Goal: Task Accomplishment & Management: Manage account settings

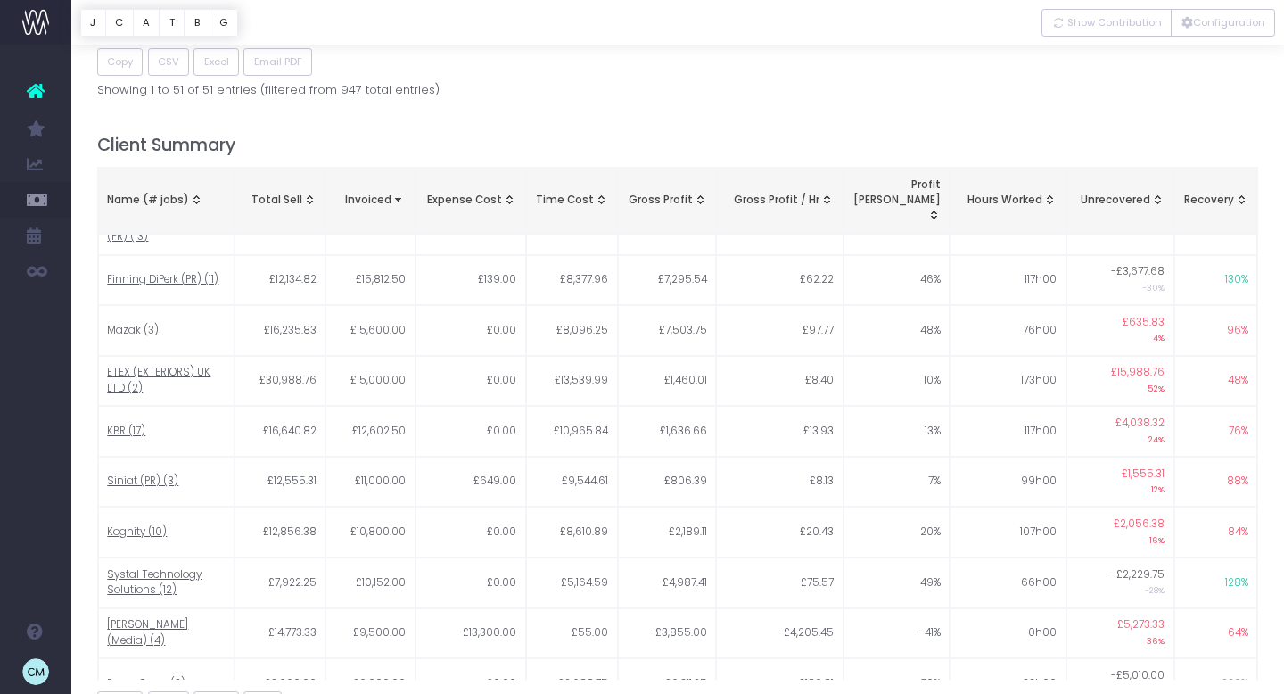
scroll to position [2302, 0]
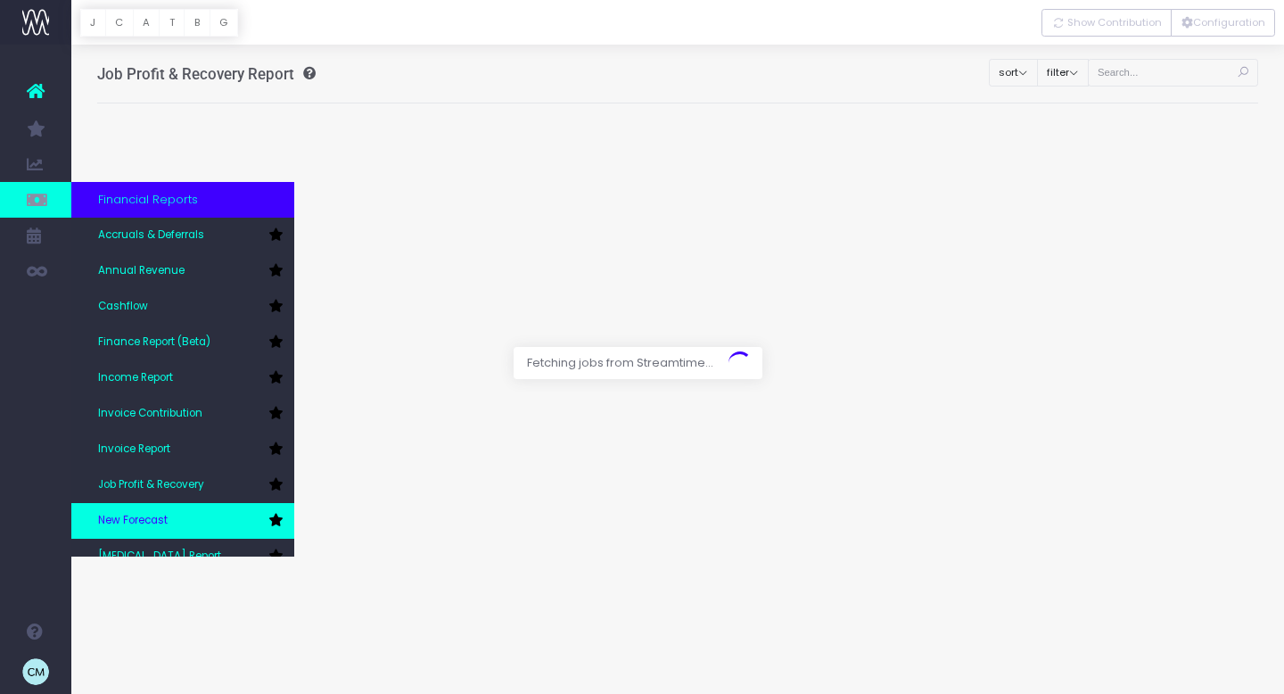
click at [122, 519] on span "New Forecast" at bounding box center [133, 521] width 70 height 16
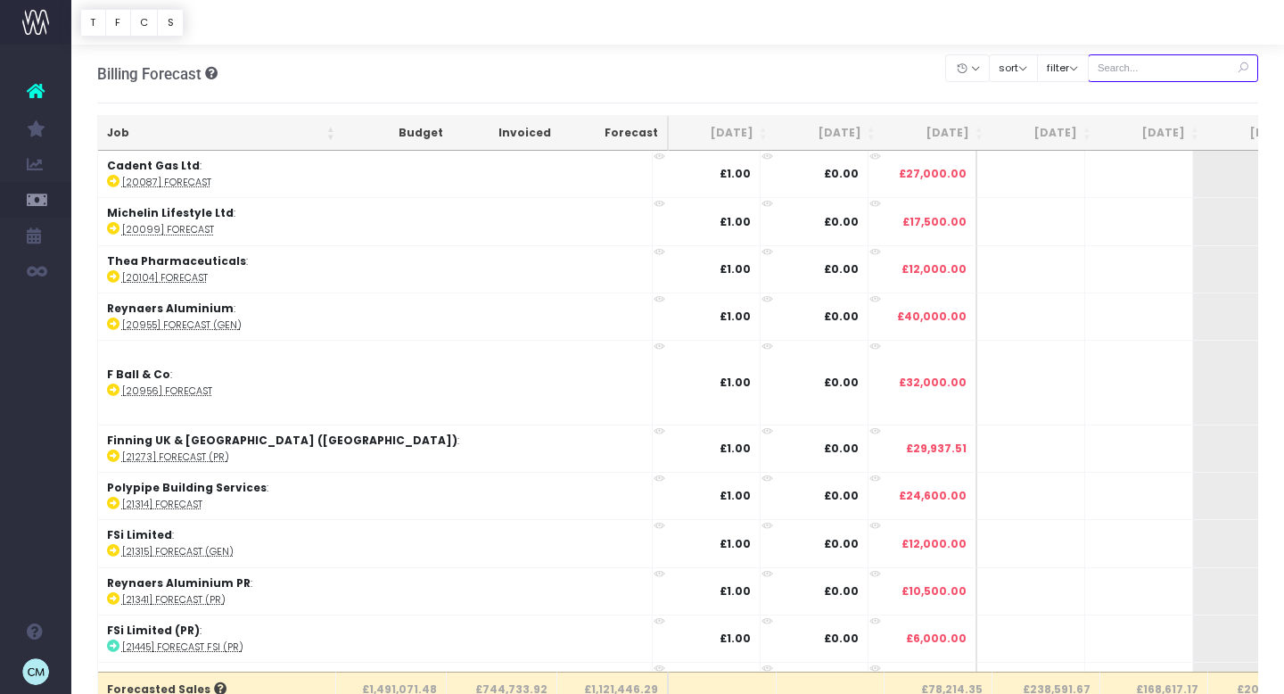
click at [1182, 65] on input "text" at bounding box center [1173, 68] width 171 height 28
type input "pr"
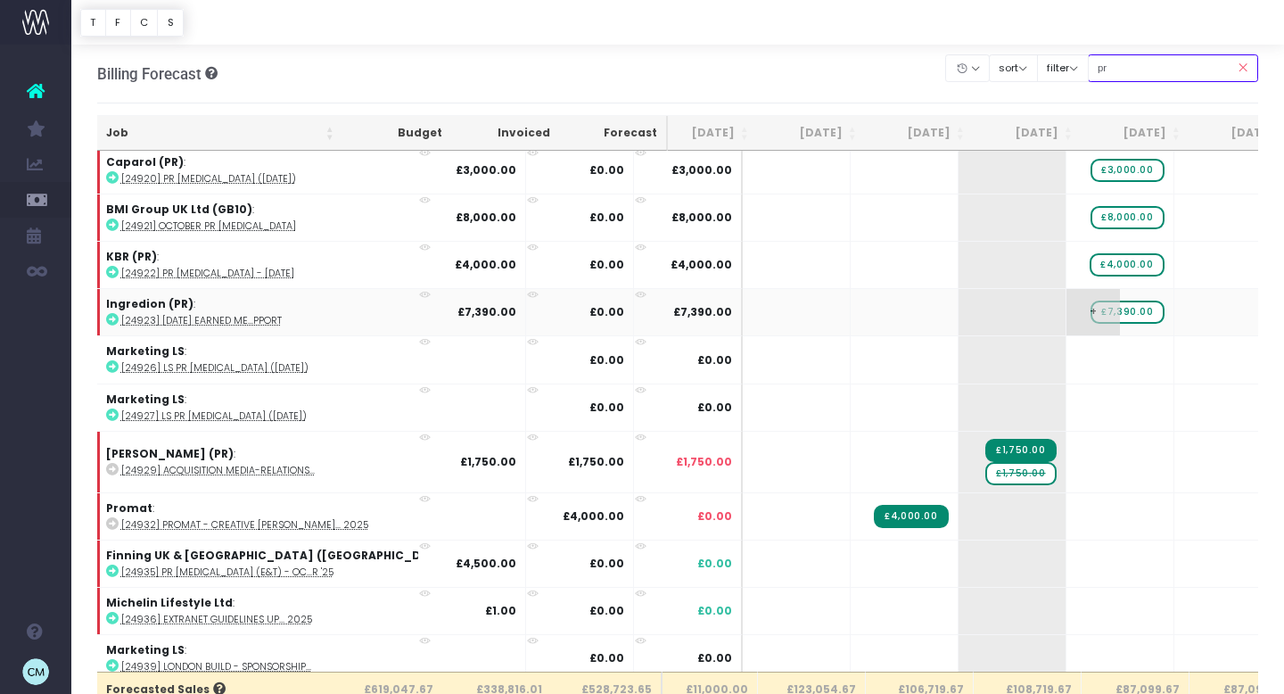
scroll to position [7204, 235]
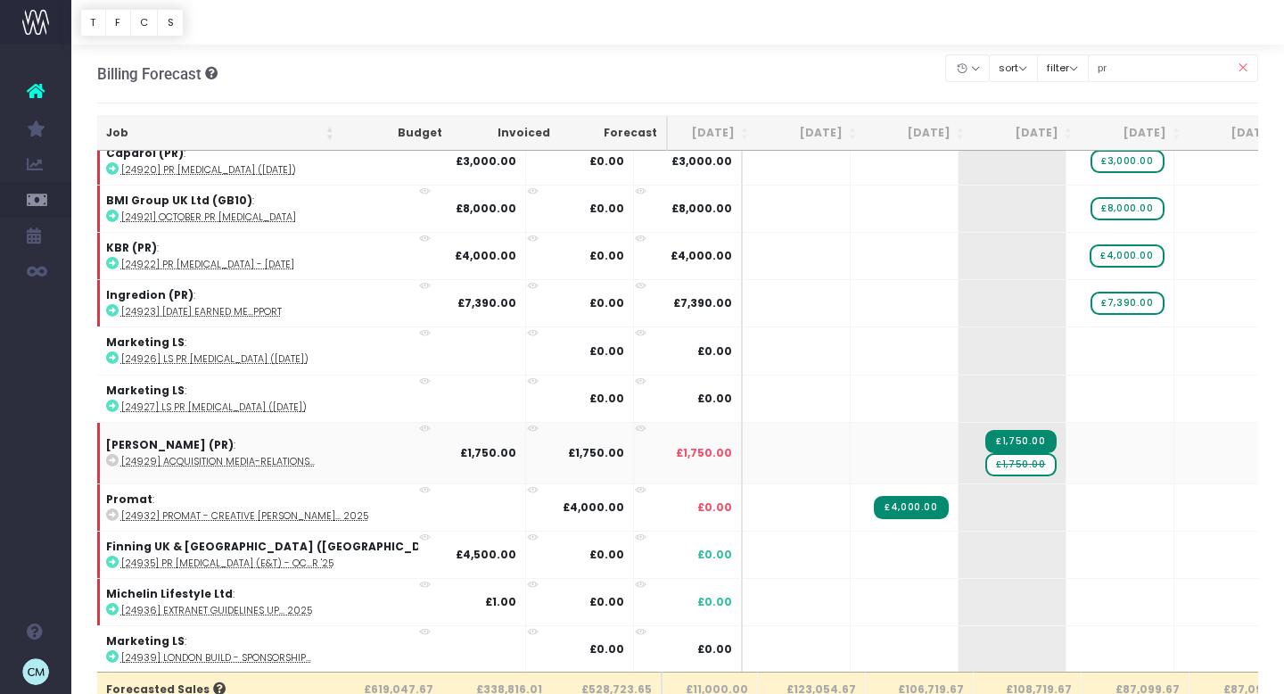
click at [985, 453] on span "£1,750.00" at bounding box center [1020, 464] width 70 height 23
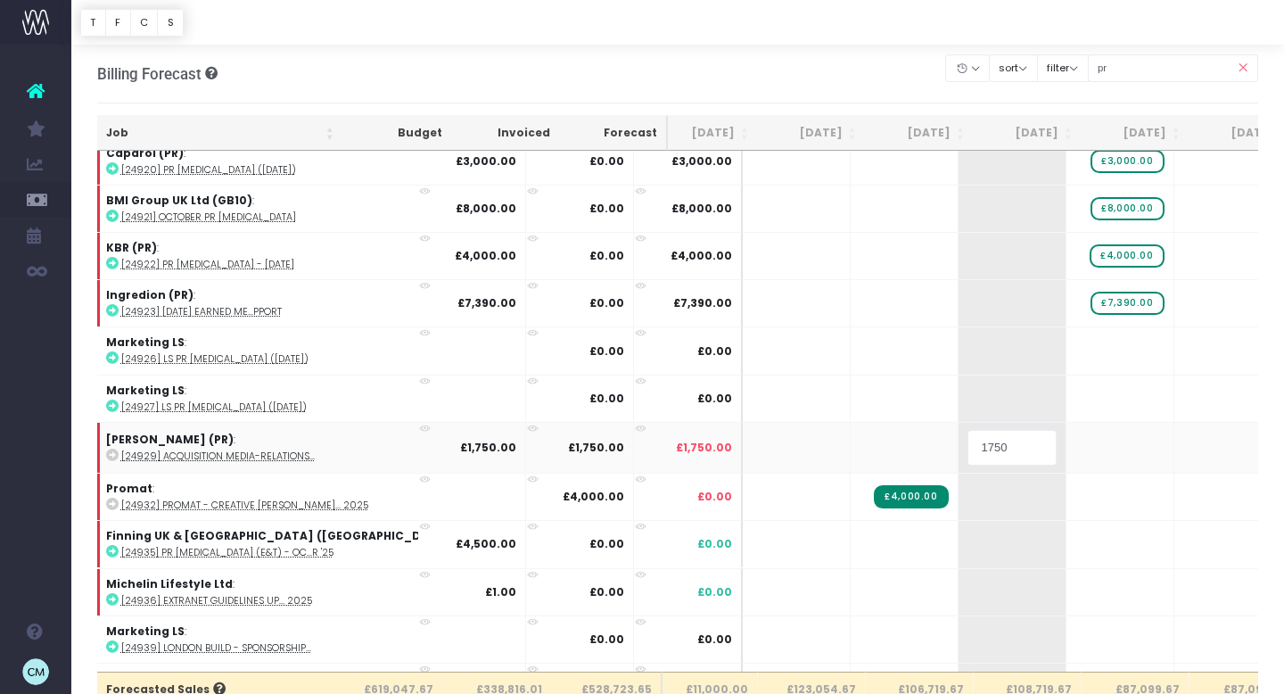
drag, startPoint x: 724, startPoint y: 428, endPoint x: 656, endPoint y: 428, distance: 67.8
click at [658, 428] on tr "Stark (PR) : [24929] Acquisition media-relations... £1,750.00 £1,750.00 £1,750.…" at bounding box center [1059, 447] width 2390 height 51
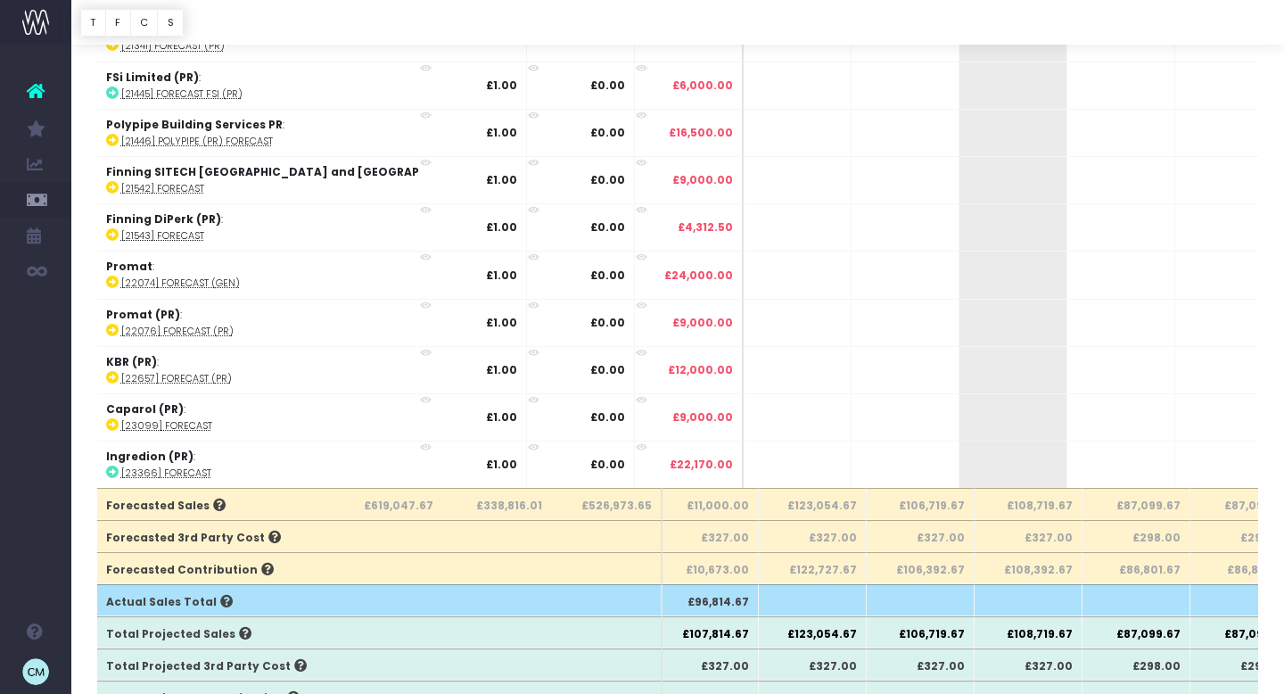
scroll to position [0, 0]
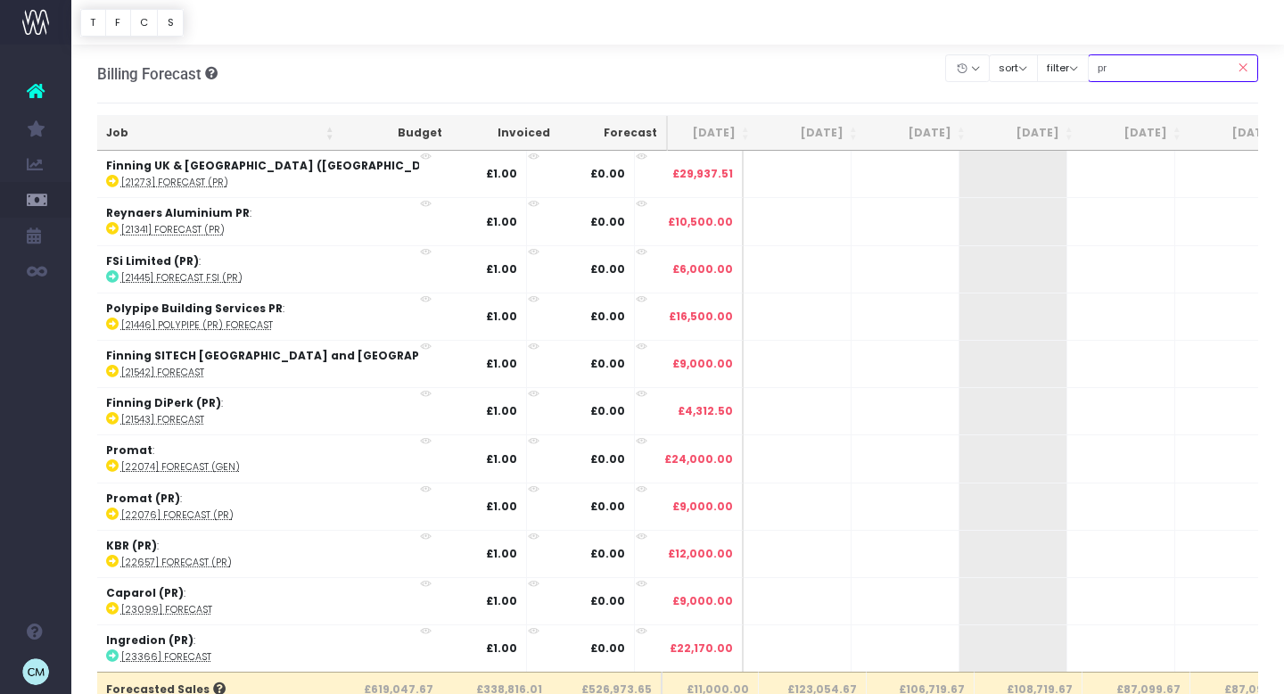
click at [1186, 56] on input "pr" at bounding box center [1173, 68] width 171 height 28
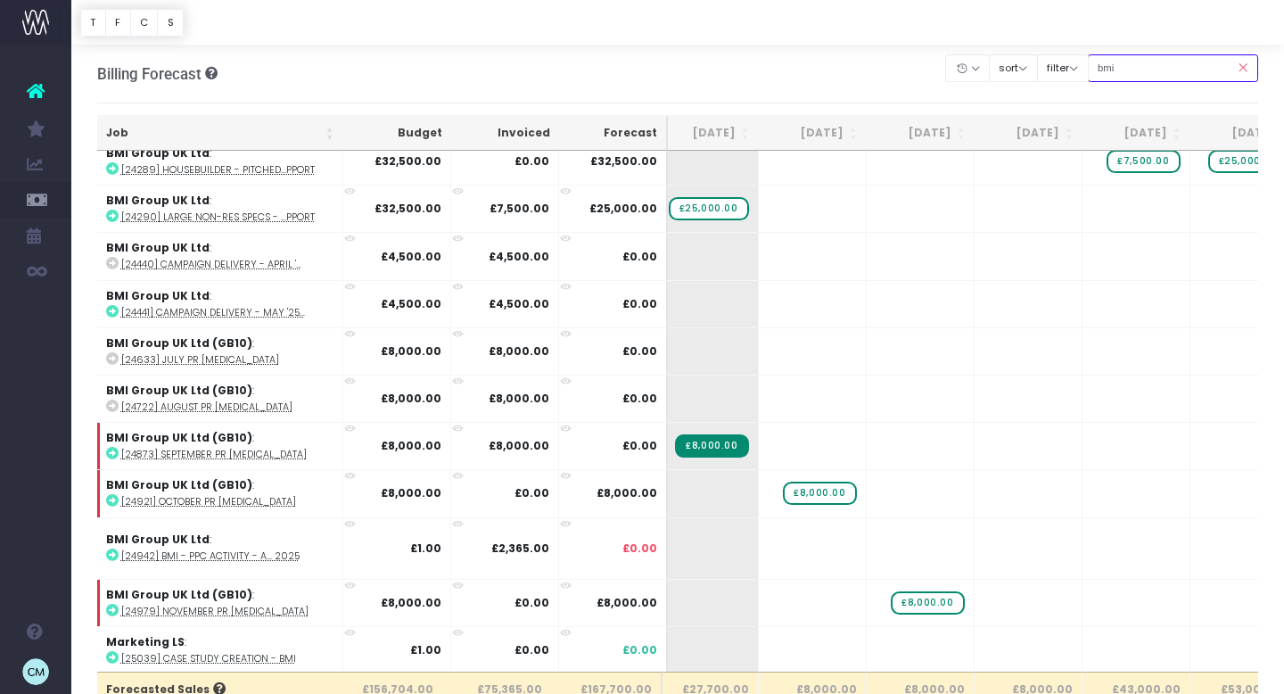
click at [1138, 64] on input "bmi" at bounding box center [1173, 68] width 171 height 28
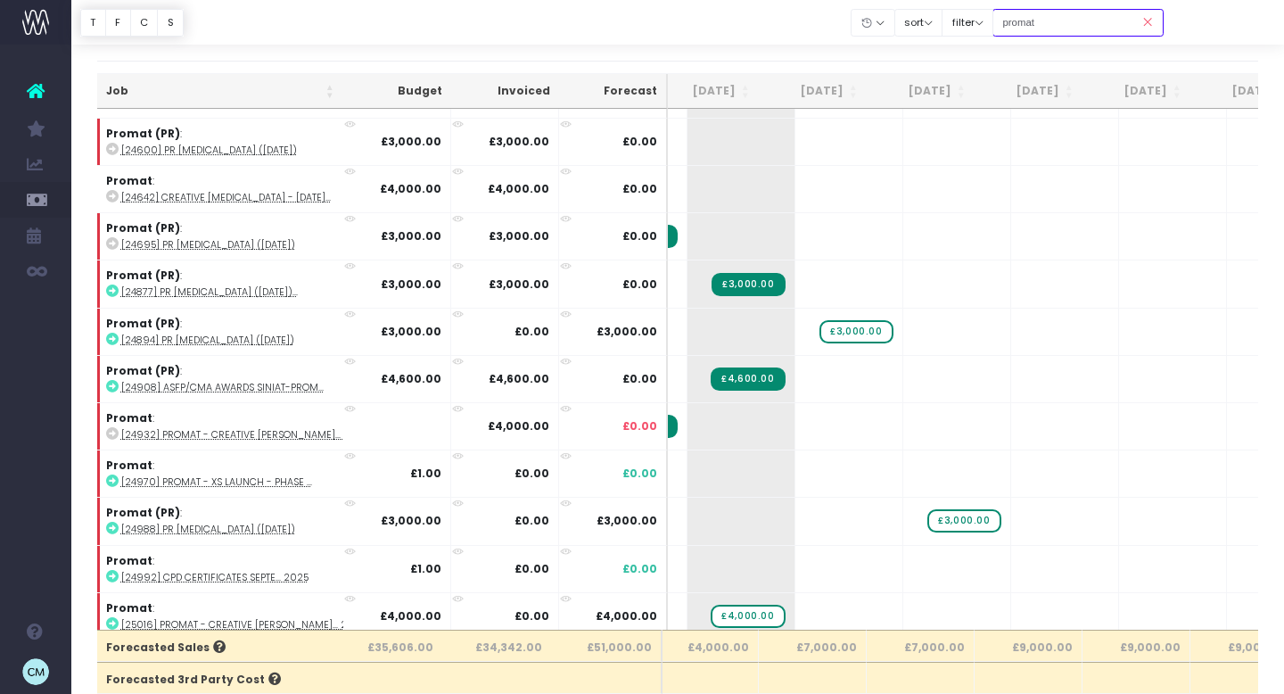
scroll to position [283, 234]
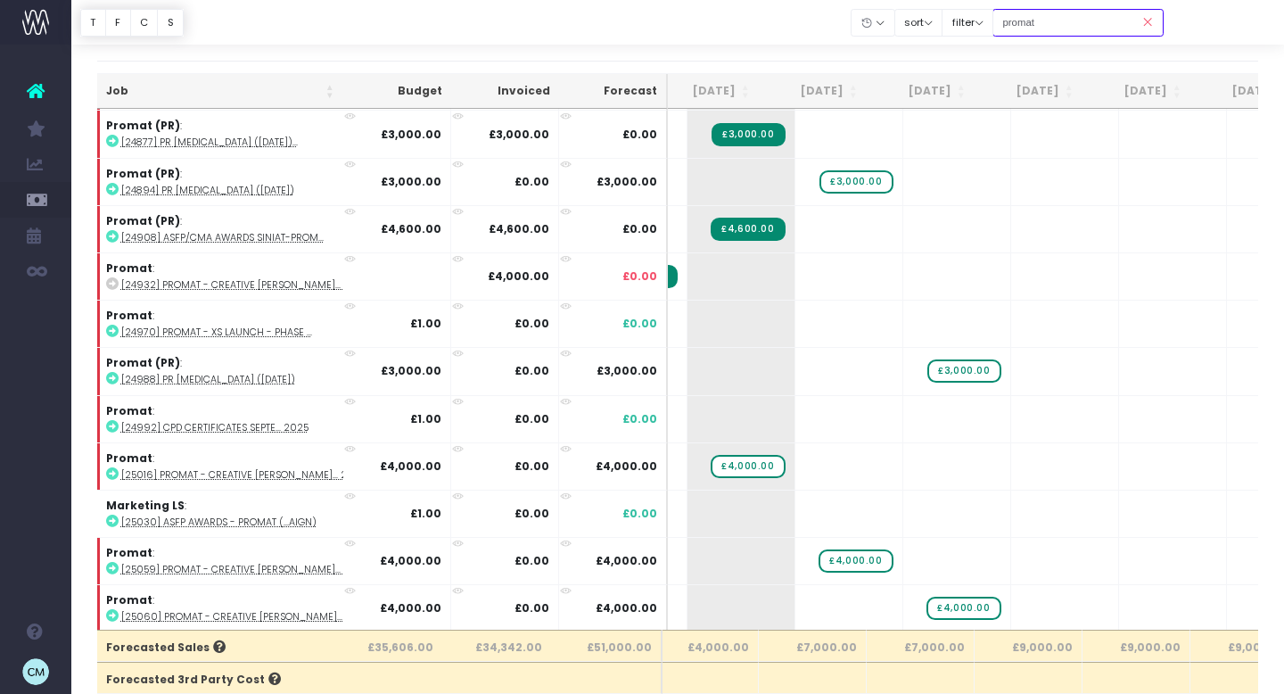
click at [1045, 19] on input "promat" at bounding box center [1077, 23] width 171 height 28
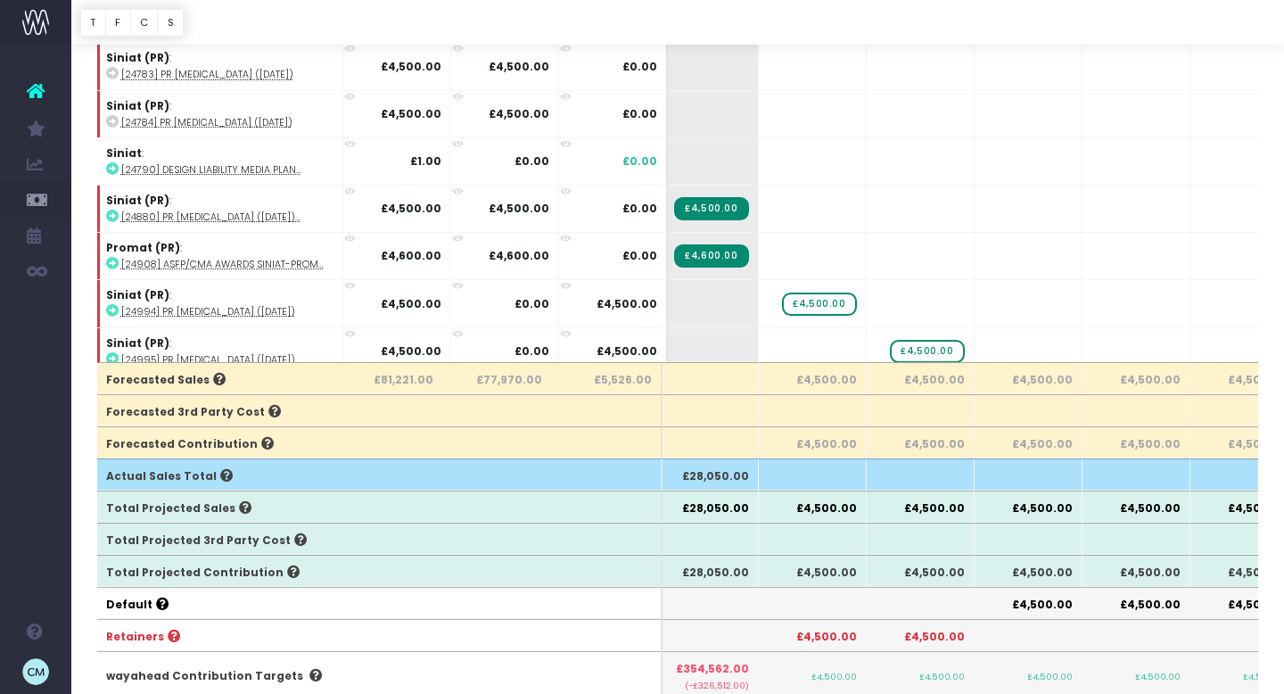
scroll to position [0, 0]
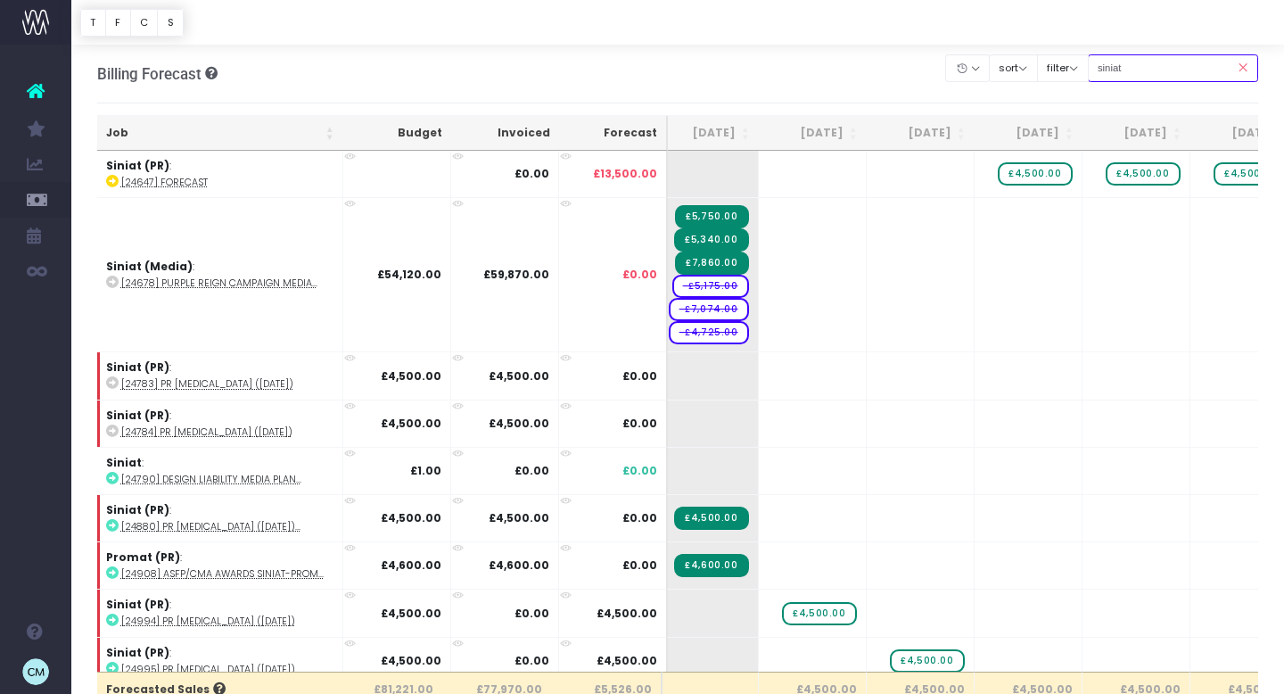
click at [1155, 70] on input "siniat" at bounding box center [1173, 68] width 171 height 28
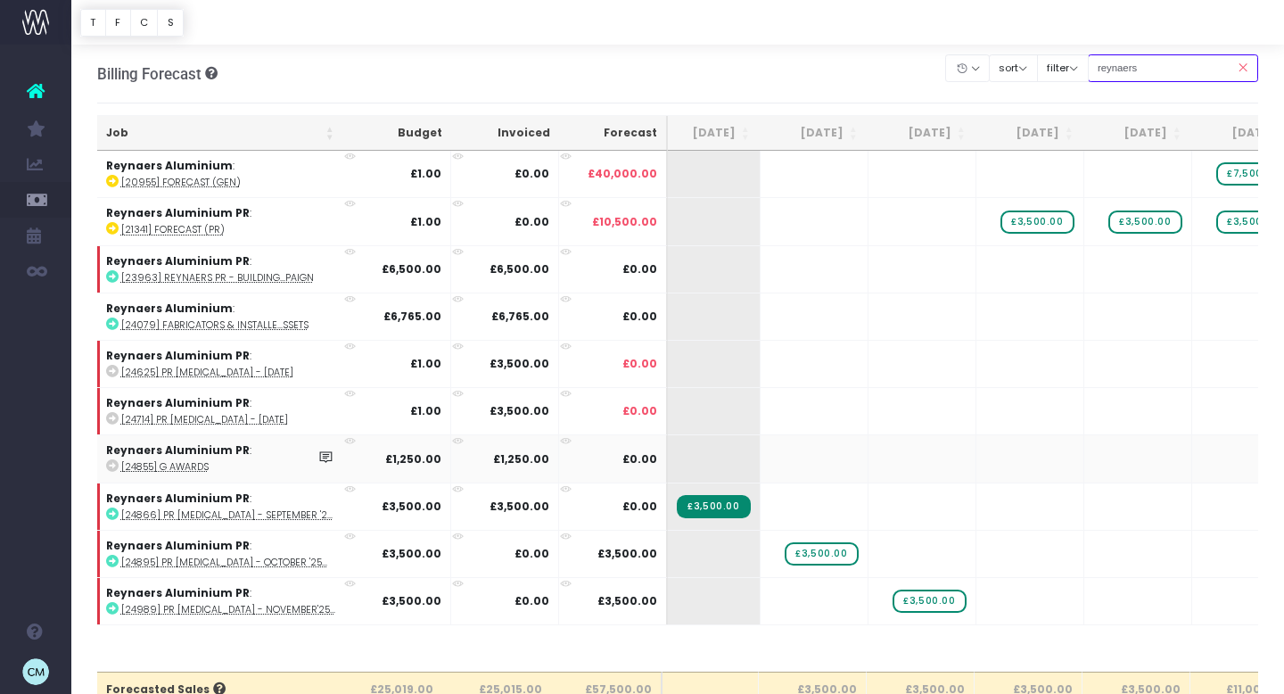
type input "reynaers"
click at [195, 462] on abbr "[24855] G Awards" at bounding box center [164, 466] width 87 height 13
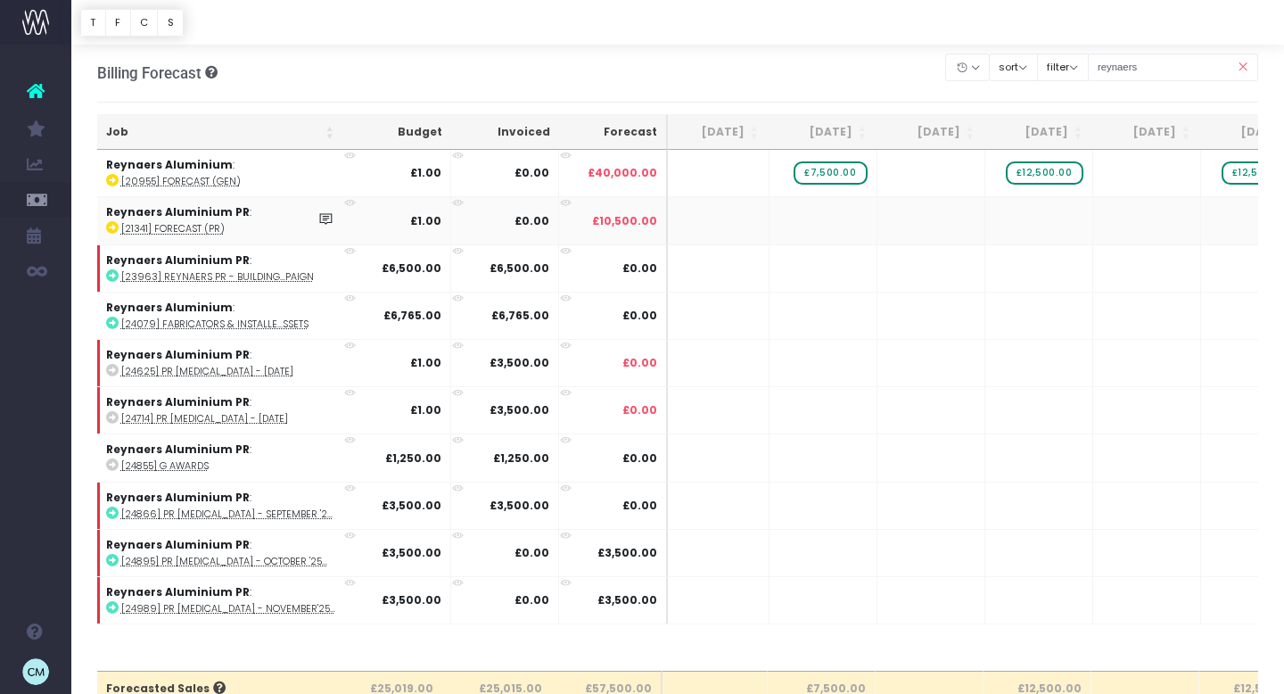
scroll to position [0, 800]
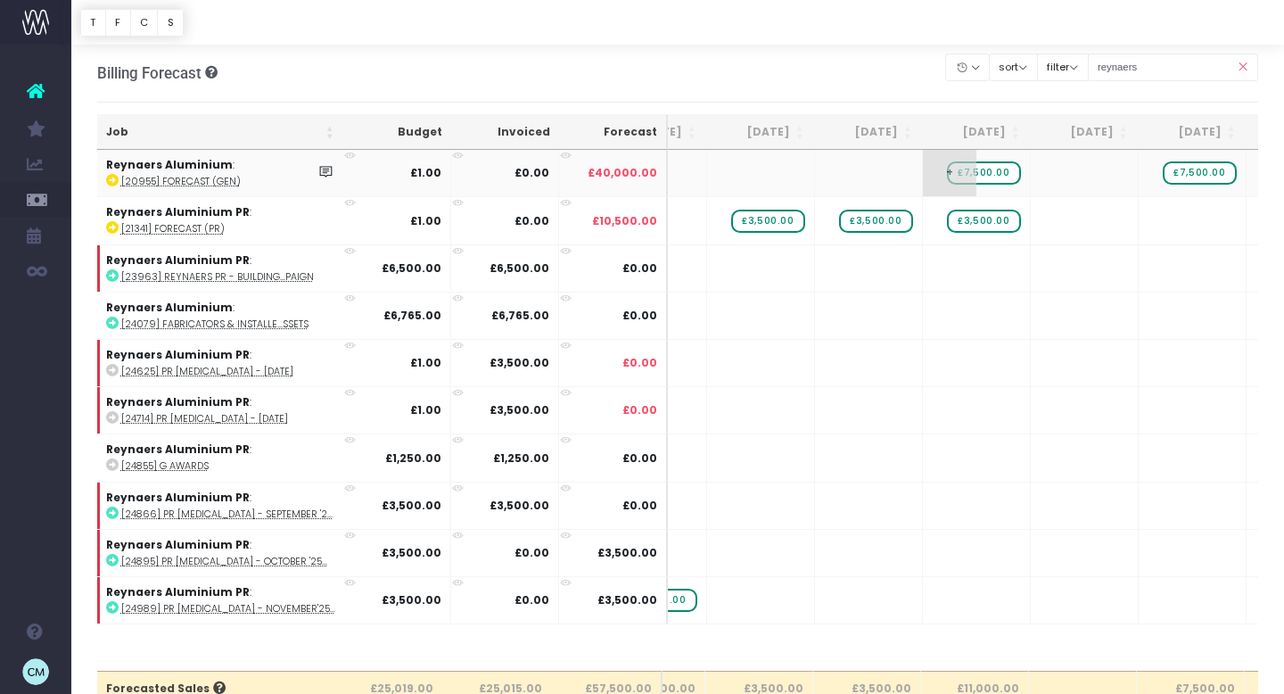
click at [990, 171] on span "£7,500.00" at bounding box center [983, 172] width 73 height 23
click at [1067, 173] on span "+" at bounding box center [1058, 173] width 54 height 46
click at [1067, 174] on span "+" at bounding box center [1058, 173] width 54 height 46
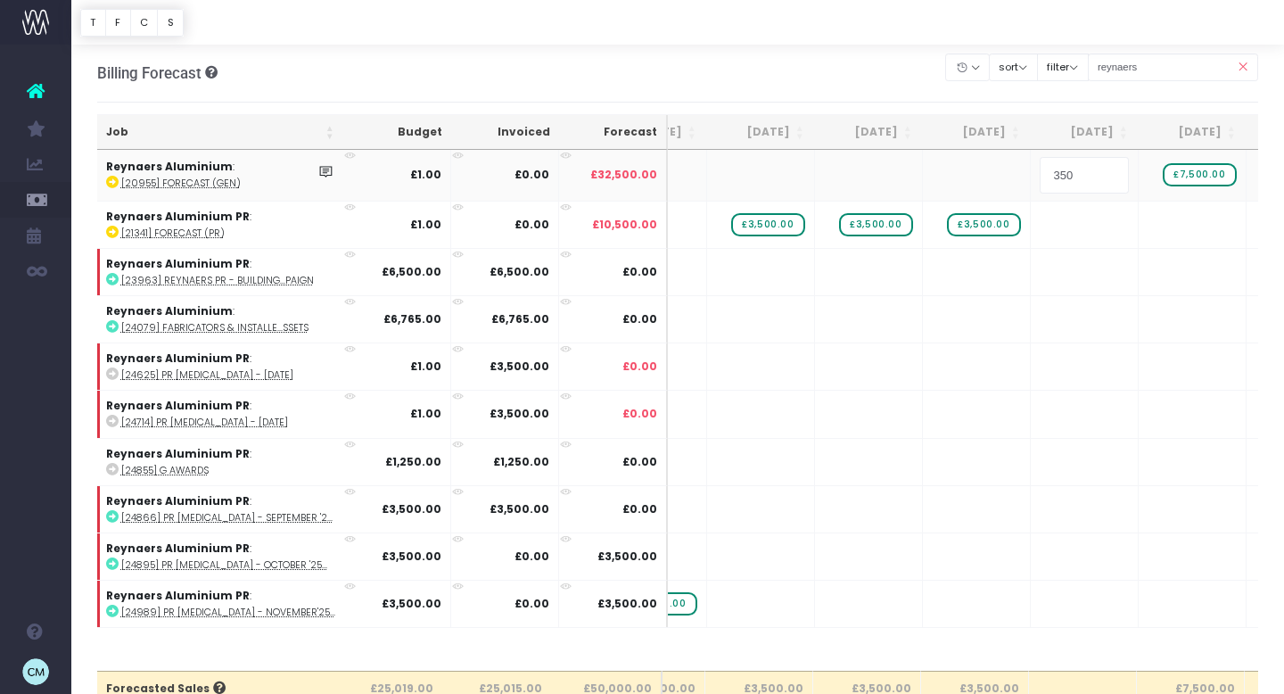
type input "3500"
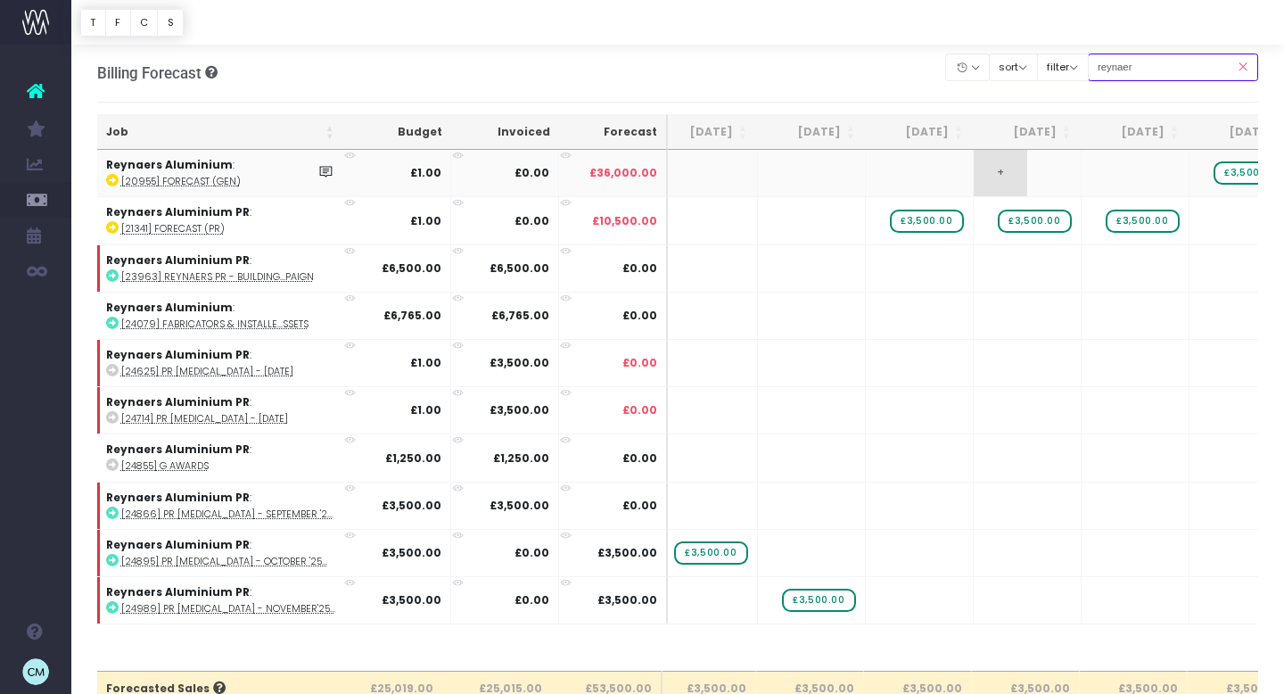
type input "reynaer"
click at [1157, 170] on td "+" at bounding box center [1136, 173] width 108 height 46
click at [1110, 173] on span "+" at bounding box center [1109, 173] width 54 height 46
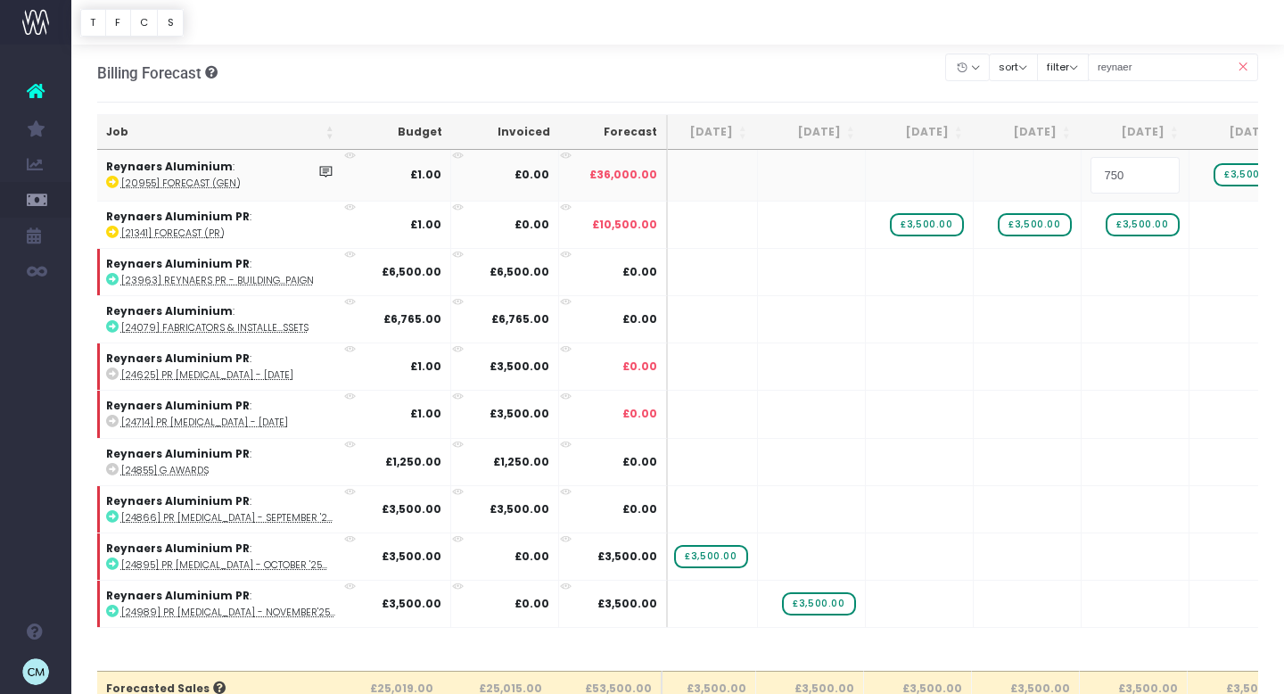
type input "7500"
click at [1211, 199] on body "Oh my... this is bad. wayahead wasn't able to load this page. Please contact su…" at bounding box center [642, 346] width 1284 height 694
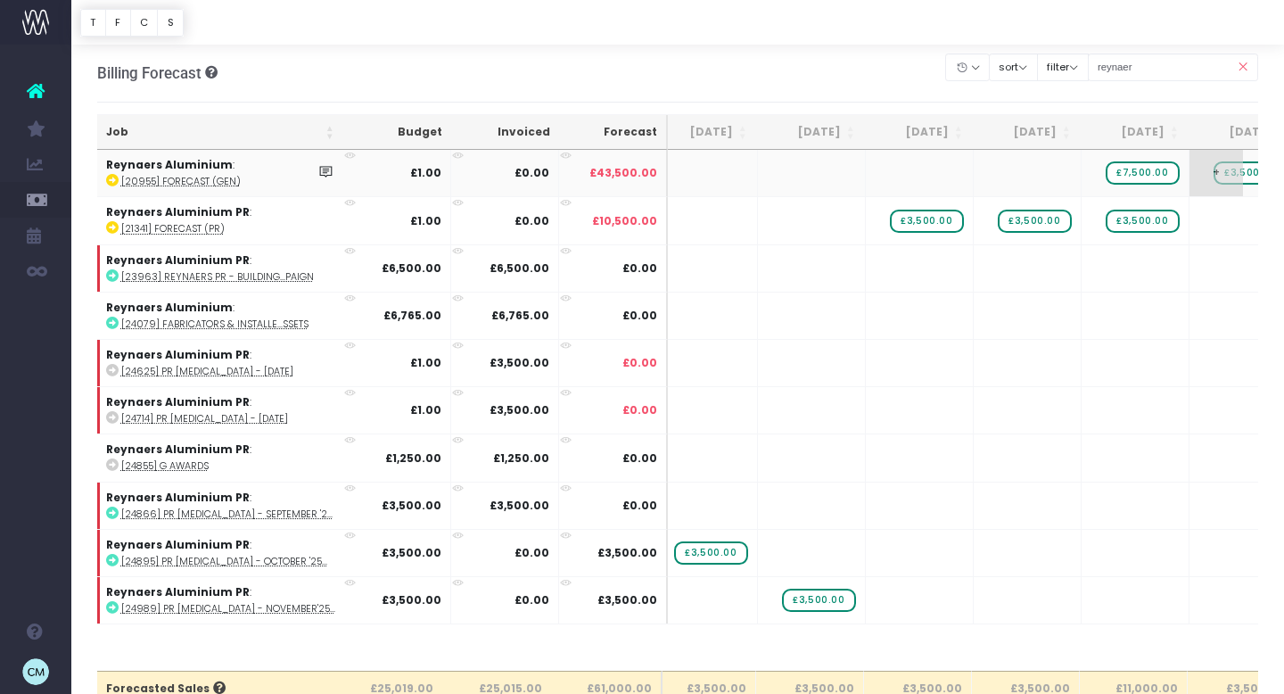
click at [1233, 171] on span "+" at bounding box center [1217, 173] width 54 height 46
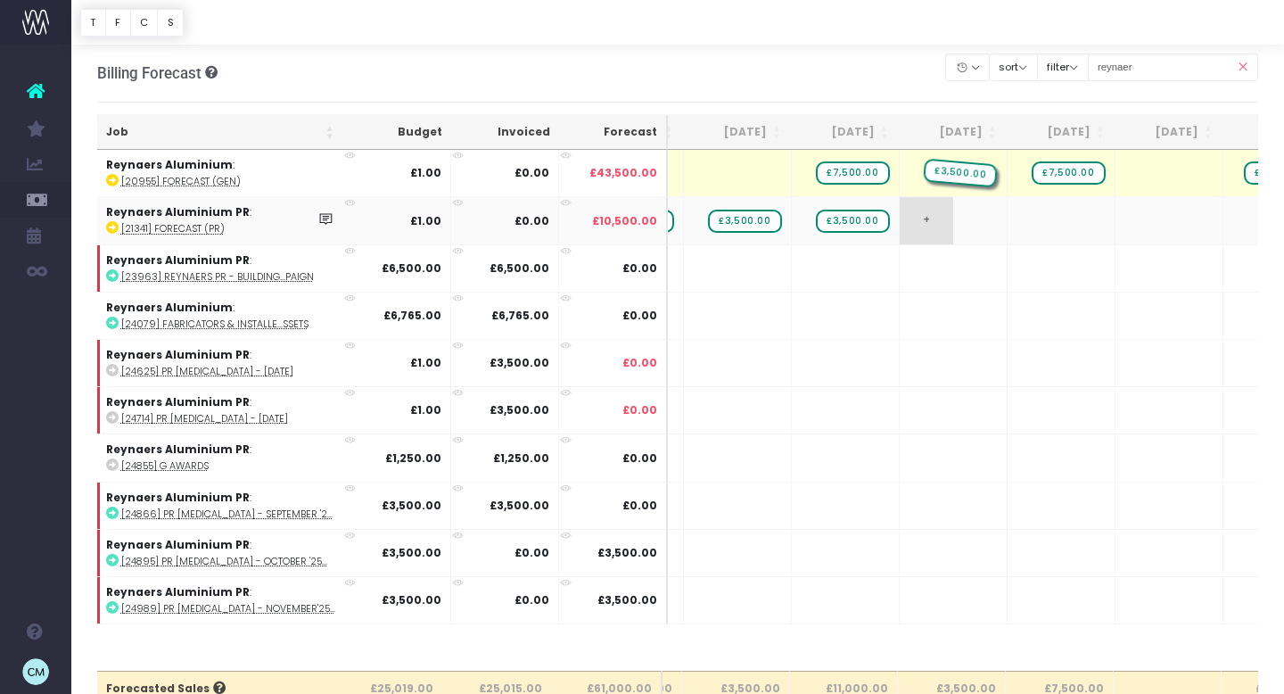
drag, startPoint x: 974, startPoint y: 174, endPoint x: 964, endPoint y: 217, distance: 43.9
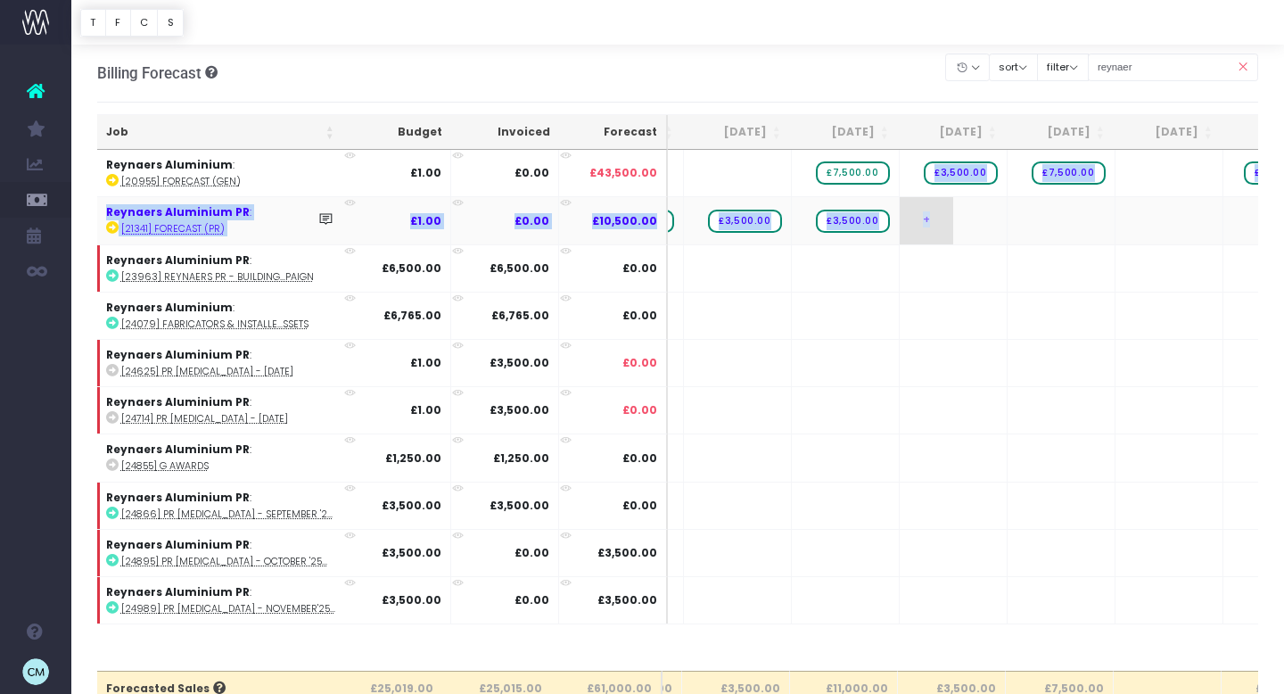
drag, startPoint x: 943, startPoint y: 169, endPoint x: 943, endPoint y: 222, distance: 52.6
click at [943, 222] on tbody "Reynaers Aluminium : [20955] Forecast (Gen) £1.00 £0.00 £43,500.00 + + + + + + …" at bounding box center [505, 387] width 2083 height 474
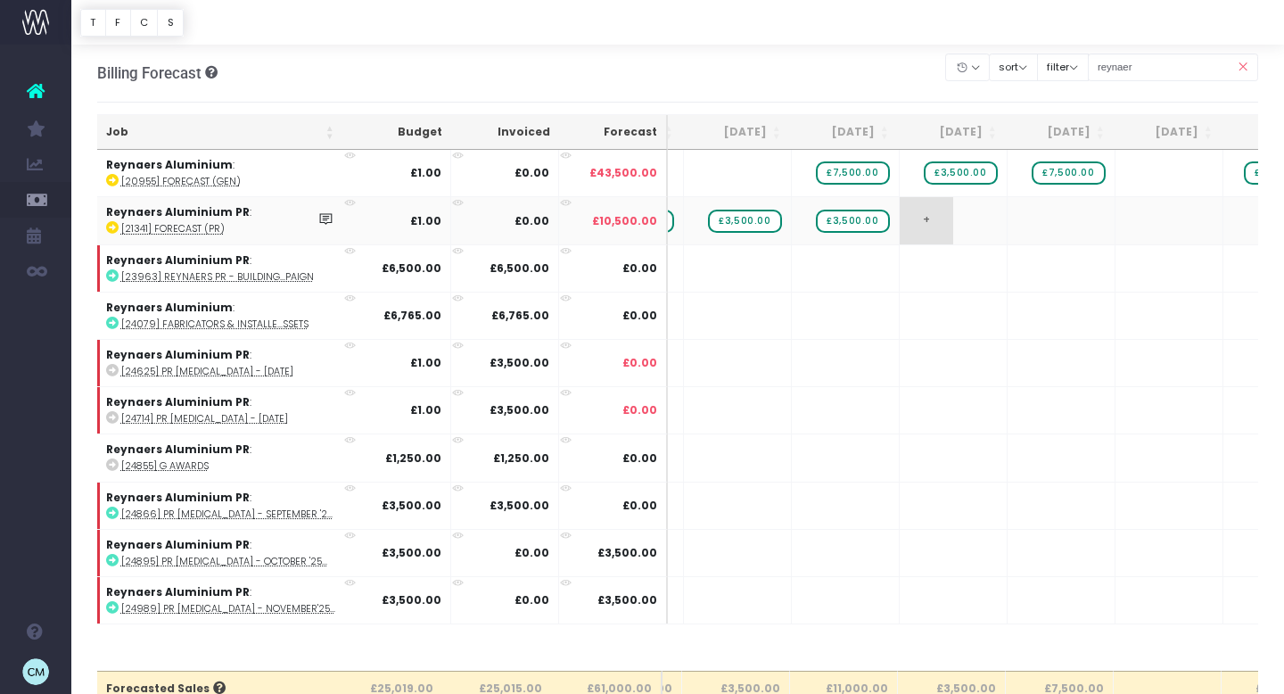
click at [1004, 204] on td "+" at bounding box center [954, 219] width 108 height 47
click at [981, 170] on span "£3,500.00" at bounding box center [960, 172] width 73 height 23
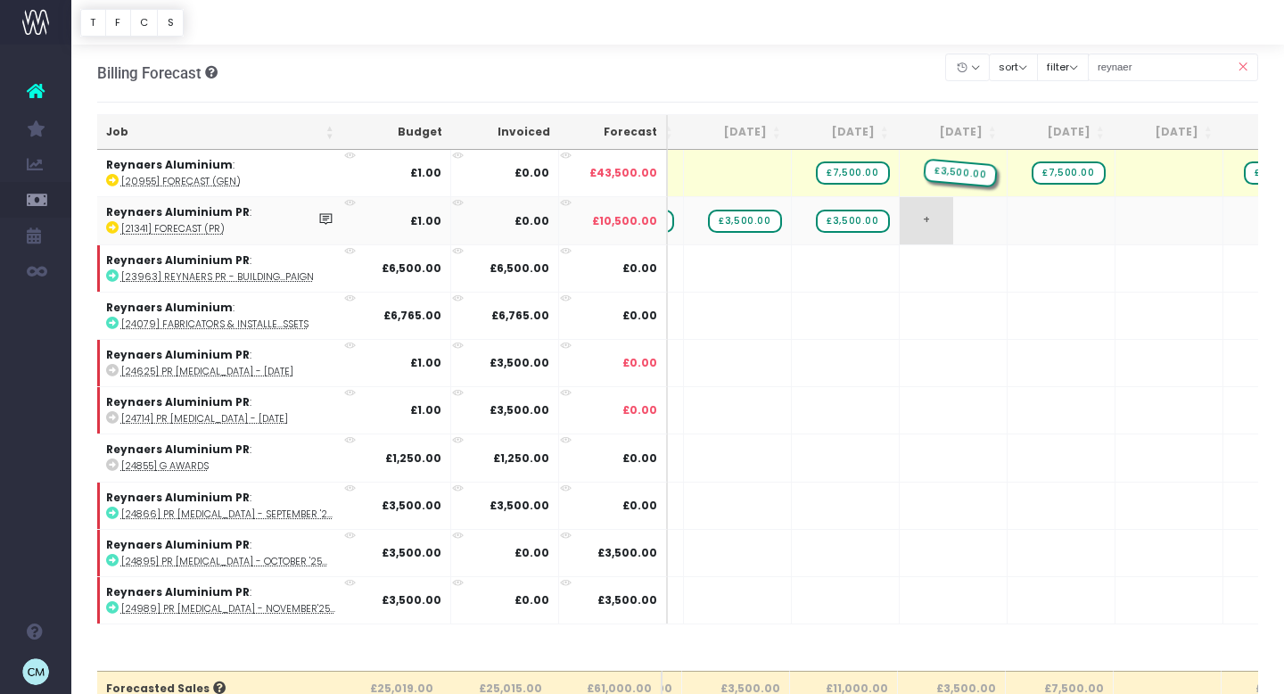
drag, startPoint x: 968, startPoint y: 172, endPoint x: 971, endPoint y: 215, distance: 42.9
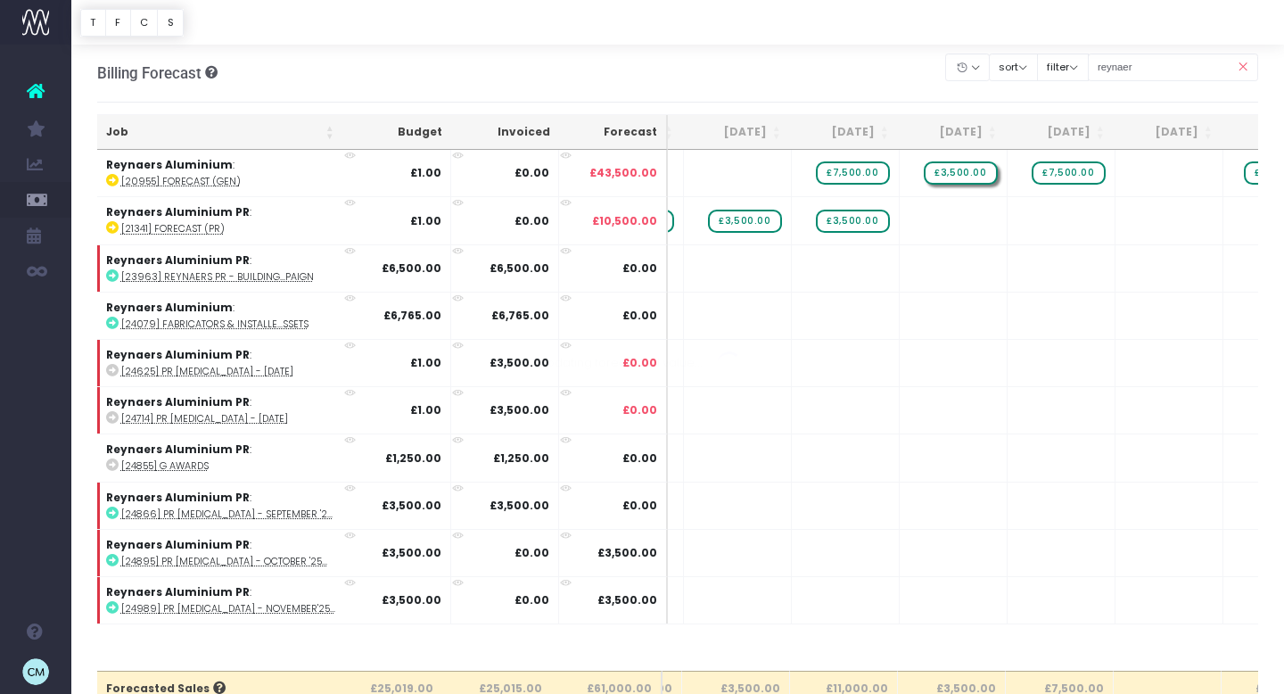
click at [958, 169] on div at bounding box center [642, 347] width 1284 height 694
click at [976, 170] on span "£3,500.00" at bounding box center [960, 172] width 73 height 23
click at [939, 223] on span "+" at bounding box center [927, 220] width 54 height 46
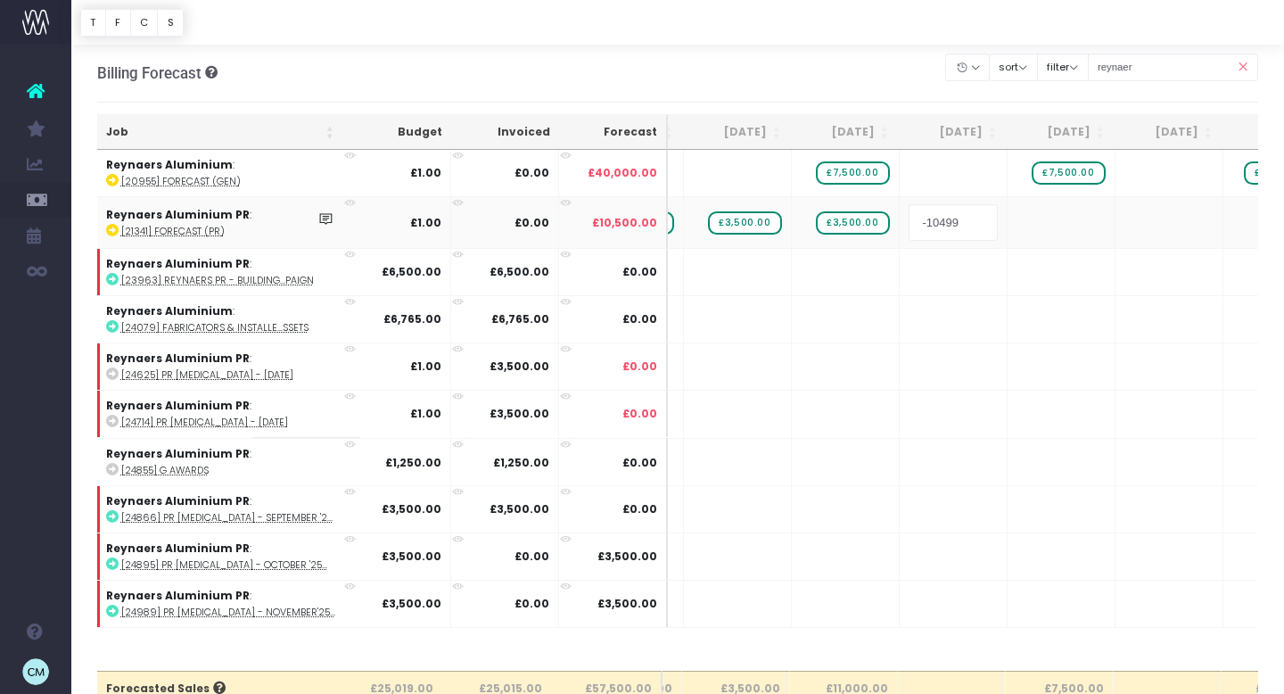
type input "3500"
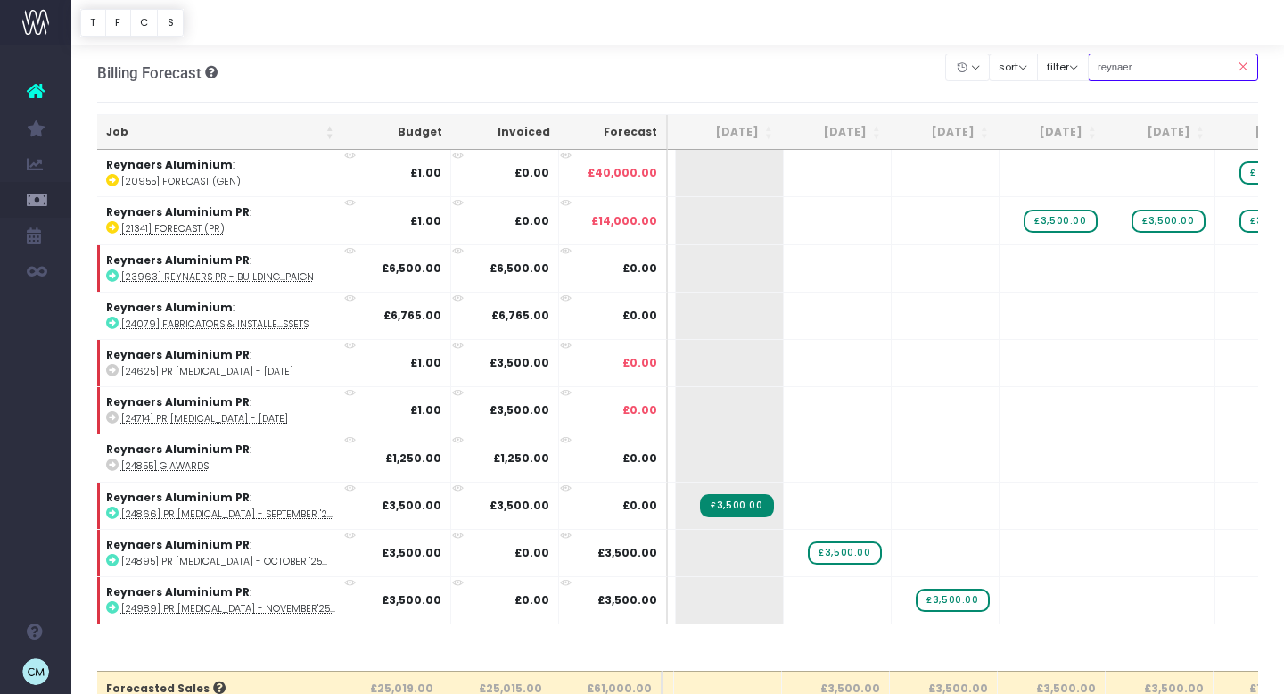
click at [1145, 71] on input "reynaer" at bounding box center [1173, 68] width 171 height 28
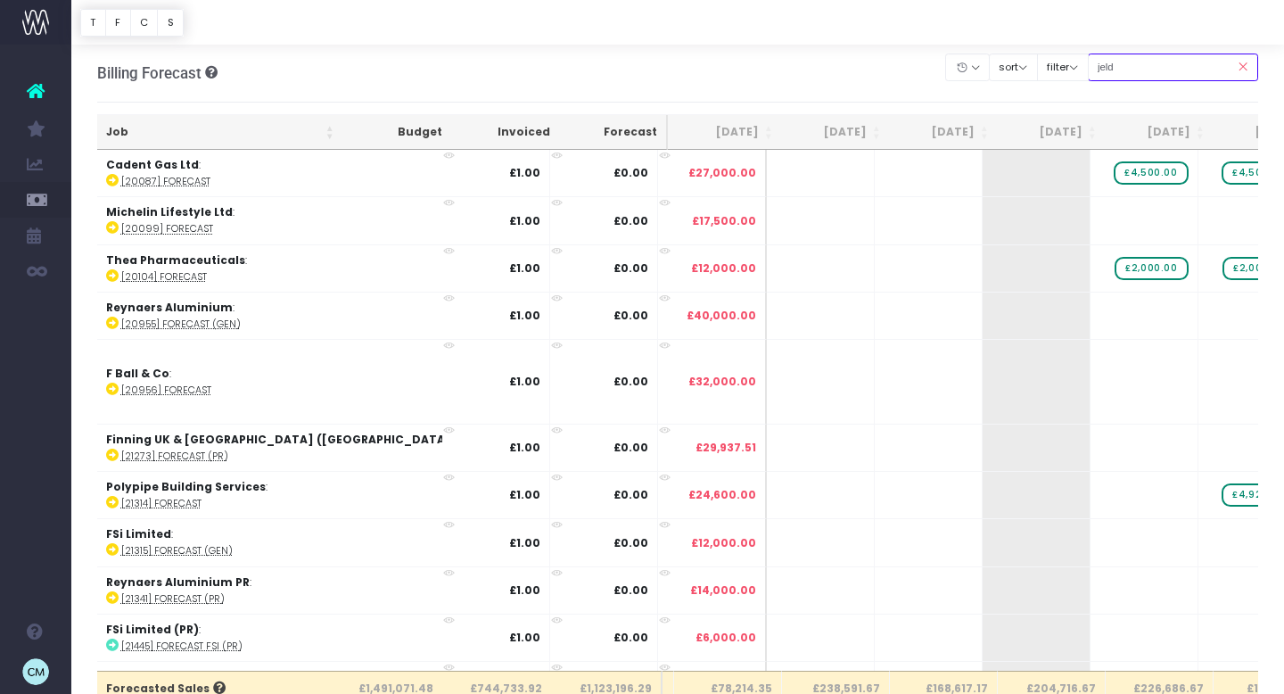
click at [1141, 60] on input "jeld" at bounding box center [1173, 68] width 171 height 28
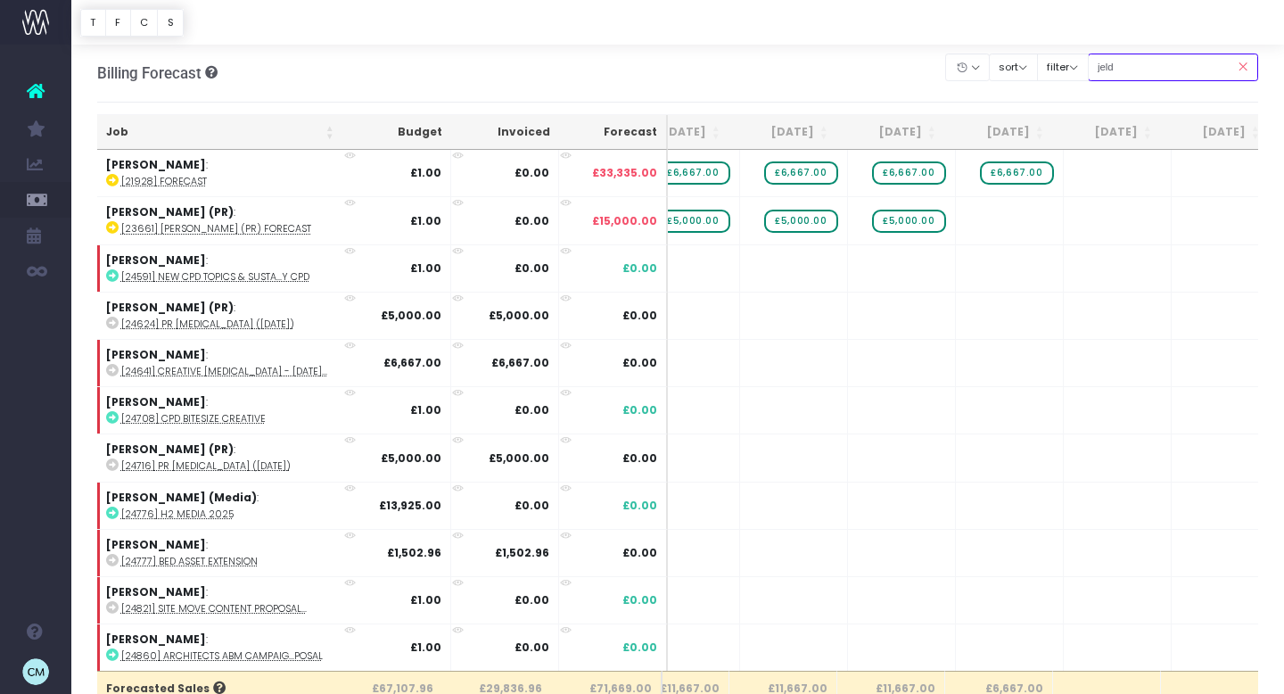
click at [1157, 73] on input "jeld" at bounding box center [1173, 68] width 171 height 28
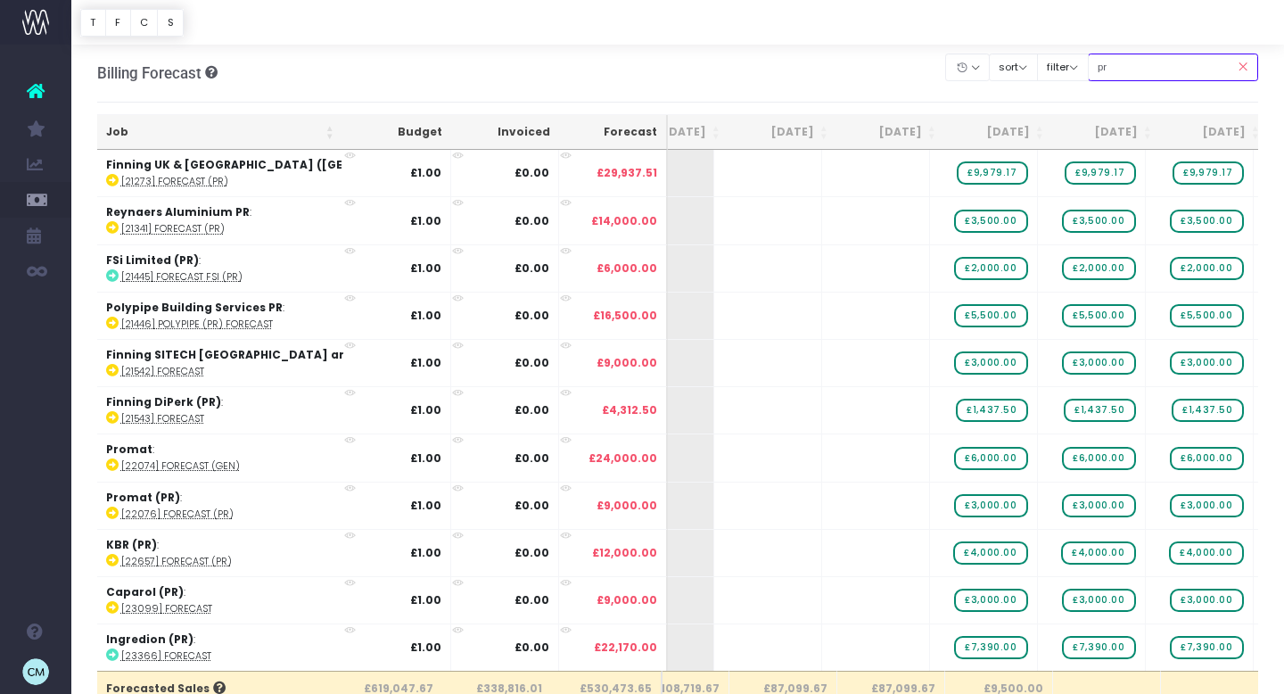
type input "promat (pr)"
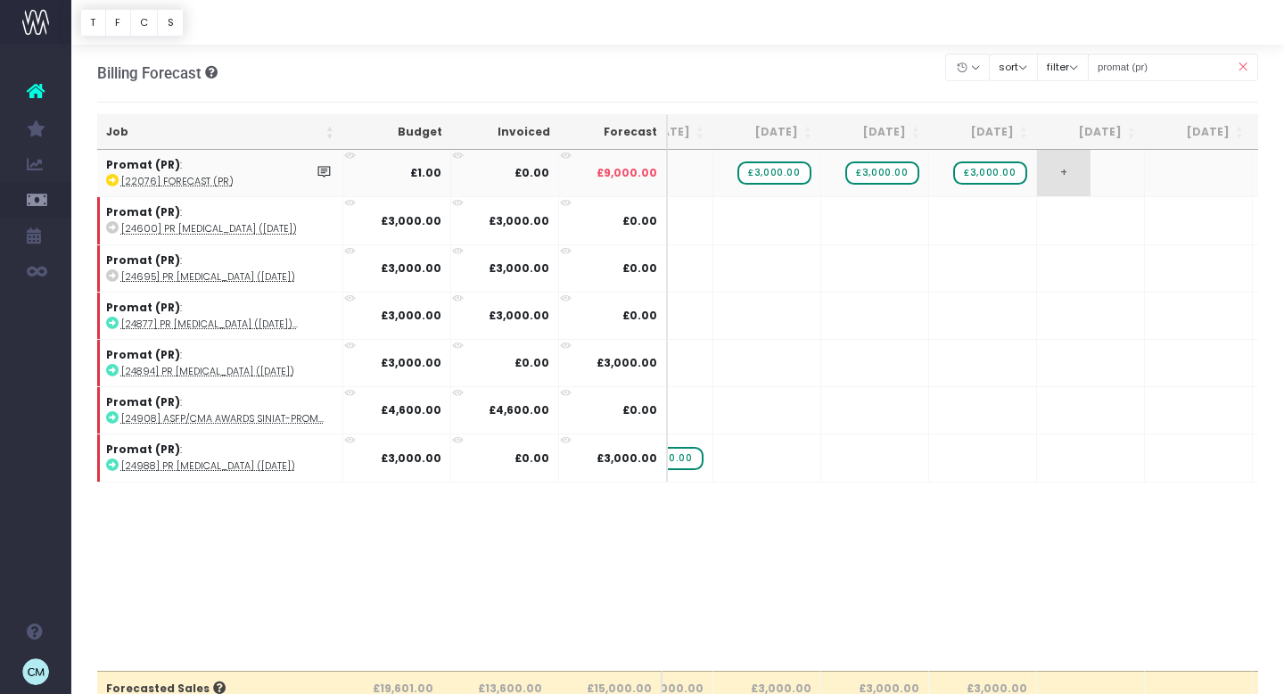
click at [1078, 176] on span "+" at bounding box center [1064, 173] width 54 height 46
click at [1077, 176] on span "+" at bounding box center [1064, 173] width 54 height 46
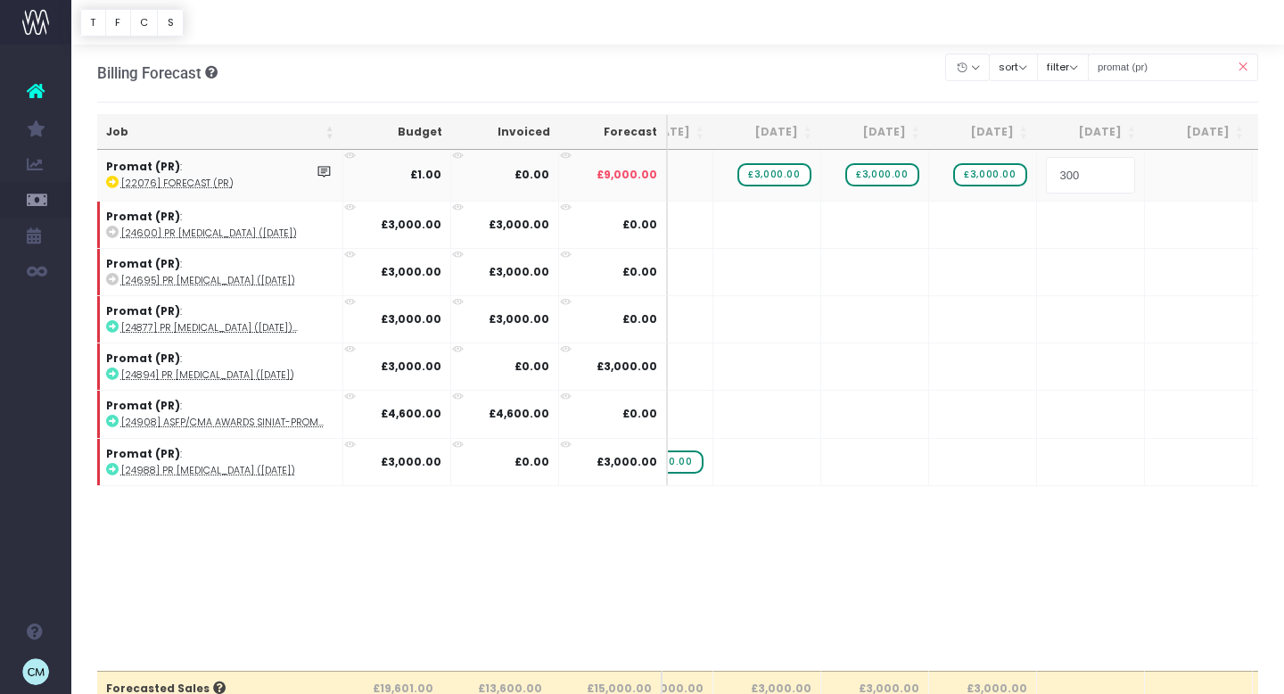
type input "3000"
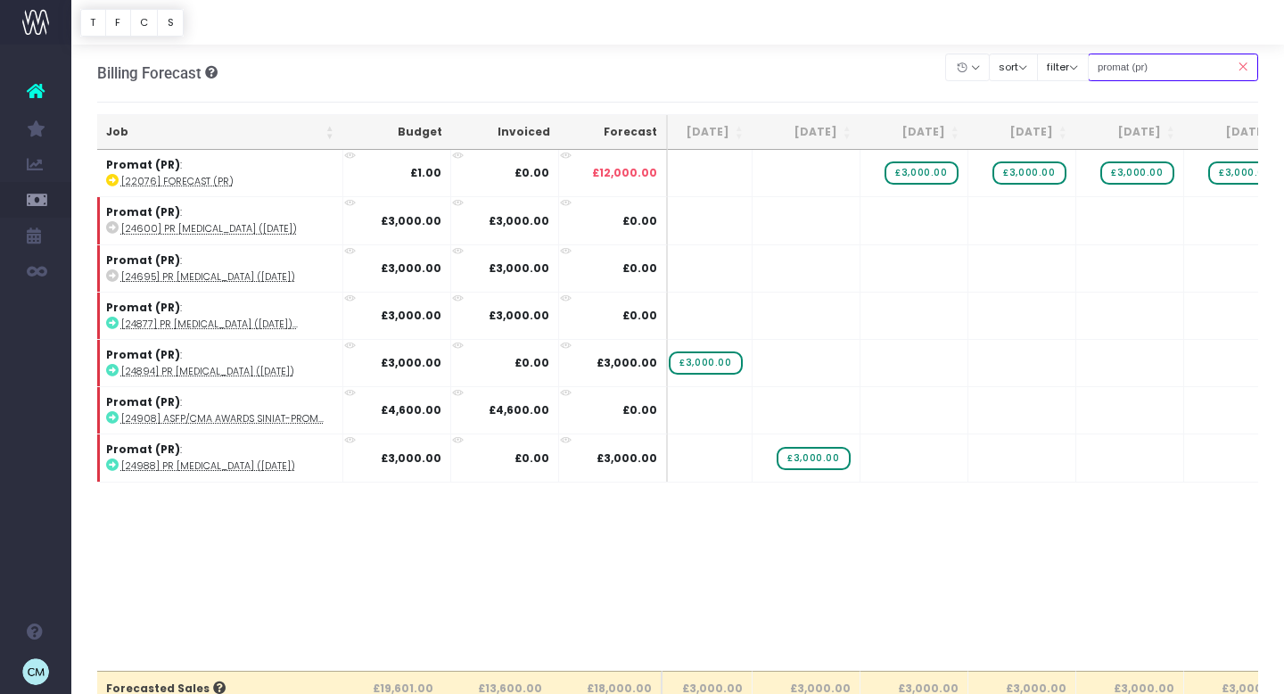
click at [1148, 64] on input "promat (pr)" at bounding box center [1173, 68] width 171 height 28
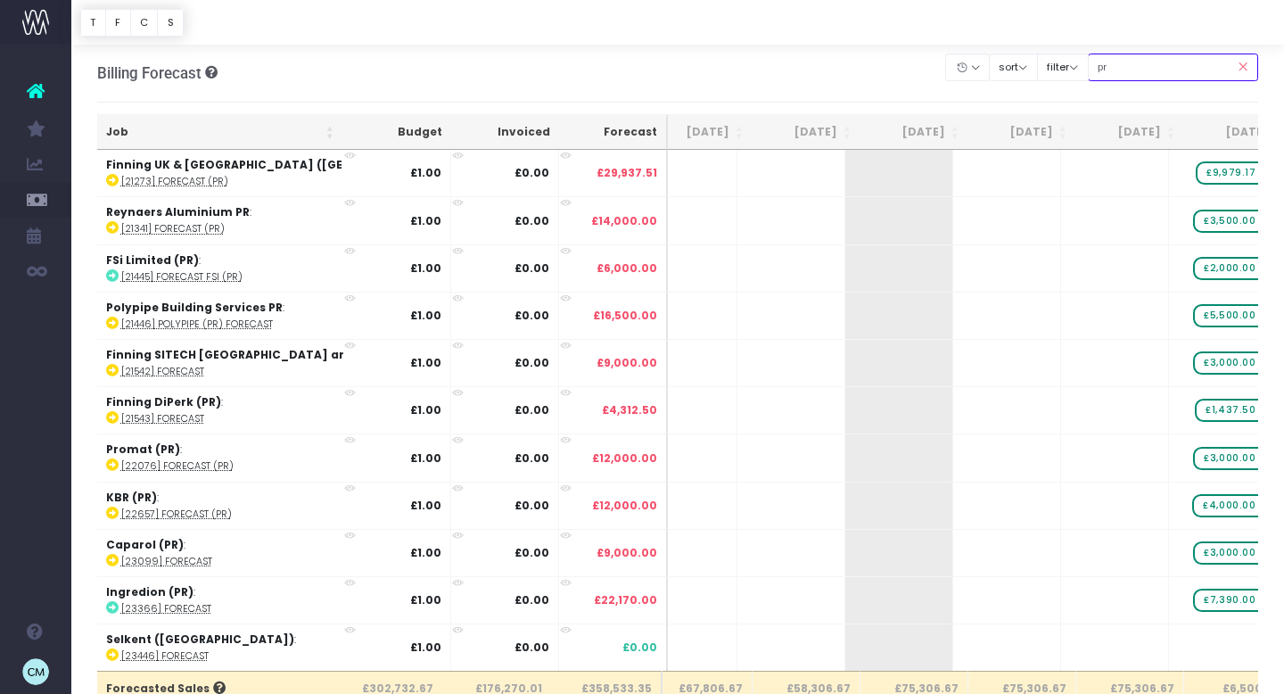
type input "pr"
click at [901, 39] on div at bounding box center [677, 22] width 1213 height 45
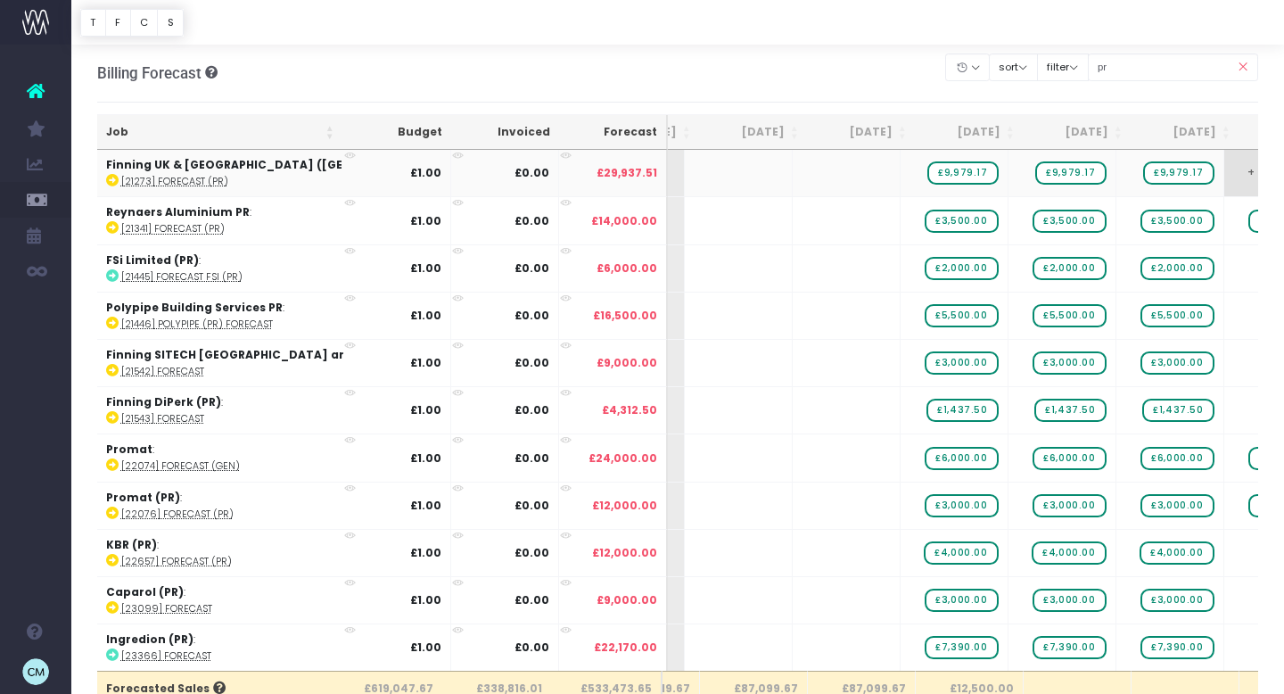
click at [1224, 174] on span "+" at bounding box center [1251, 173] width 54 height 46
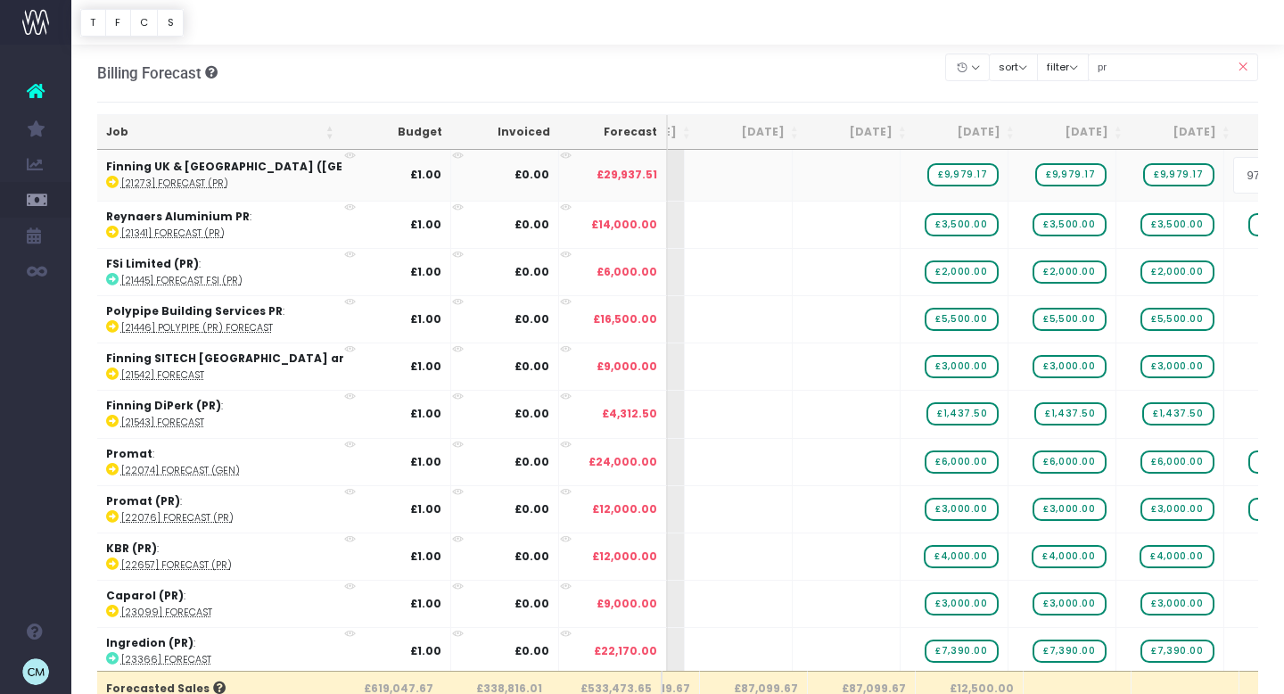
click at [1233, 170] on input "979.17" at bounding box center [1277, 175] width 89 height 36
type input "9979.17"
click at [1004, 260] on body "Oh my... this is bad. wayahead wasn't able to load this page. Please contact su…" at bounding box center [642, 346] width 1284 height 694
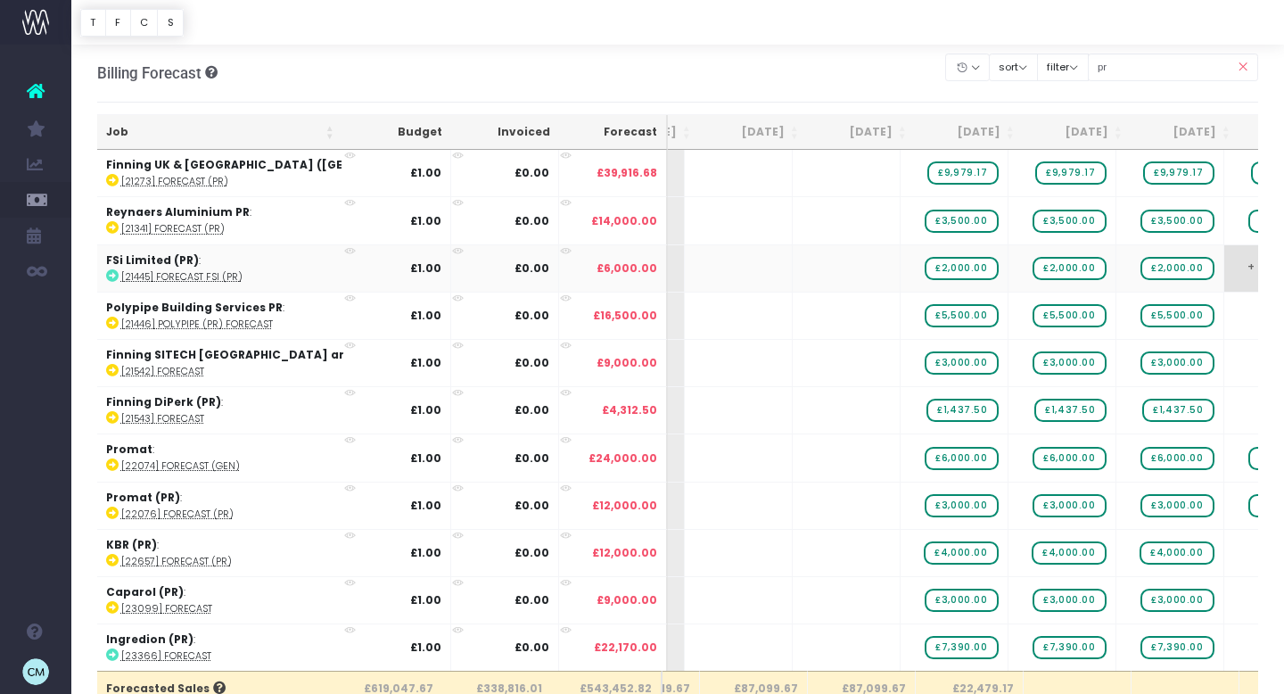
click at [1224, 269] on span "+" at bounding box center [1251, 268] width 54 height 46
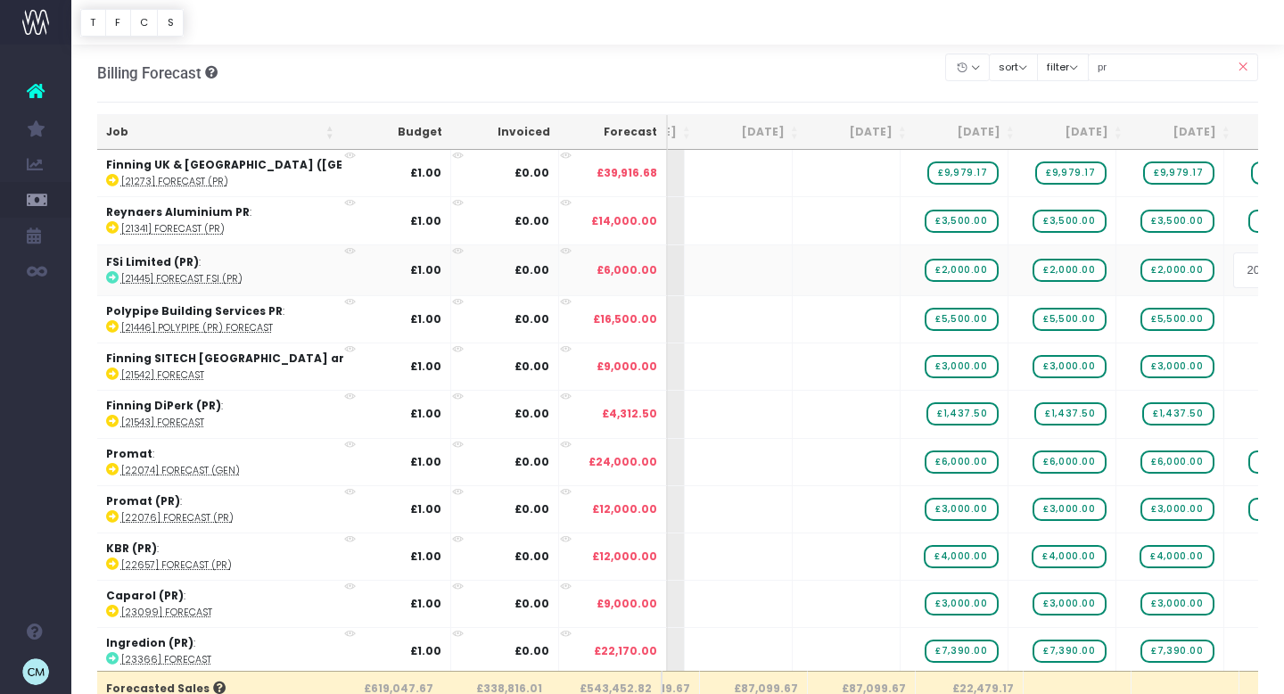
type input "2000"
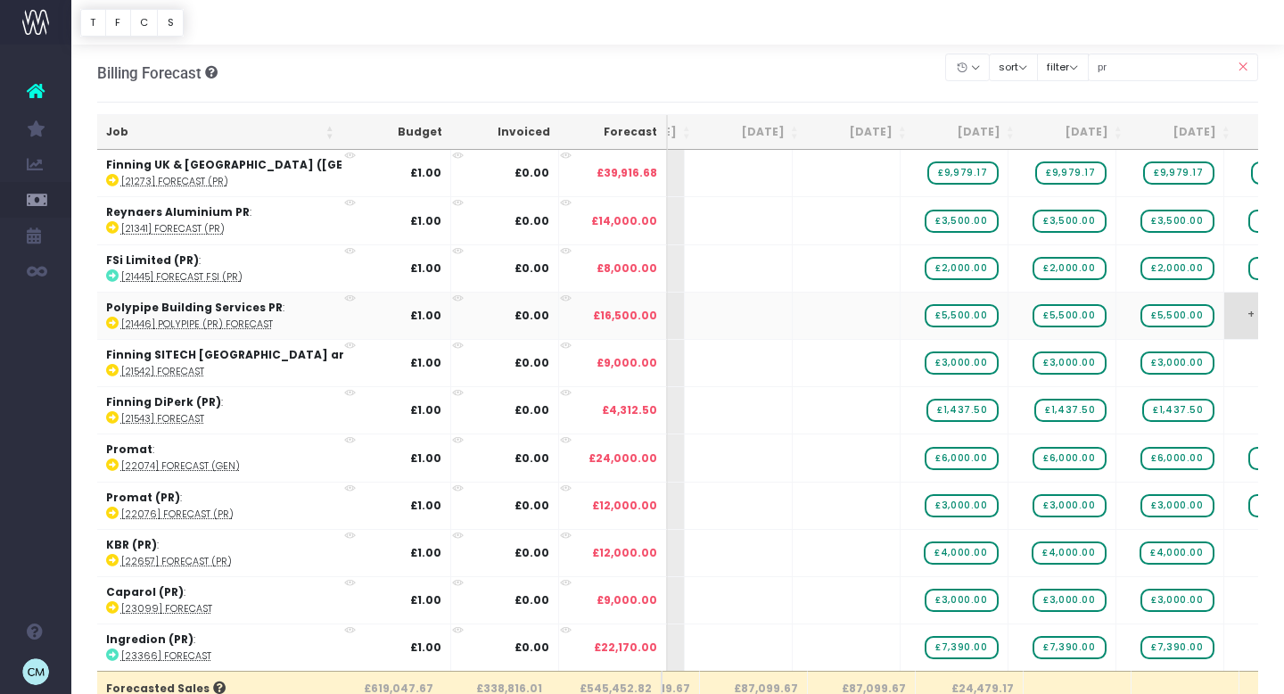
click at [1224, 319] on span "+" at bounding box center [1251, 315] width 54 height 46
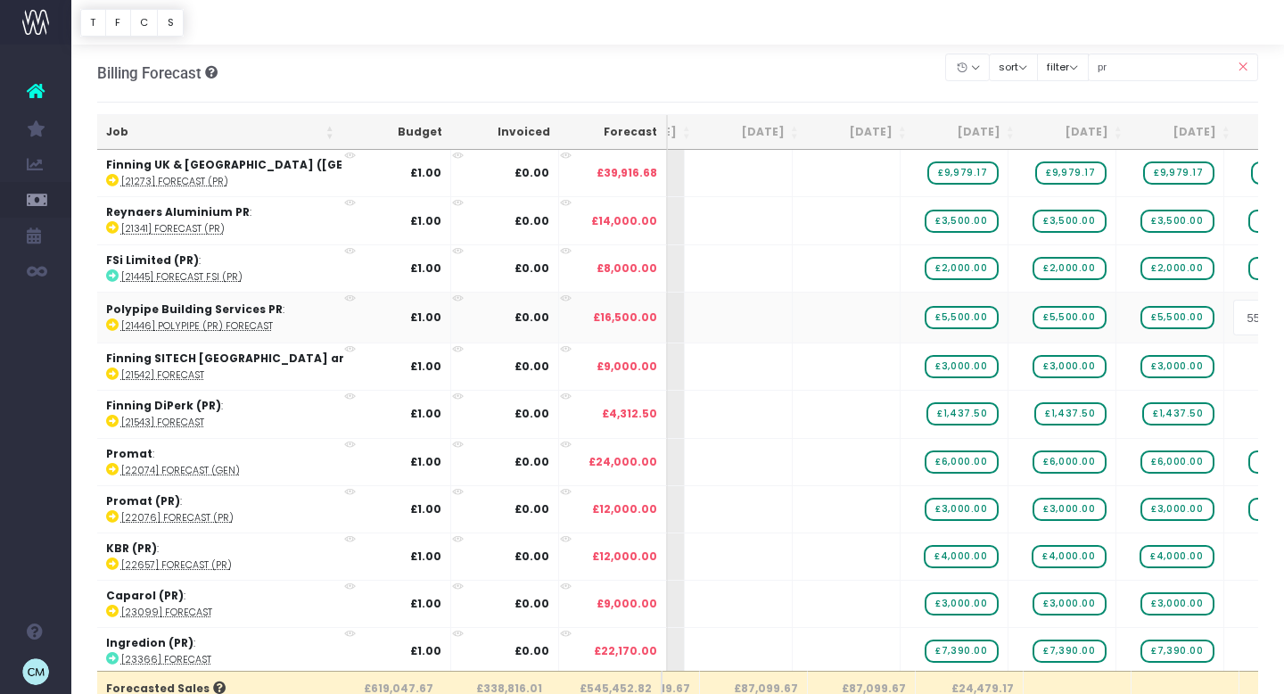
type input "5500"
click at [961, 372] on body "Oh my... this is bad. wayahead wasn't able to load this page. Please contact su…" at bounding box center [642, 346] width 1284 height 694
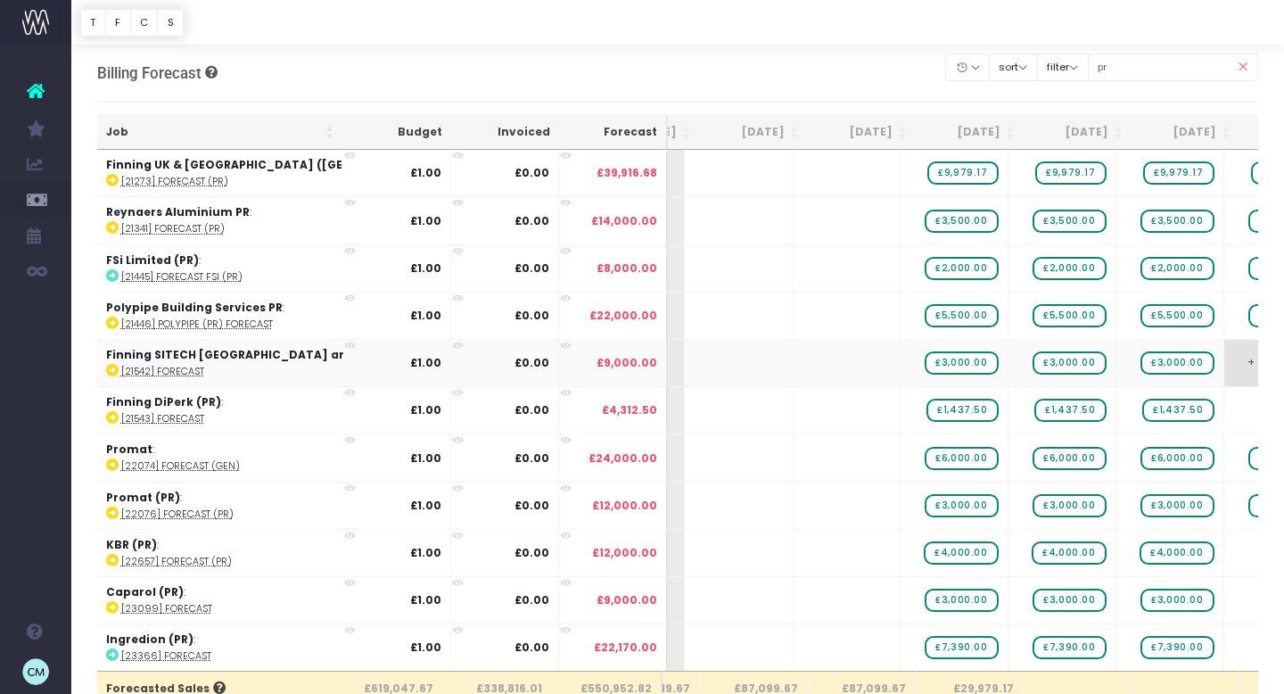
click at [1224, 363] on span "+" at bounding box center [1251, 363] width 54 height 46
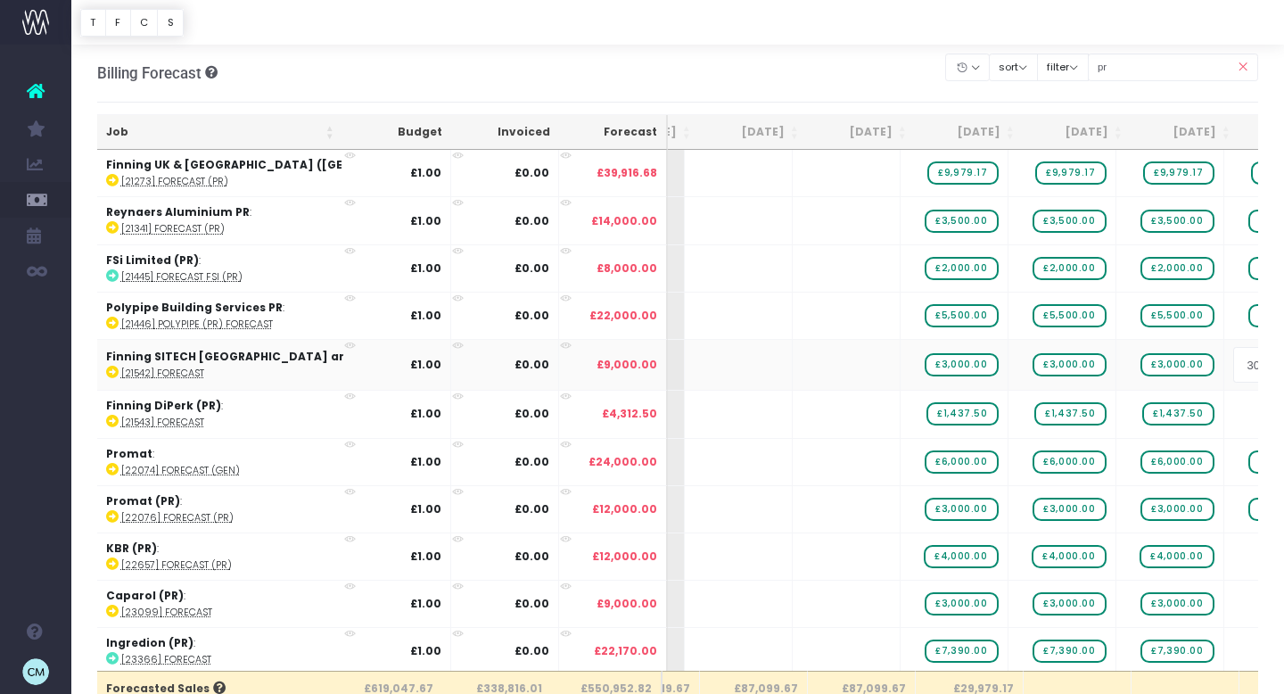
type input "3000"
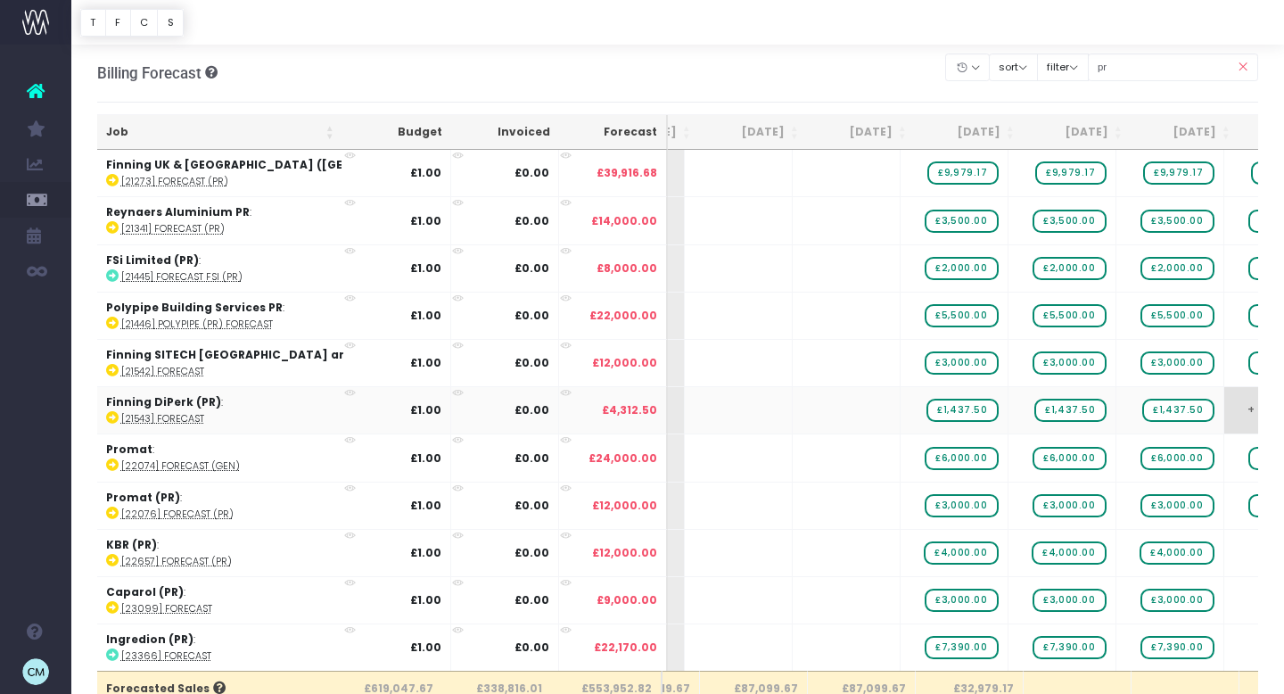
click at [1224, 414] on span "+" at bounding box center [1251, 410] width 54 height 46
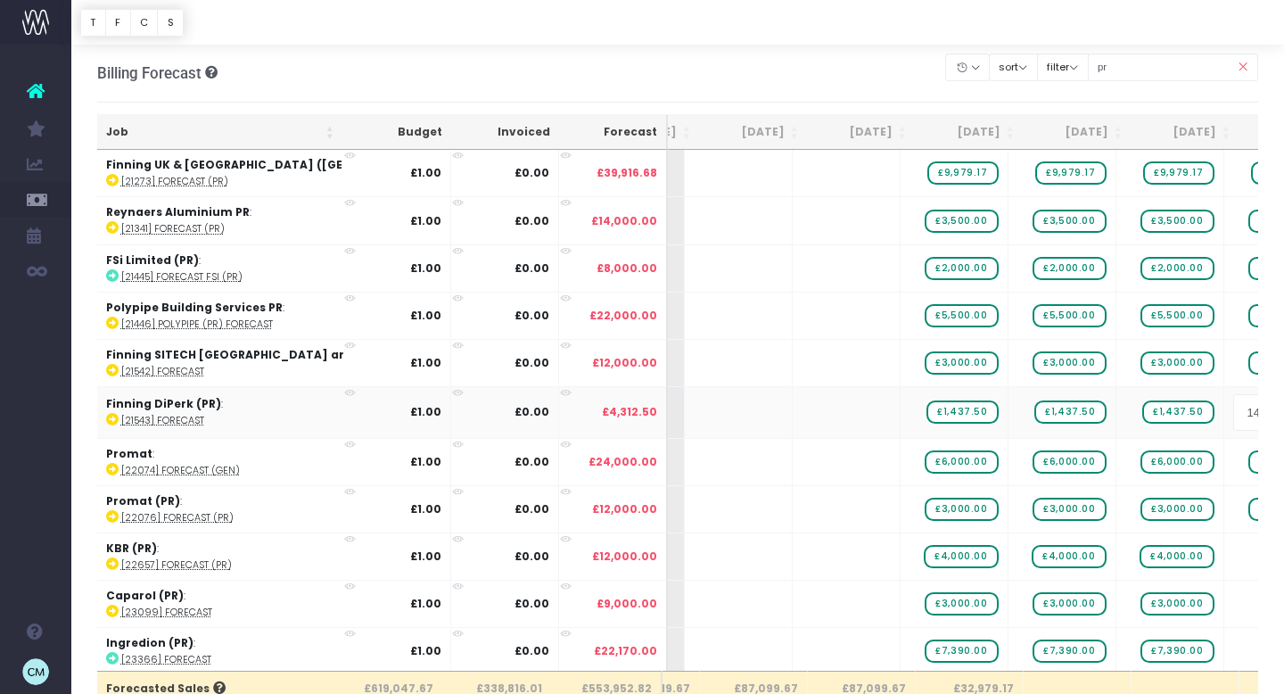
type input "1437.5"
click at [1035, 483] on body "Oh my... this is bad. wayahead wasn't able to load this page. Please contact su…" at bounding box center [642, 346] width 1284 height 694
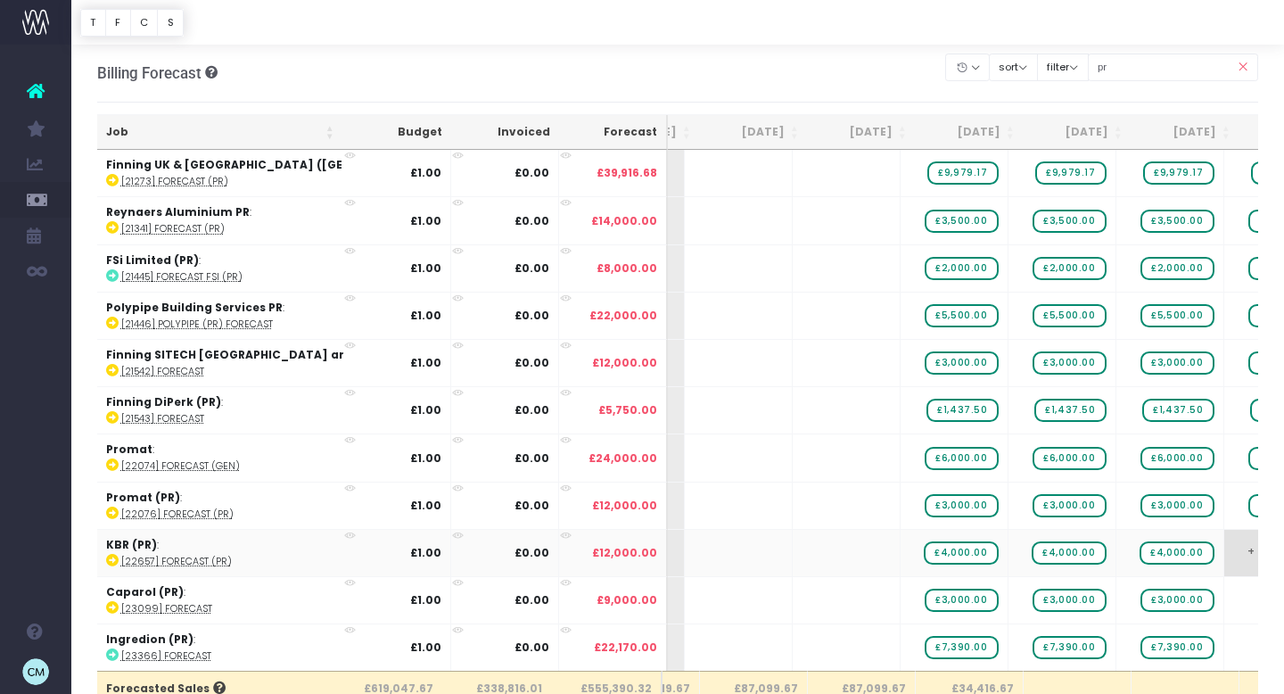
click at [1224, 535] on td "+" at bounding box center [1278, 552] width 108 height 47
click at [1224, 548] on span "+" at bounding box center [1251, 553] width 54 height 46
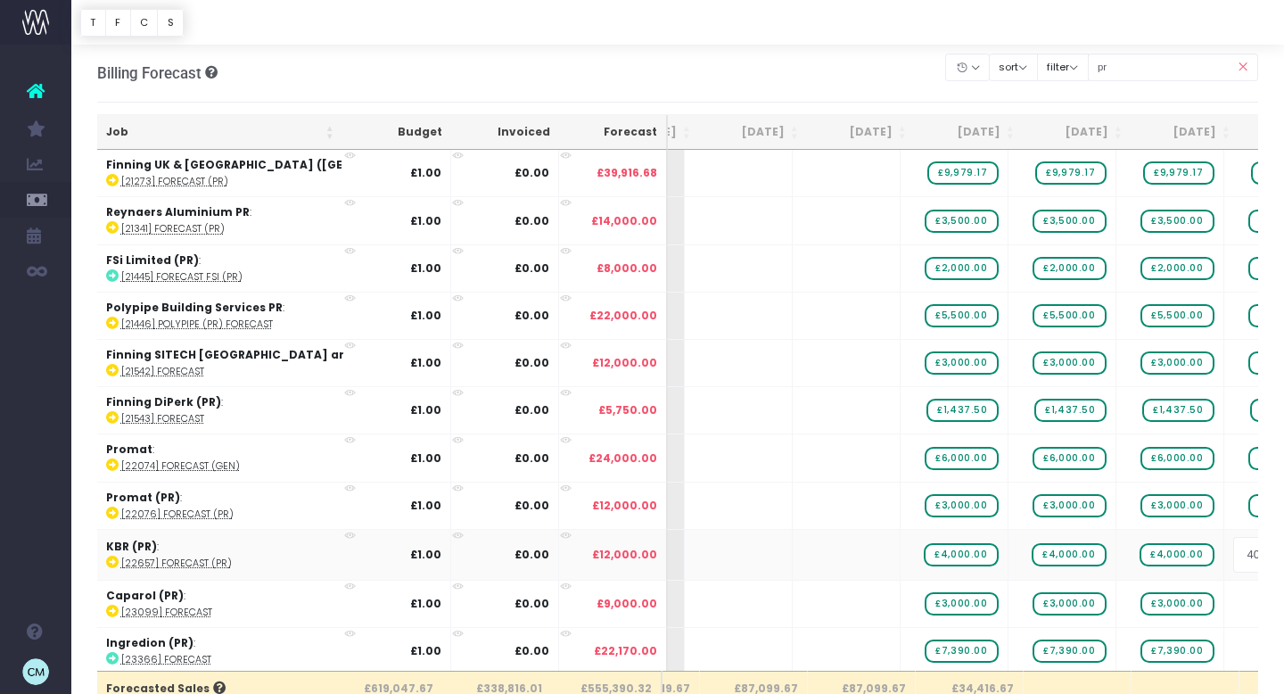
type input "4000"
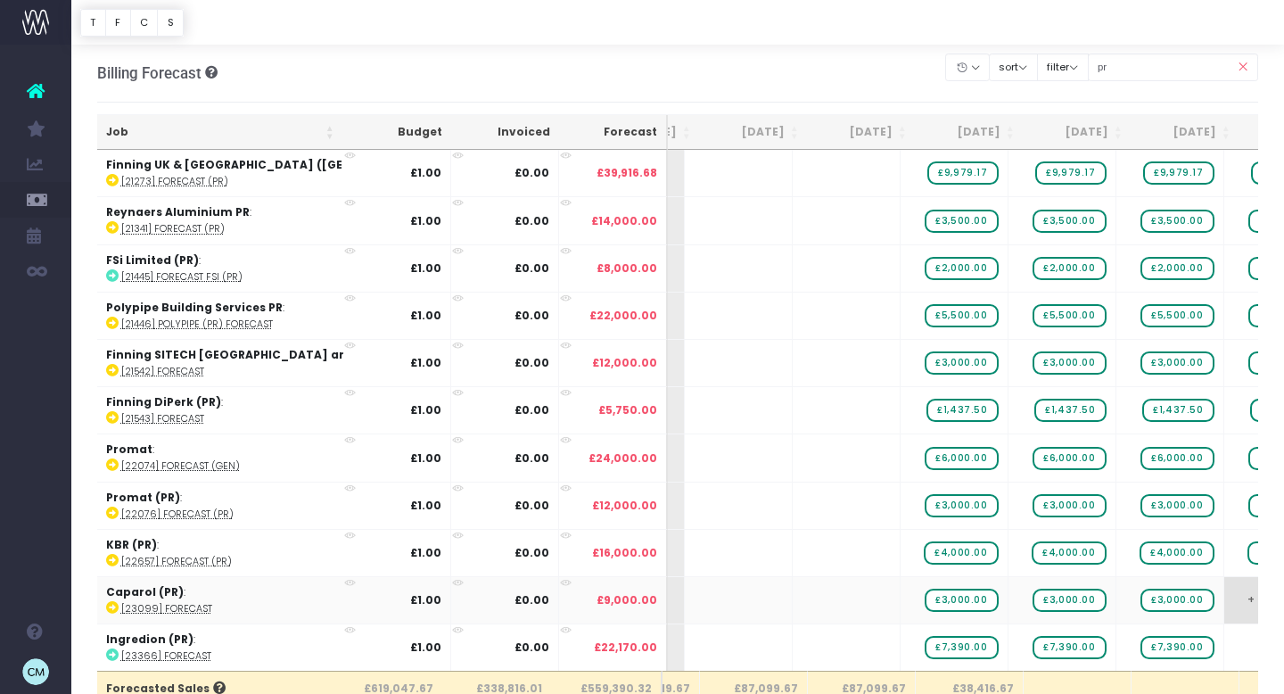
click at [1224, 599] on span "+" at bounding box center [1251, 600] width 54 height 46
type input "3000"
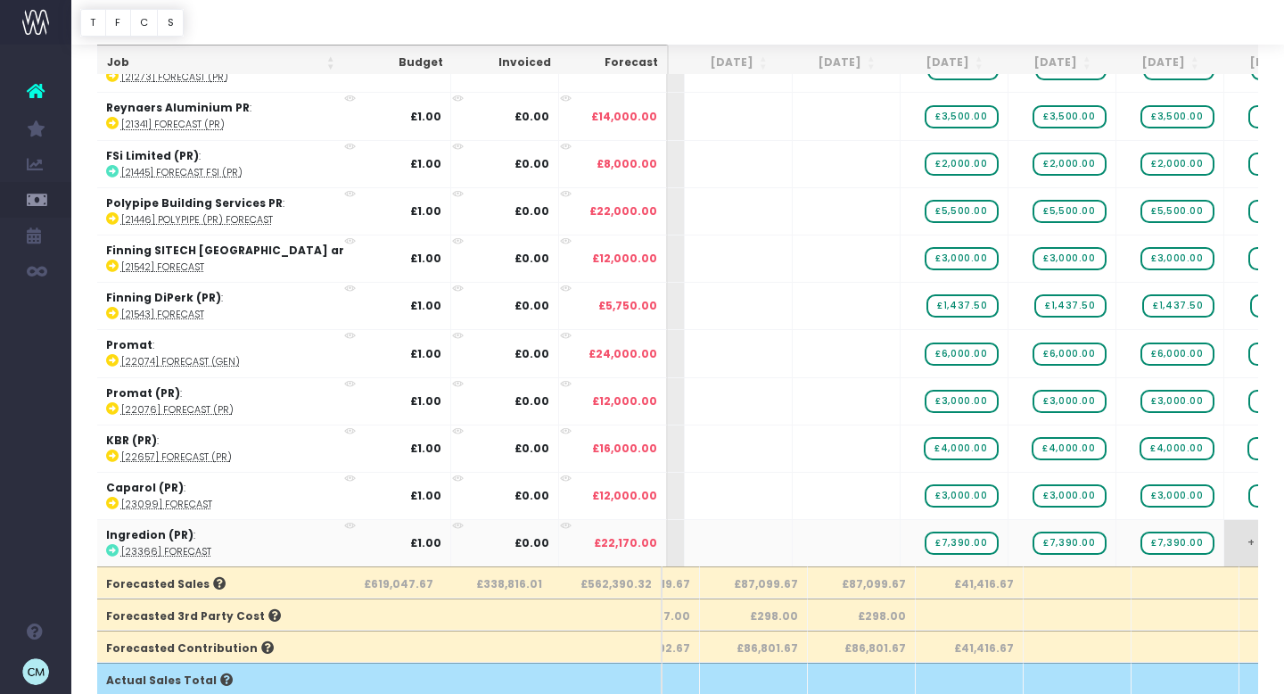
scroll to position [0, 616]
click at [1224, 543] on span "+" at bounding box center [1251, 543] width 54 height 46
type input "7390"
click at [1091, 479] on body "Oh my... this is bad. wayahead wasn't able to load this page. Please contact su…" at bounding box center [642, 242] width 1284 height 694
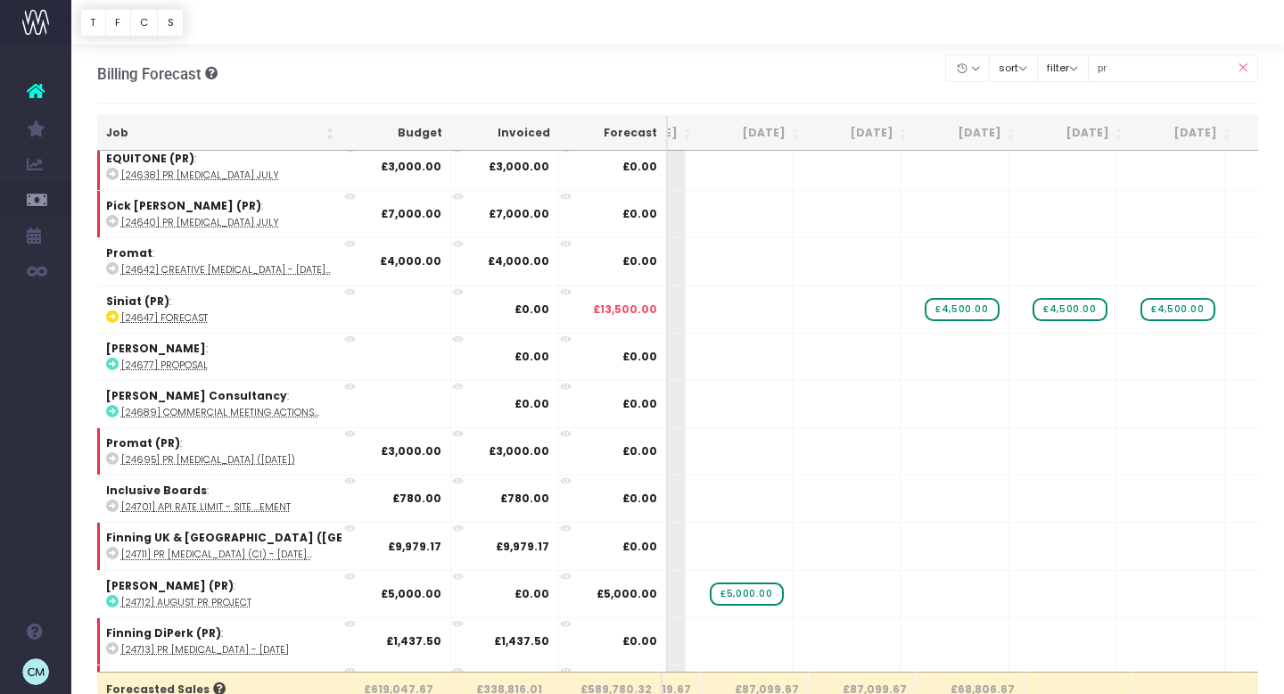
scroll to position [2154, 615]
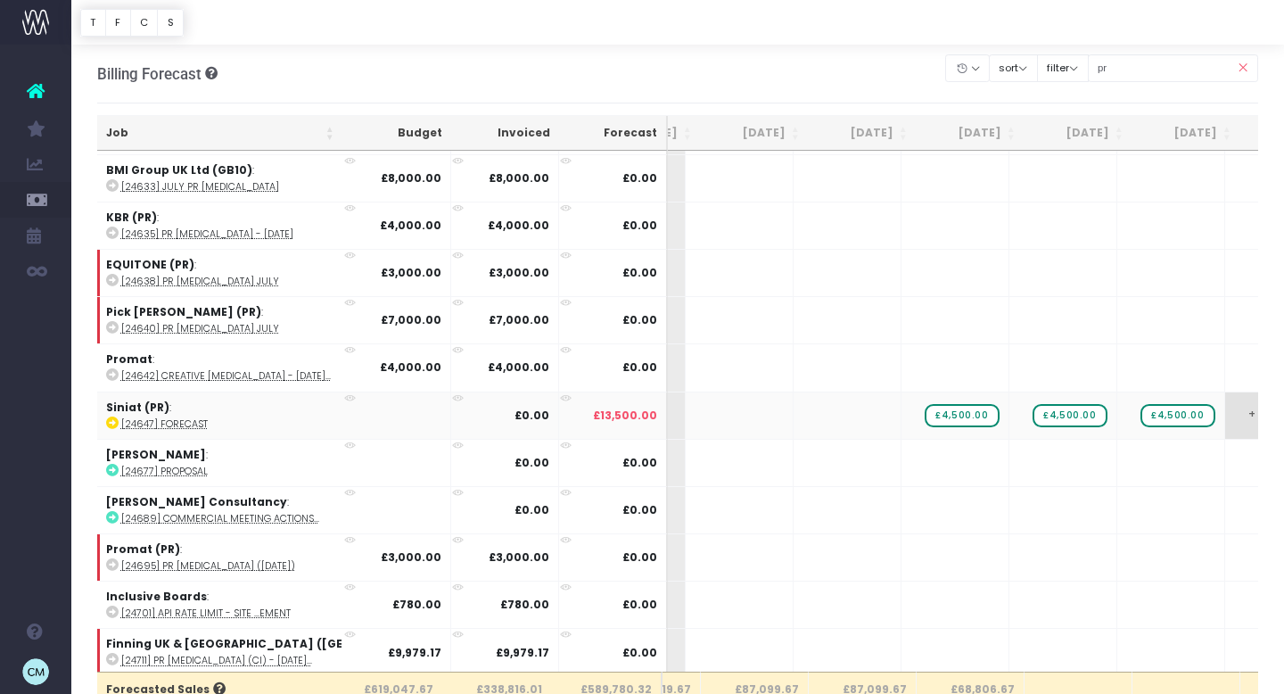
click at [1225, 408] on span "+" at bounding box center [1252, 415] width 54 height 46
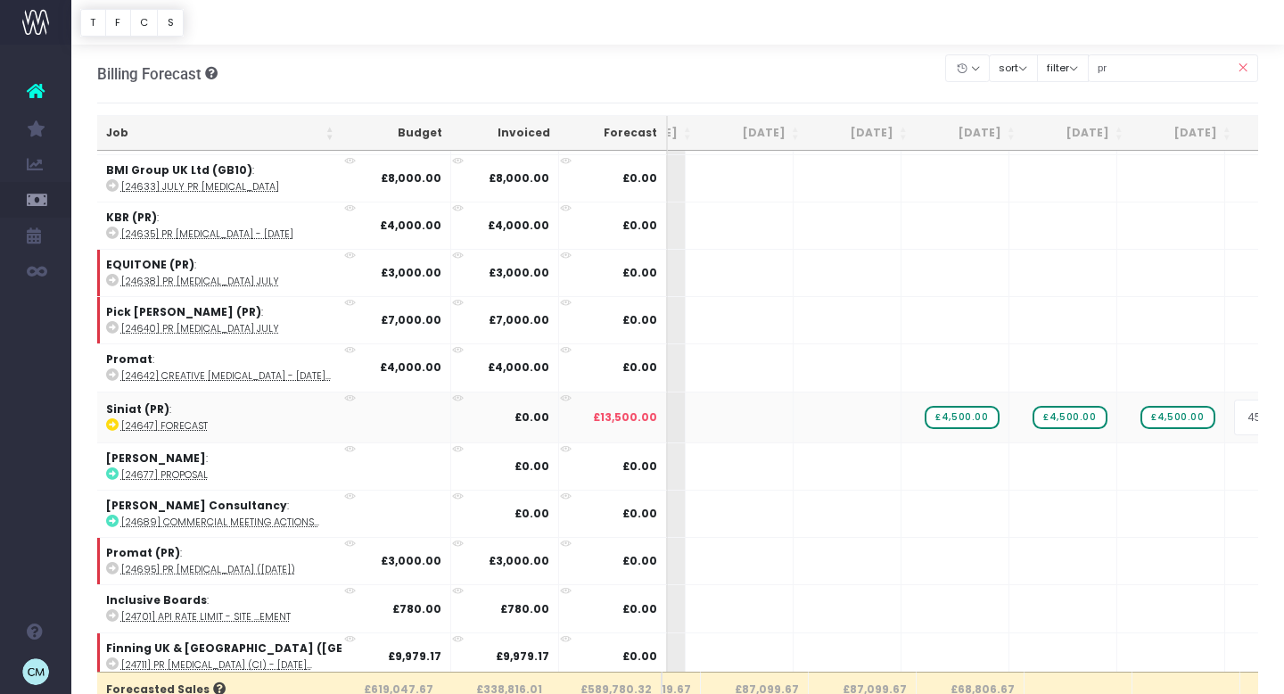
type input "4500"
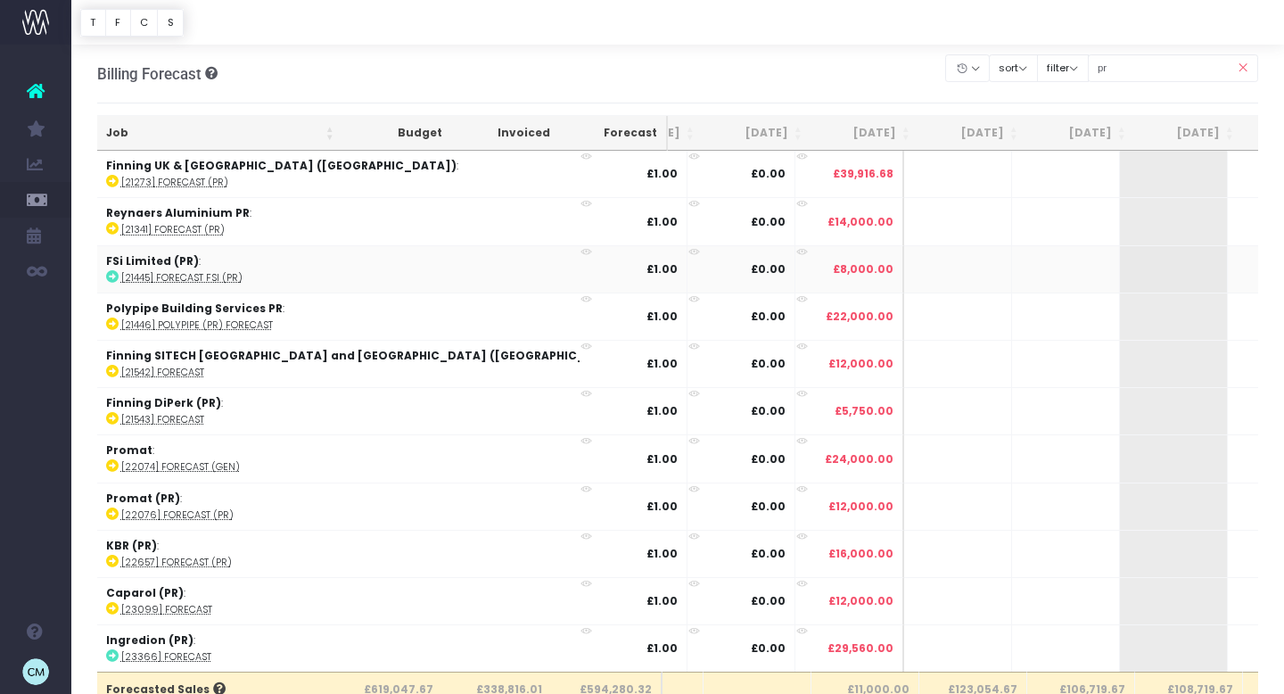
scroll to position [0, 0]
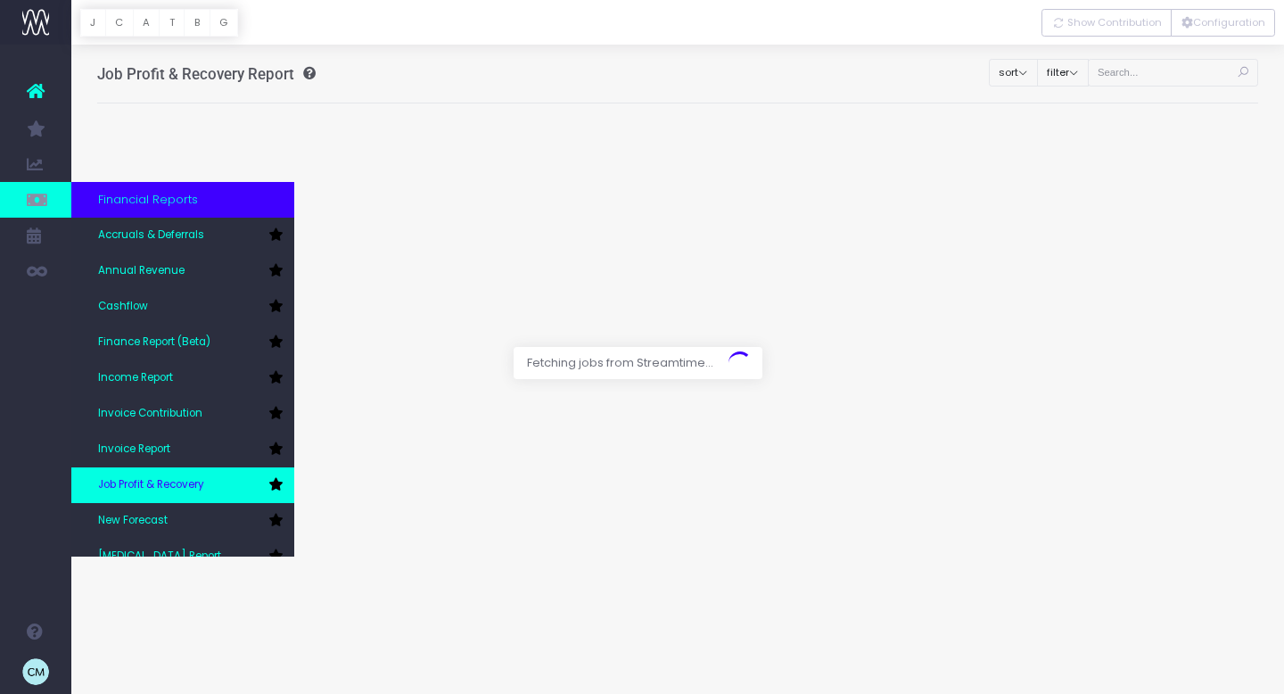
click at [167, 481] on span "Job Profit & Recovery" at bounding box center [151, 485] width 106 height 16
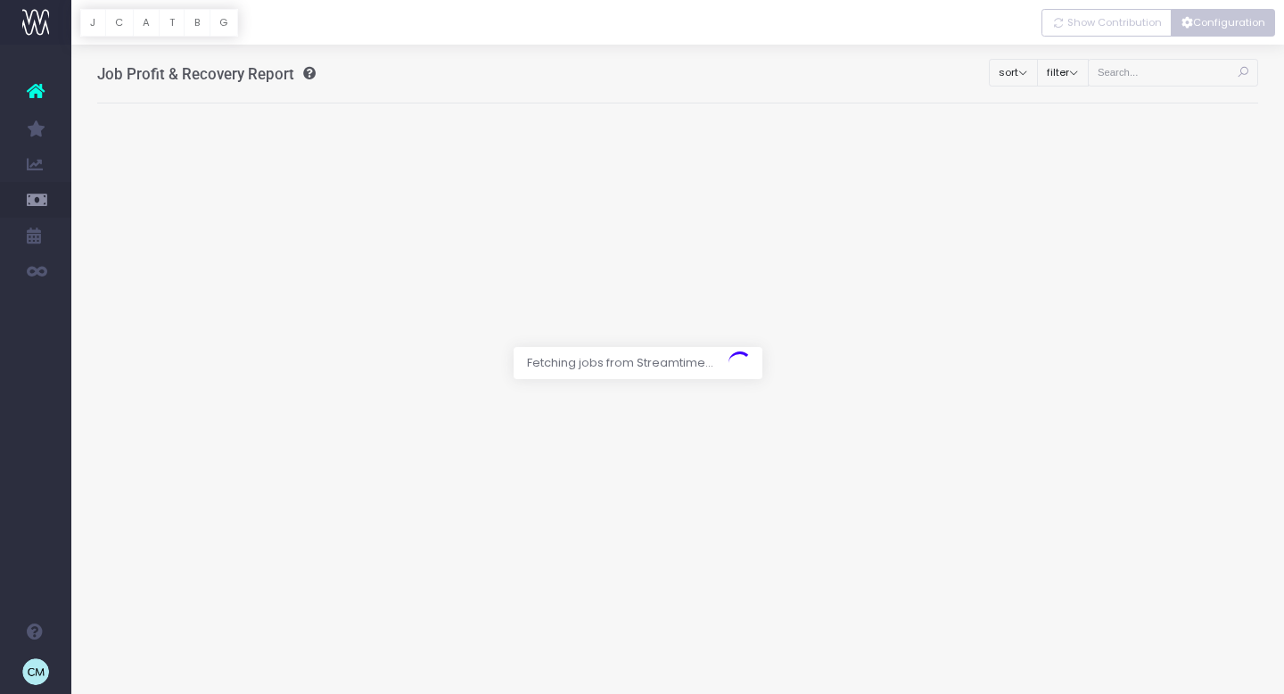
click at [1231, 21] on button "Configuration" at bounding box center [1223, 23] width 104 height 28
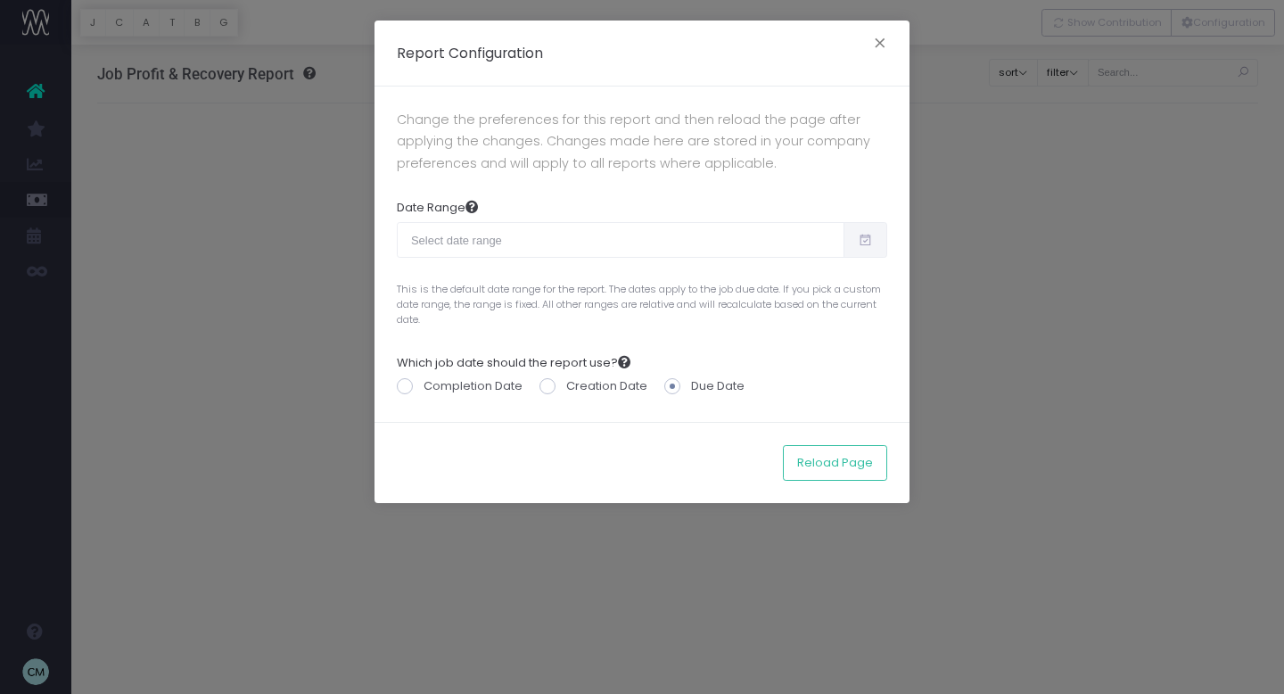
click at [870, 240] on icon at bounding box center [865, 240] width 15 height 0
type input "[DATE]"
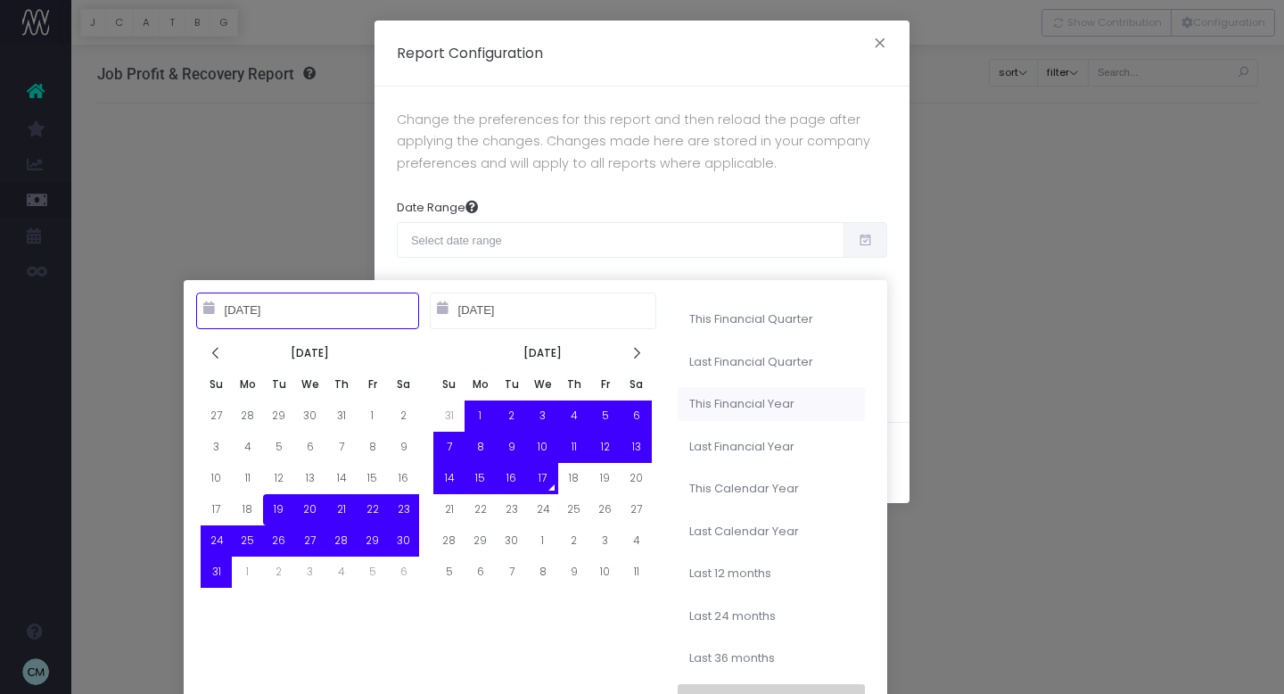
type input "[DATE]"
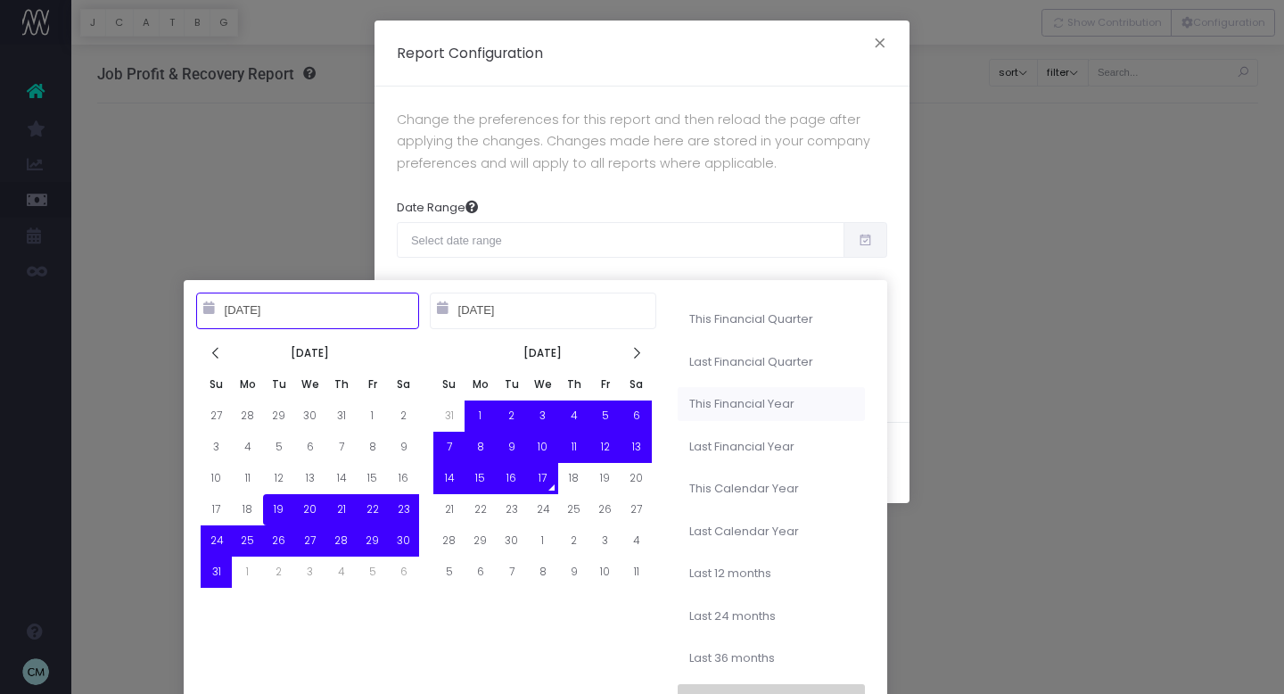
type input "[DATE]"
type input "10-01-2023"
type input "09-30-2024"
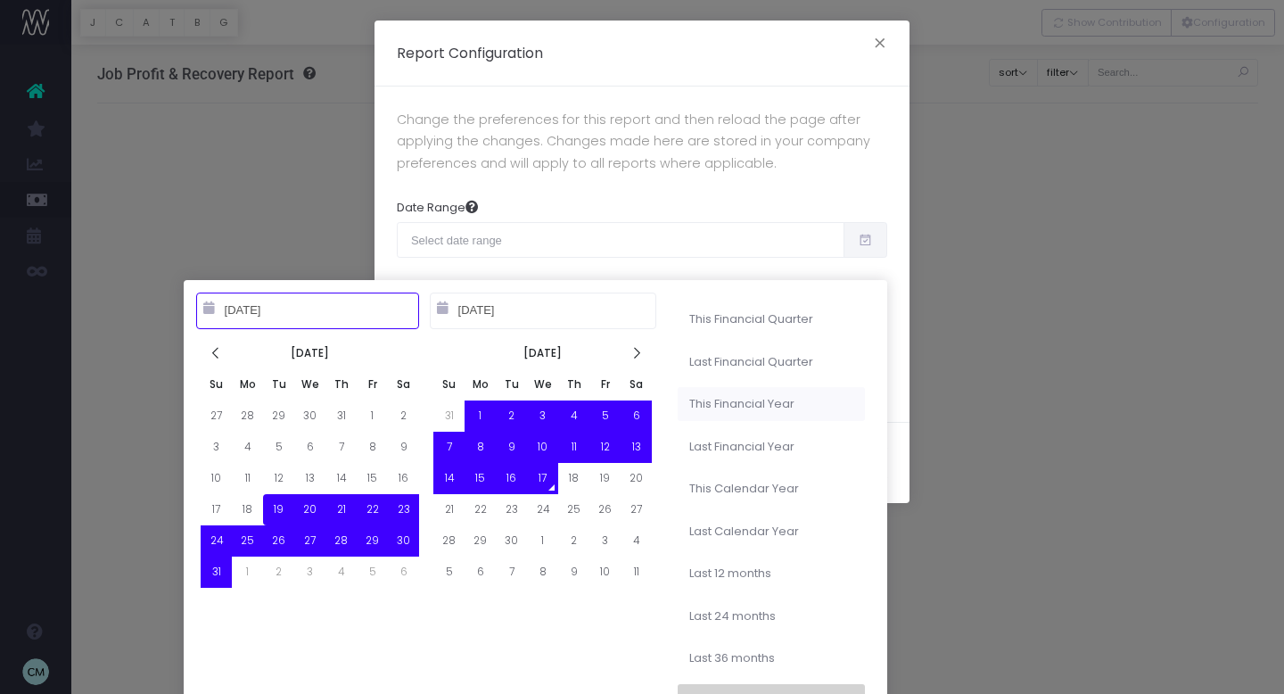
type input "08-19-2025"
type input "09-17-2025"
type input "10-01-2024"
type input "09-30-2025"
click at [756, 406] on li "This Financial Year" at bounding box center [771, 404] width 187 height 34
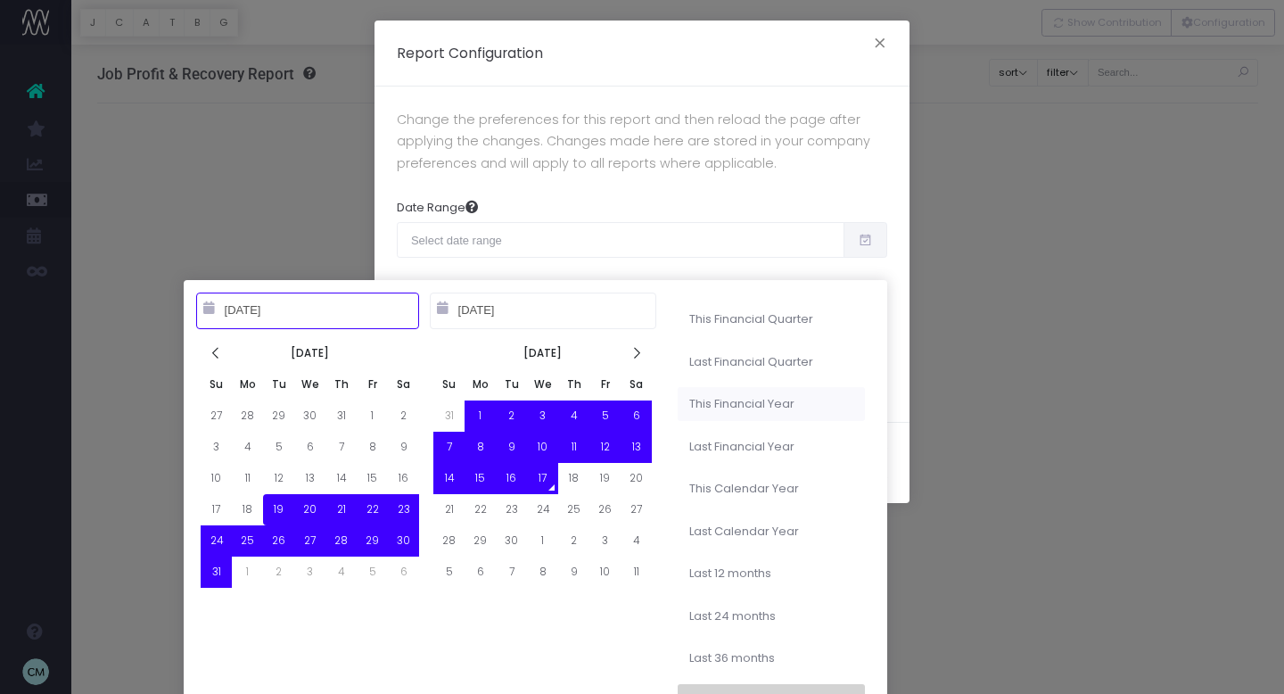
type input "Oct 1st 2024 – Sep 30th 2025"
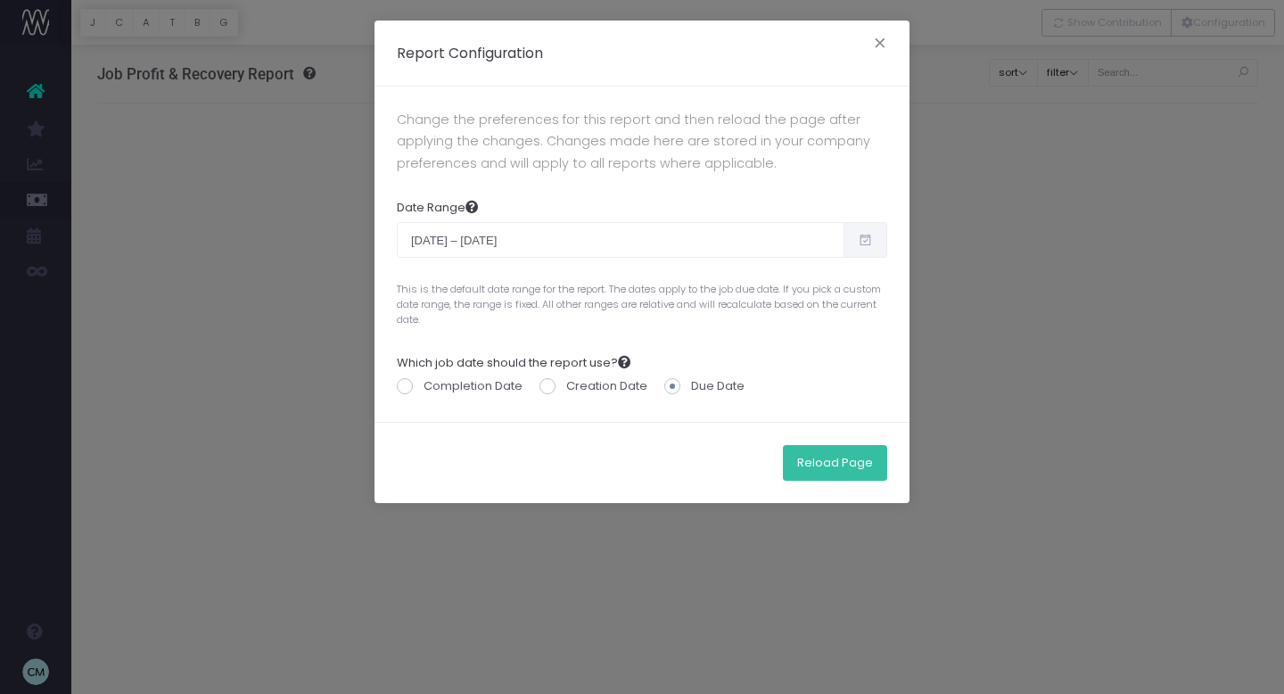
click at [833, 474] on button "Reload Page" at bounding box center [835, 463] width 104 height 36
click at [836, 461] on button "Reload Page" at bounding box center [835, 463] width 104 height 36
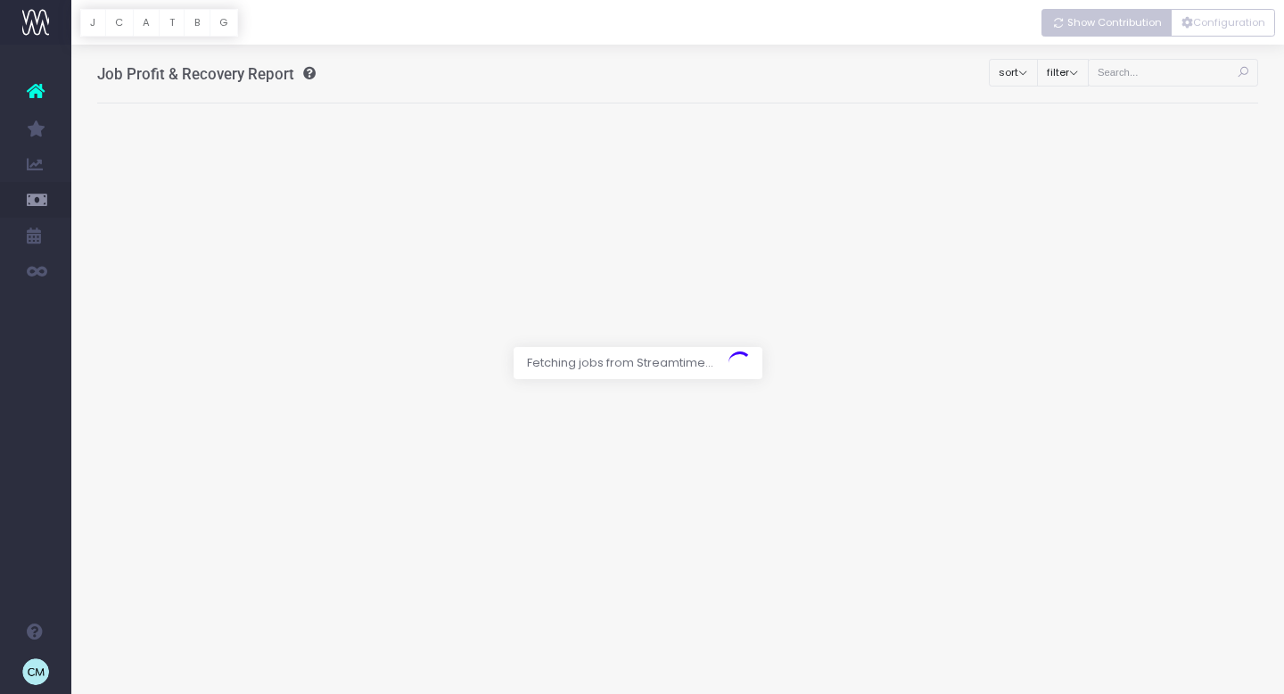
click at [1113, 28] on span "Show Contribution" at bounding box center [1114, 22] width 95 height 15
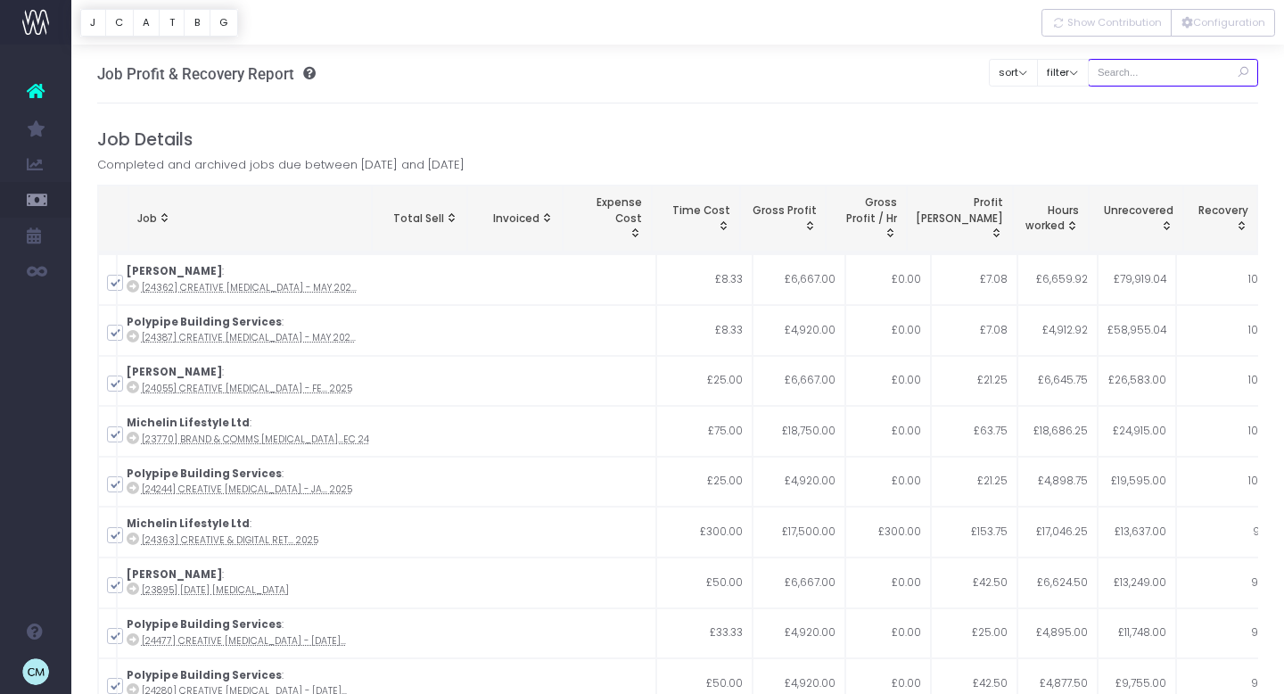
click at [1164, 73] on input "text" at bounding box center [1173, 73] width 171 height 28
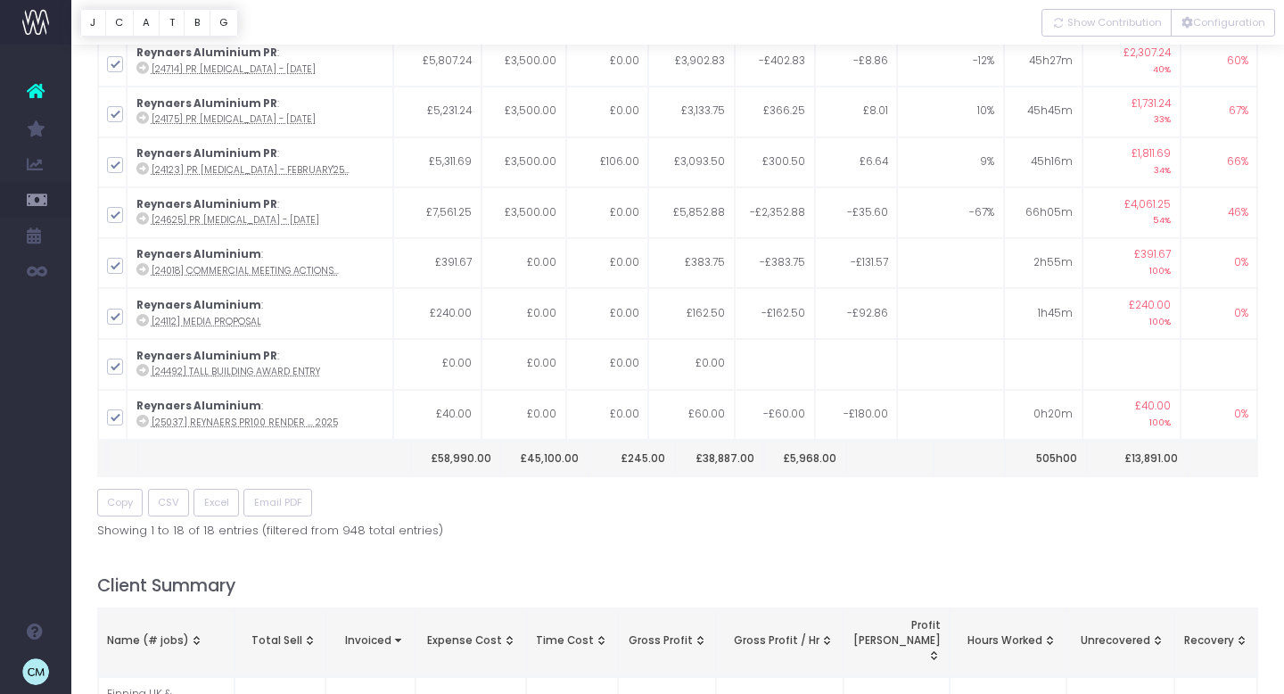
scroll to position [412, 0]
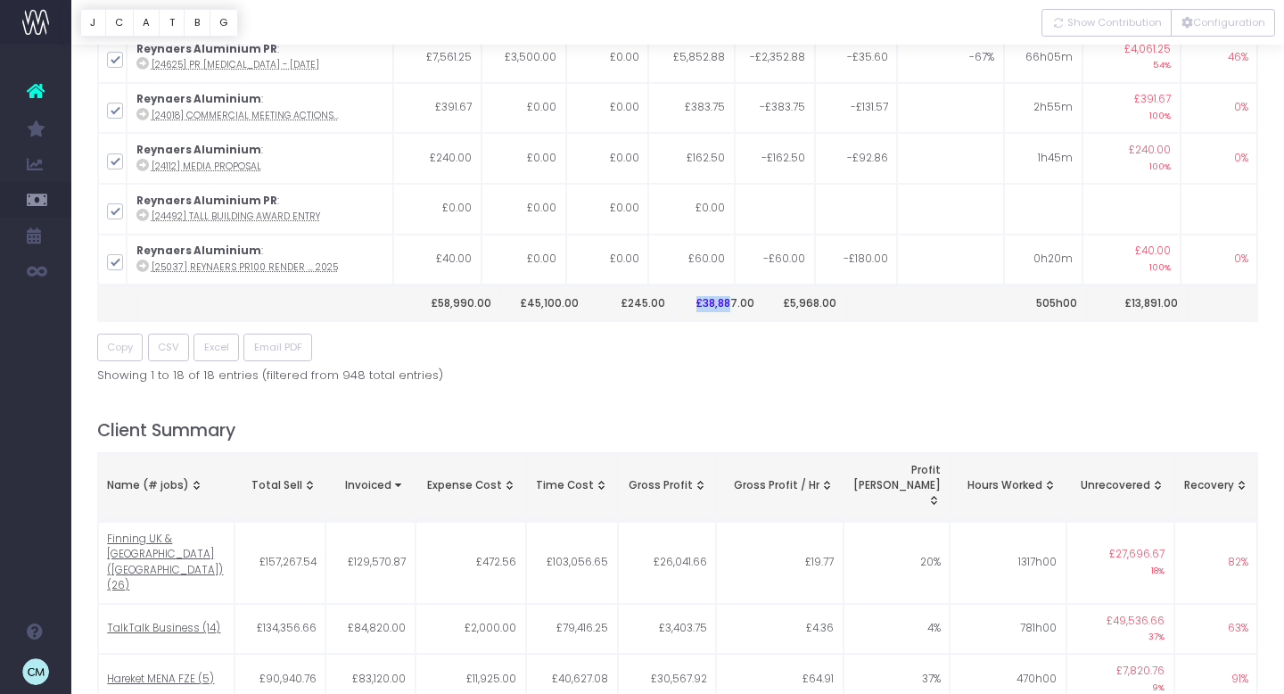
drag, startPoint x: 696, startPoint y: 303, endPoint x: 731, endPoint y: 303, distance: 35.7
click at [731, 303] on th "£38,887.00" at bounding box center [719, 303] width 89 height 35
drag, startPoint x: 754, startPoint y: 303, endPoint x: 704, endPoint y: 303, distance: 49.0
click at [704, 303] on th "£38,887.00" at bounding box center [719, 303] width 89 height 35
copy th "38,887.00"
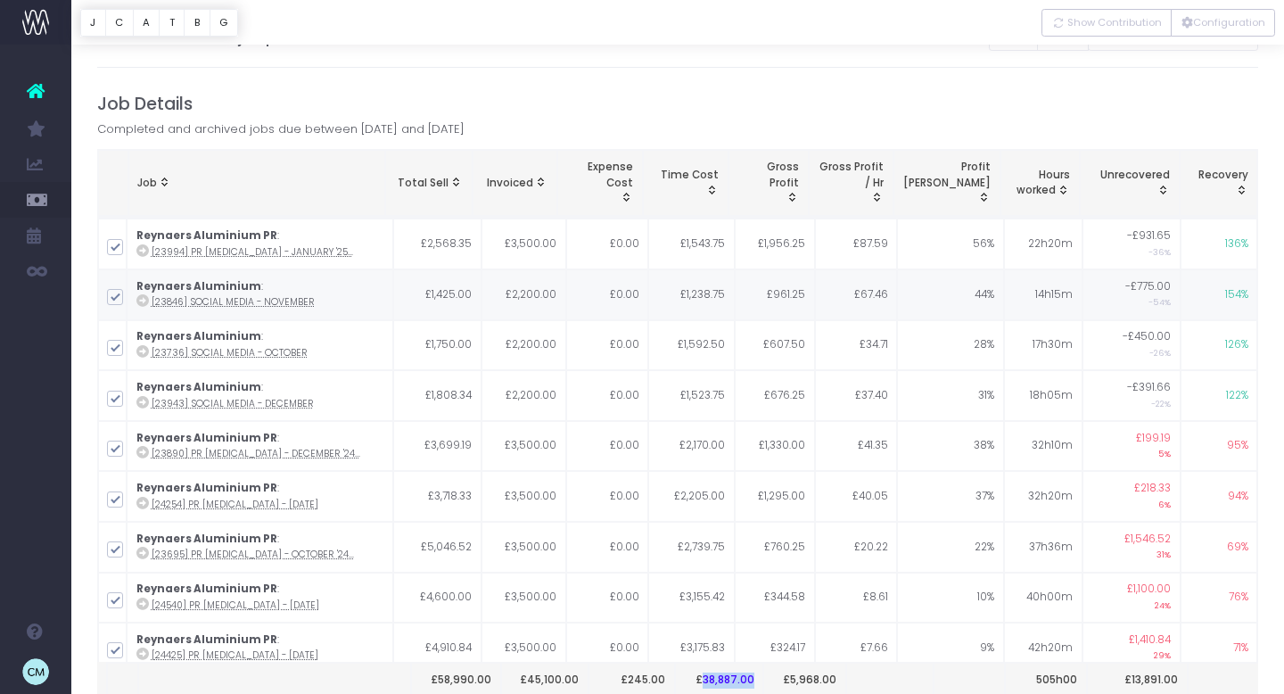
scroll to position [0, 0]
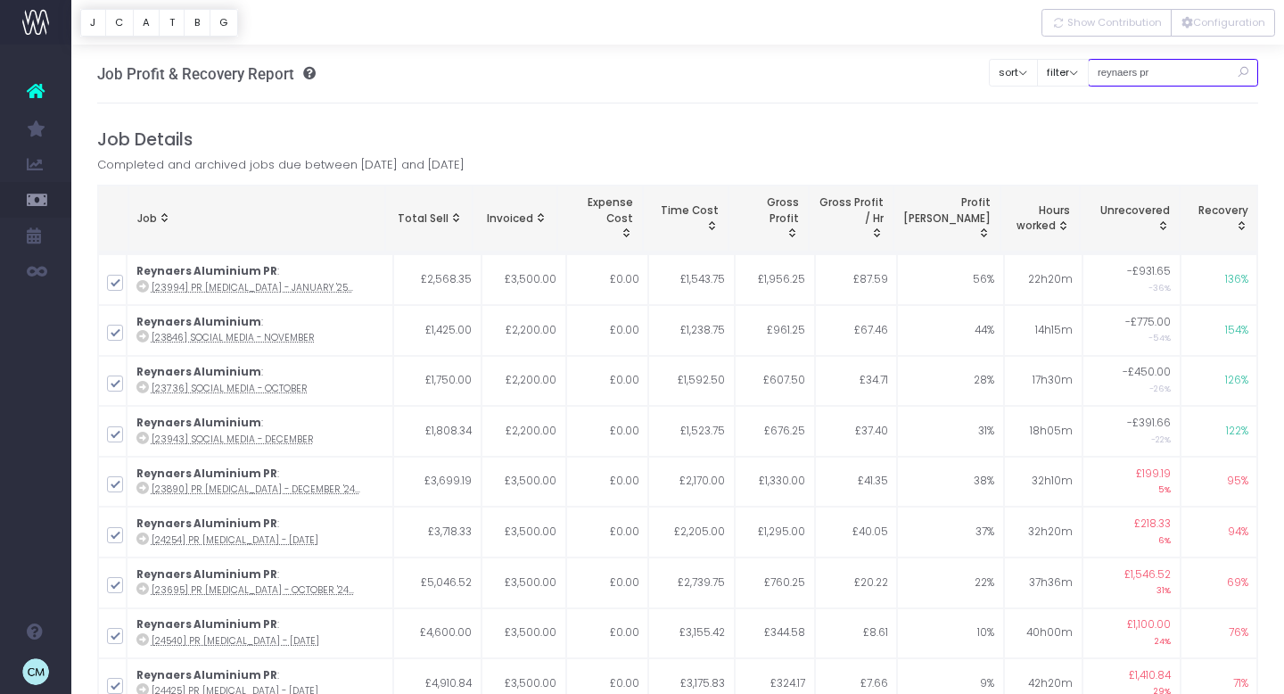
click at [1155, 70] on input "reynaers pr" at bounding box center [1173, 73] width 171 height 28
click at [1149, 85] on input "reynaers pr" at bounding box center [1173, 73] width 171 height 28
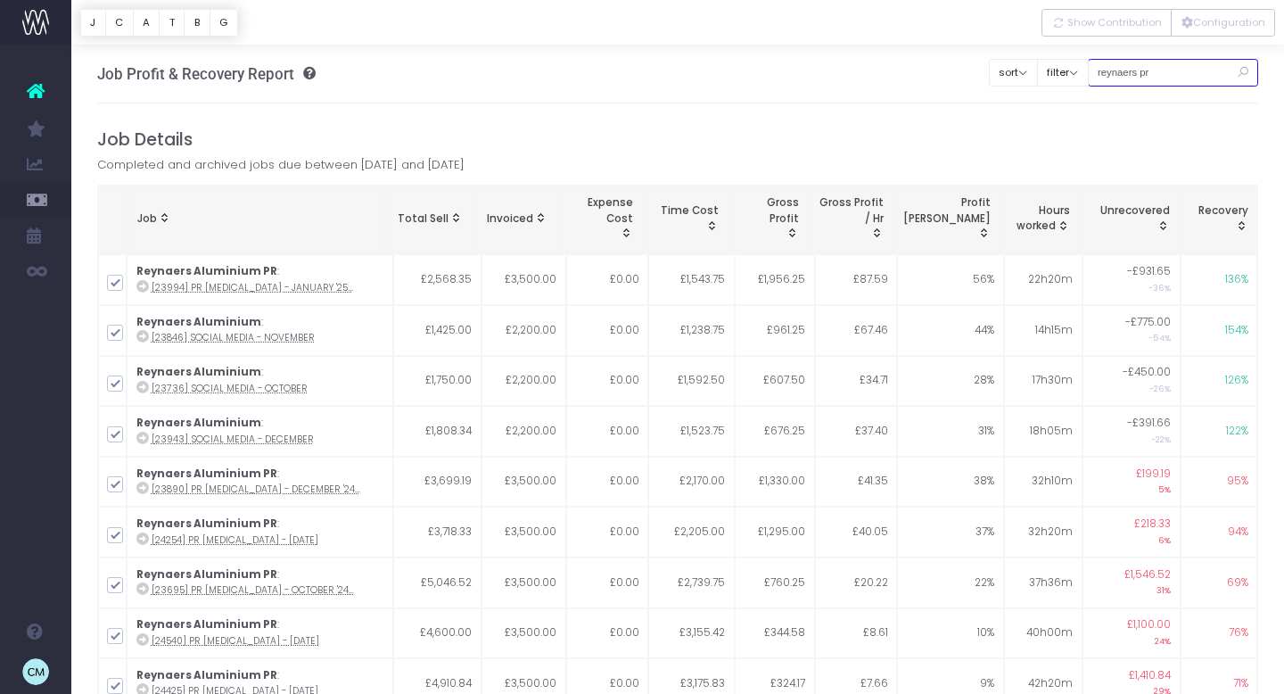
click at [1147, 65] on input "reynaers pr" at bounding box center [1173, 73] width 171 height 28
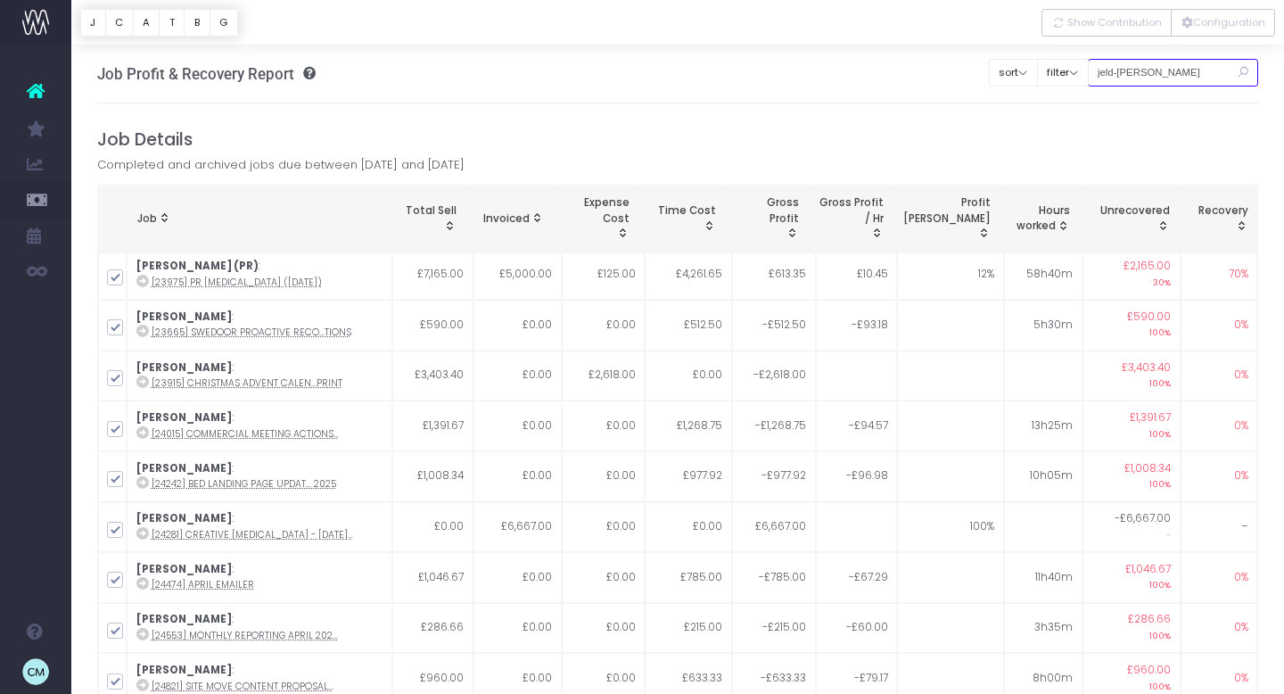
scroll to position [365, 0]
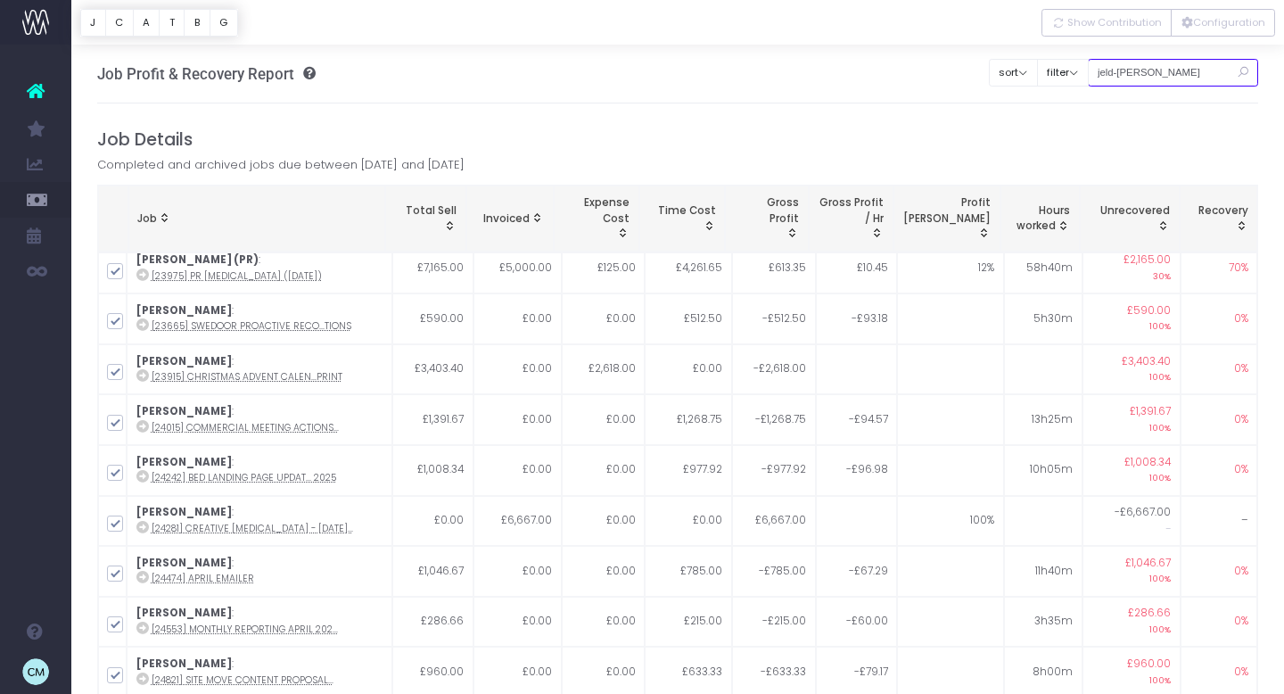
click at [1165, 69] on input "jeld-wen pr" at bounding box center [1173, 73] width 171 height 28
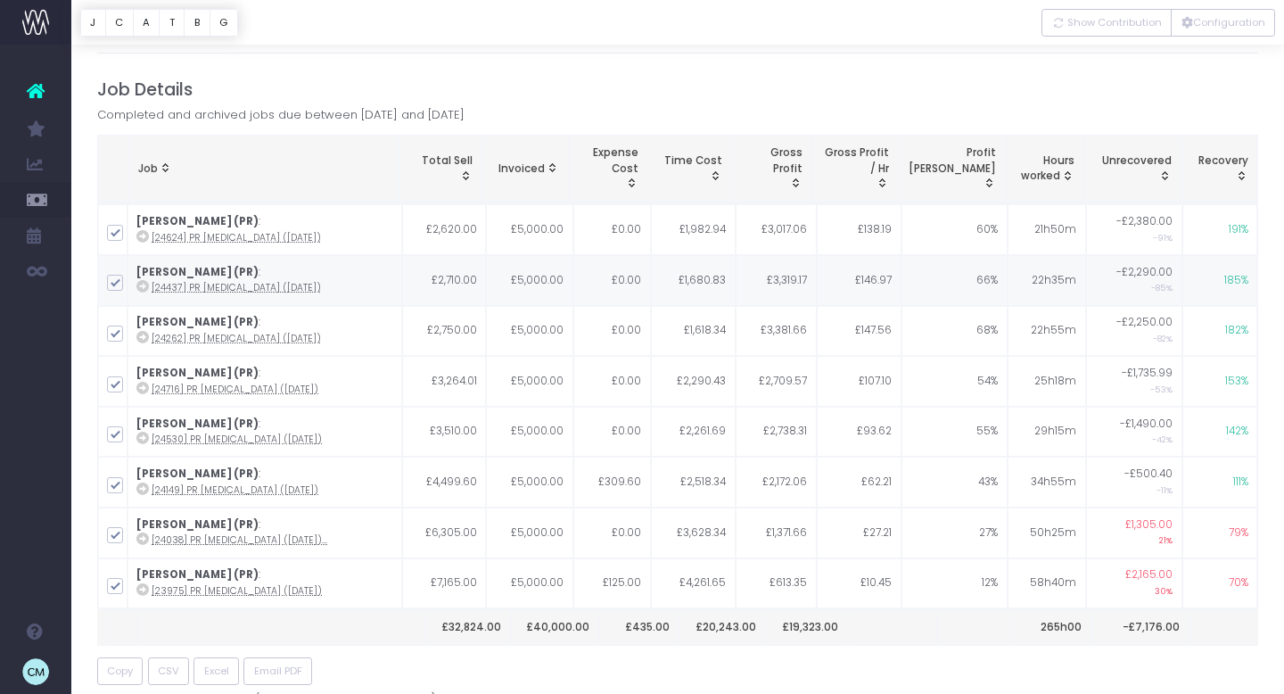
scroll to position [59, 0]
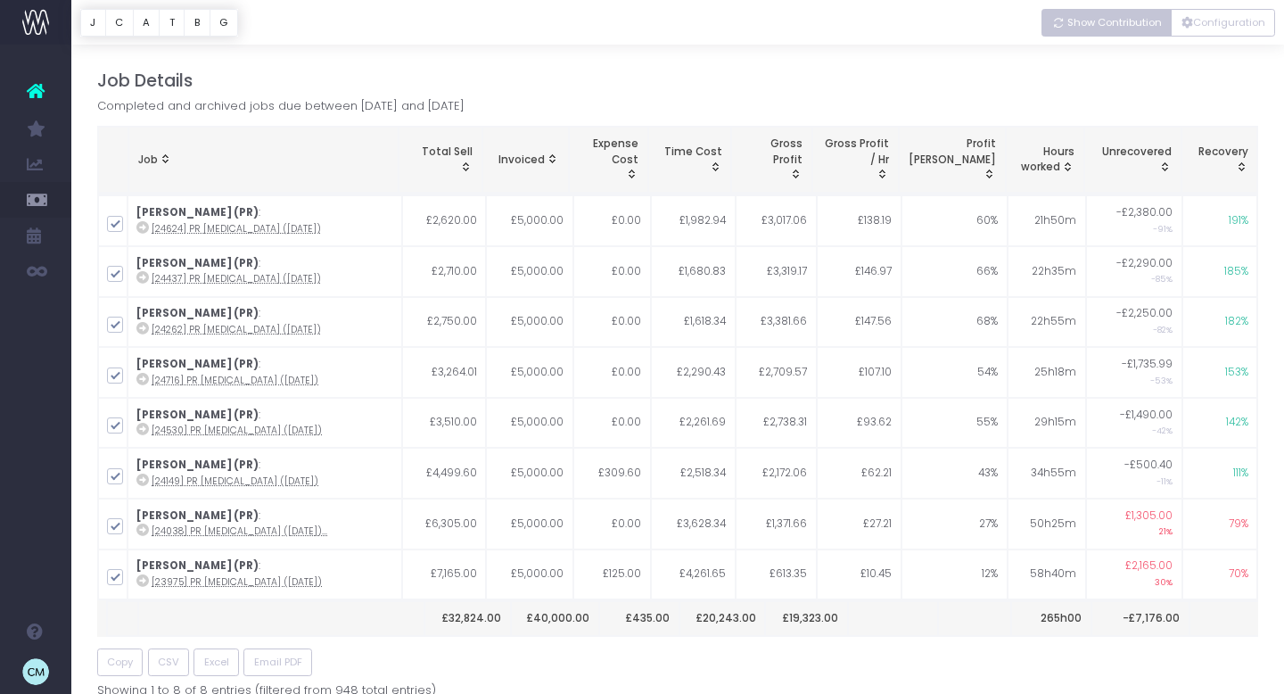
click at [1117, 30] on button "Show Contribution" at bounding box center [1107, 23] width 130 height 28
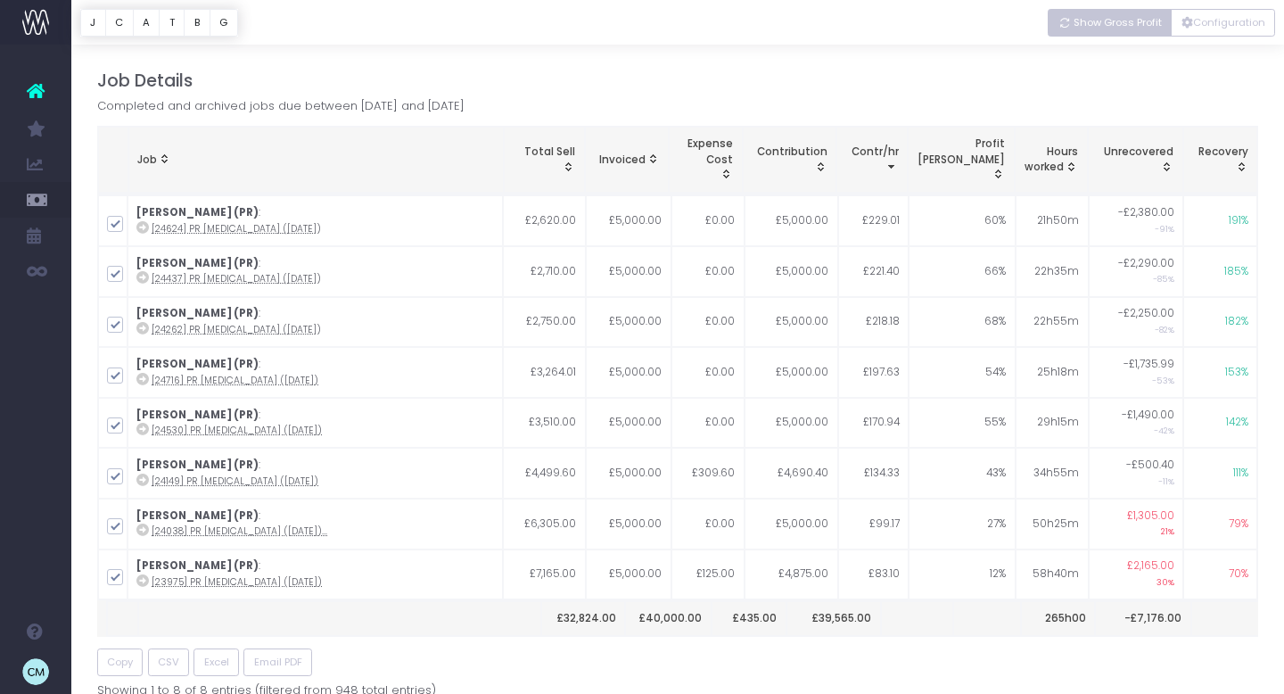
scroll to position [0, 0]
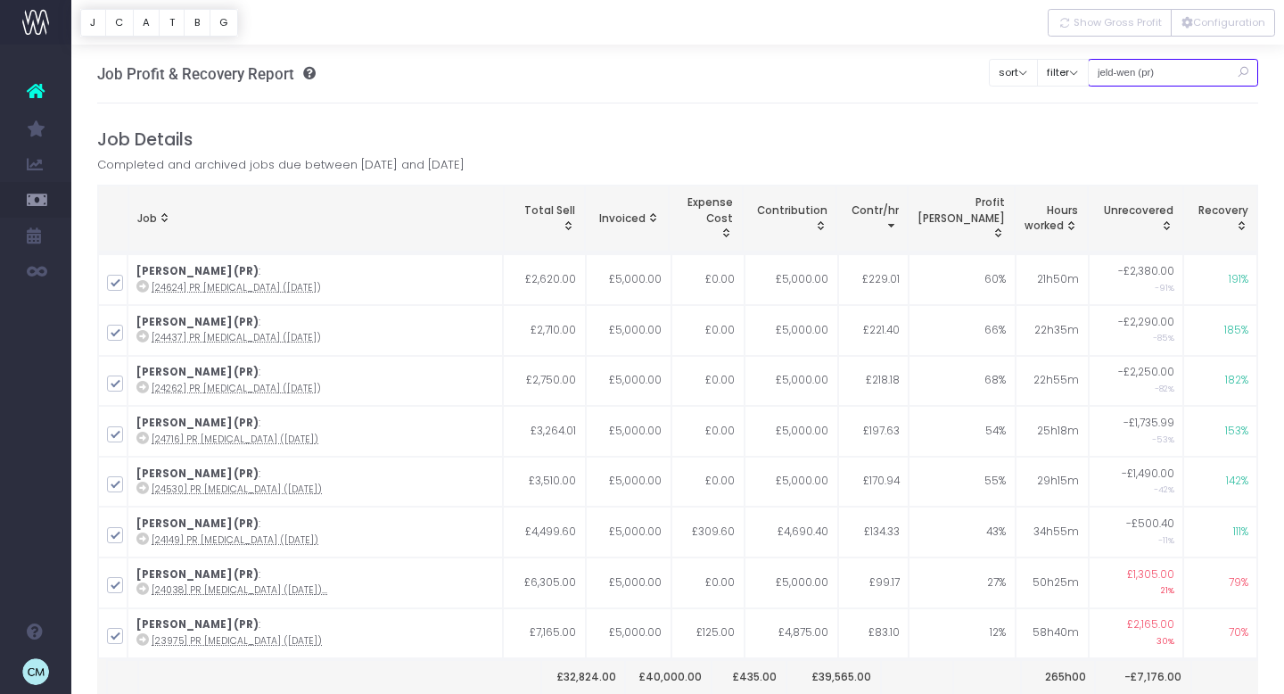
click at [1161, 78] on input "jeld-wen (pr)" at bounding box center [1173, 73] width 171 height 28
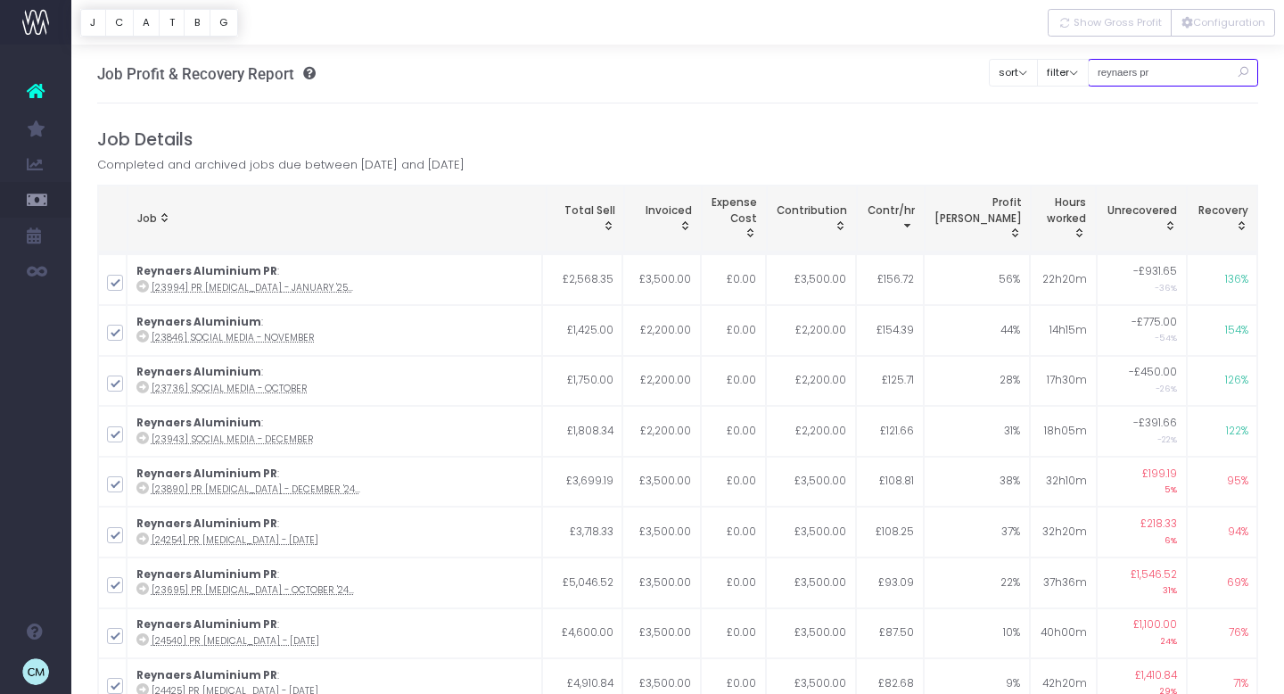
click at [1140, 71] on input "reynaers pr" at bounding box center [1173, 73] width 171 height 28
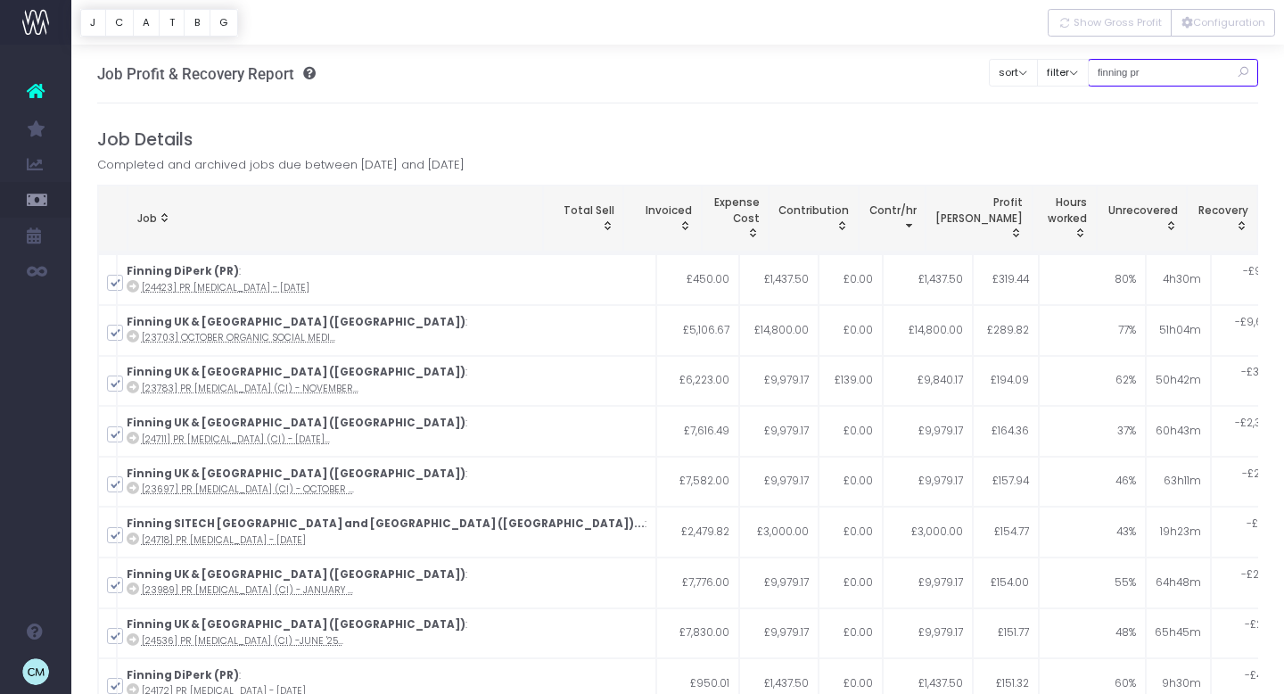
type input "finning pr"
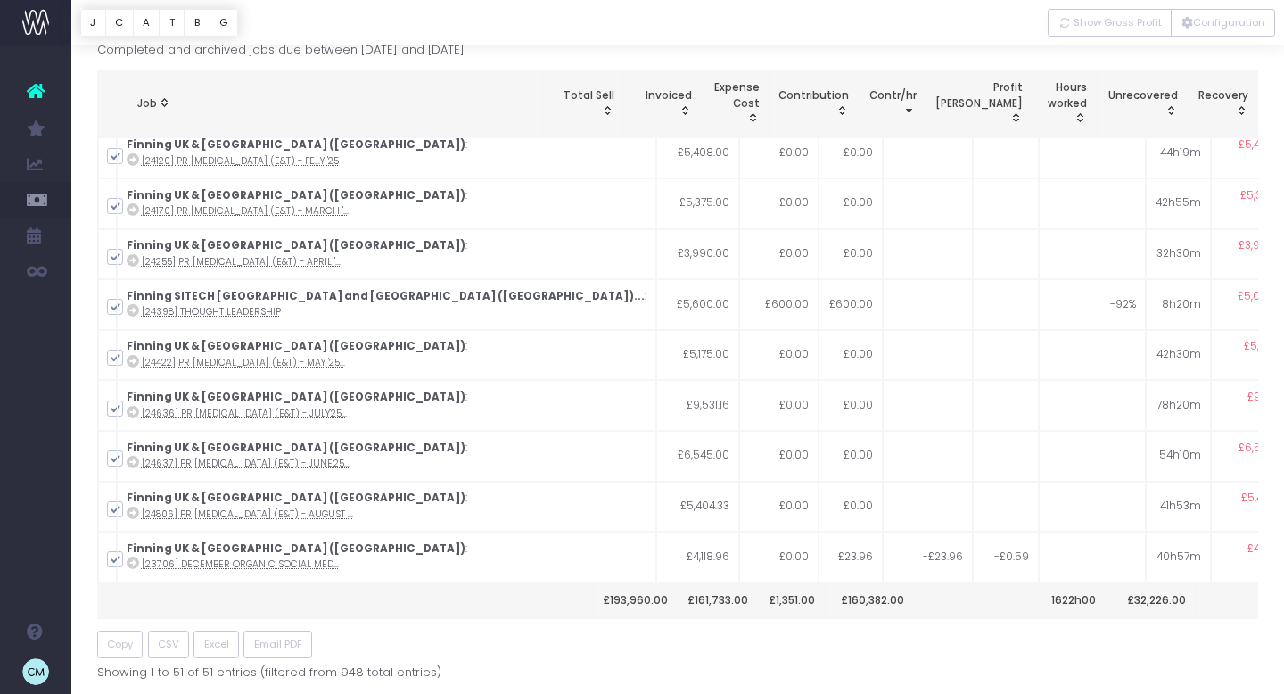
scroll to position [112, 0]
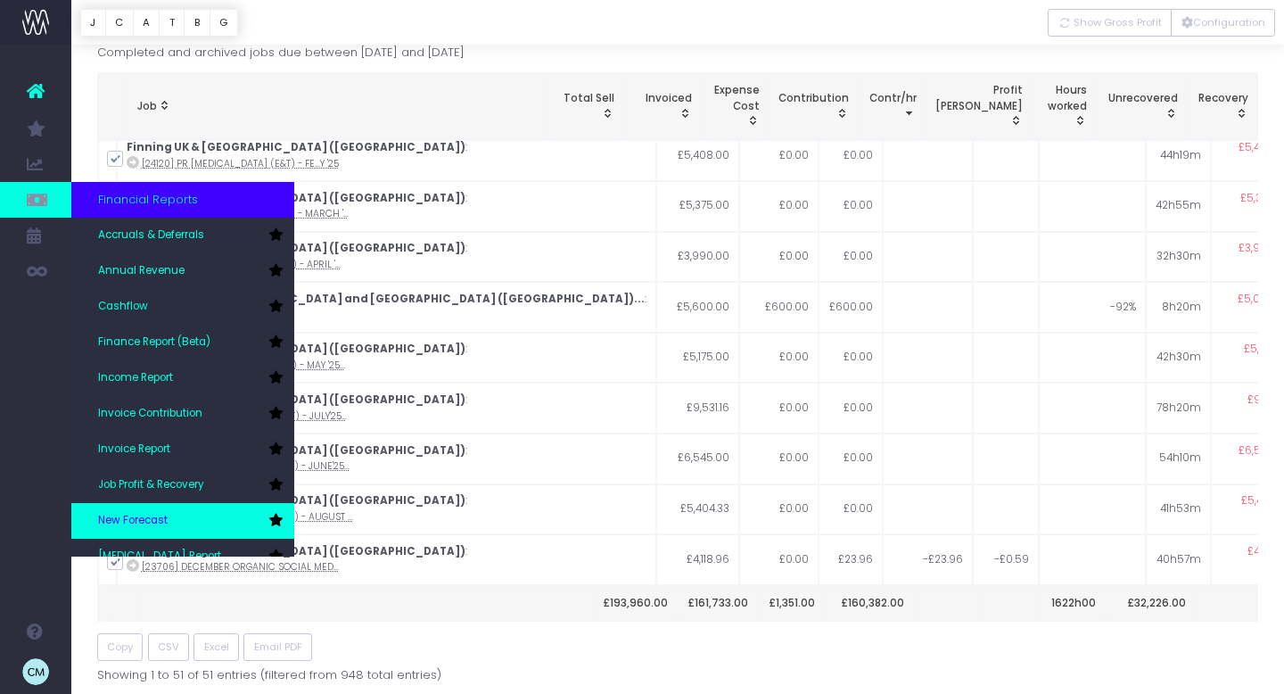
click at [124, 514] on span "New Forecast" at bounding box center [133, 521] width 70 height 16
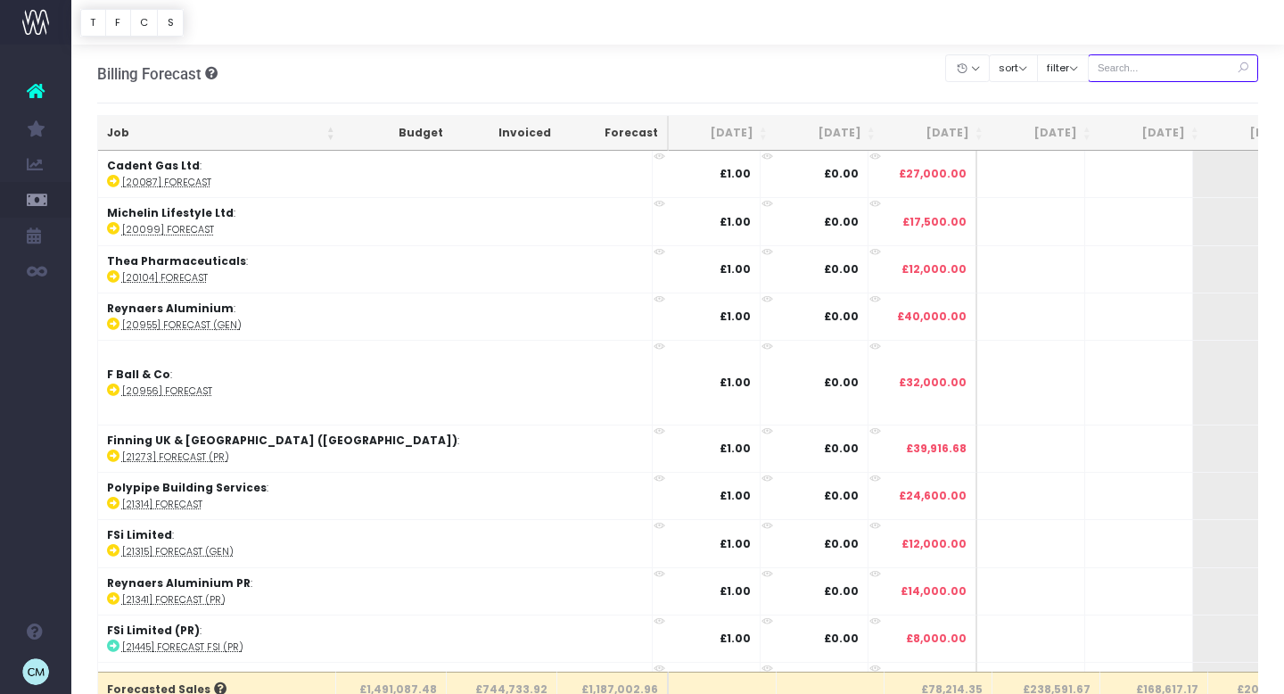
click at [1151, 70] on input "text" at bounding box center [1173, 68] width 171 height 28
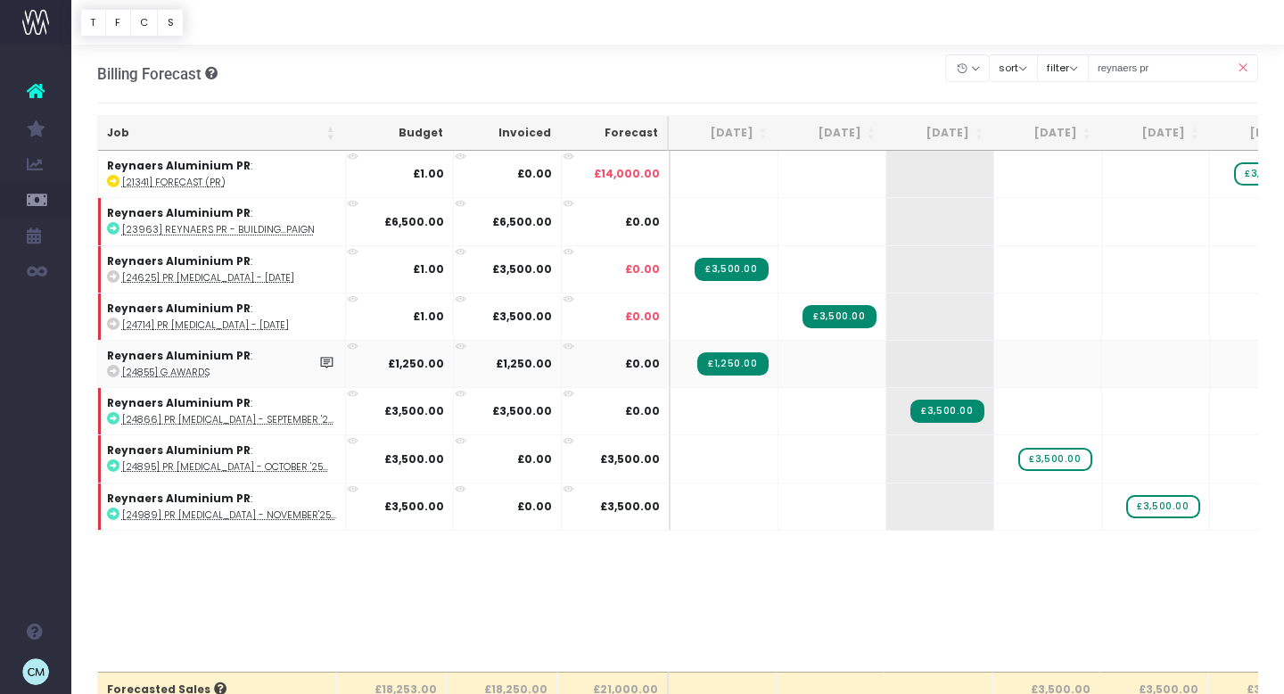
click at [168, 377] on abbr "[24855] G Awards" at bounding box center [165, 372] width 87 height 13
click at [1132, 66] on input "reynaers pr" at bounding box center [1173, 68] width 171 height 28
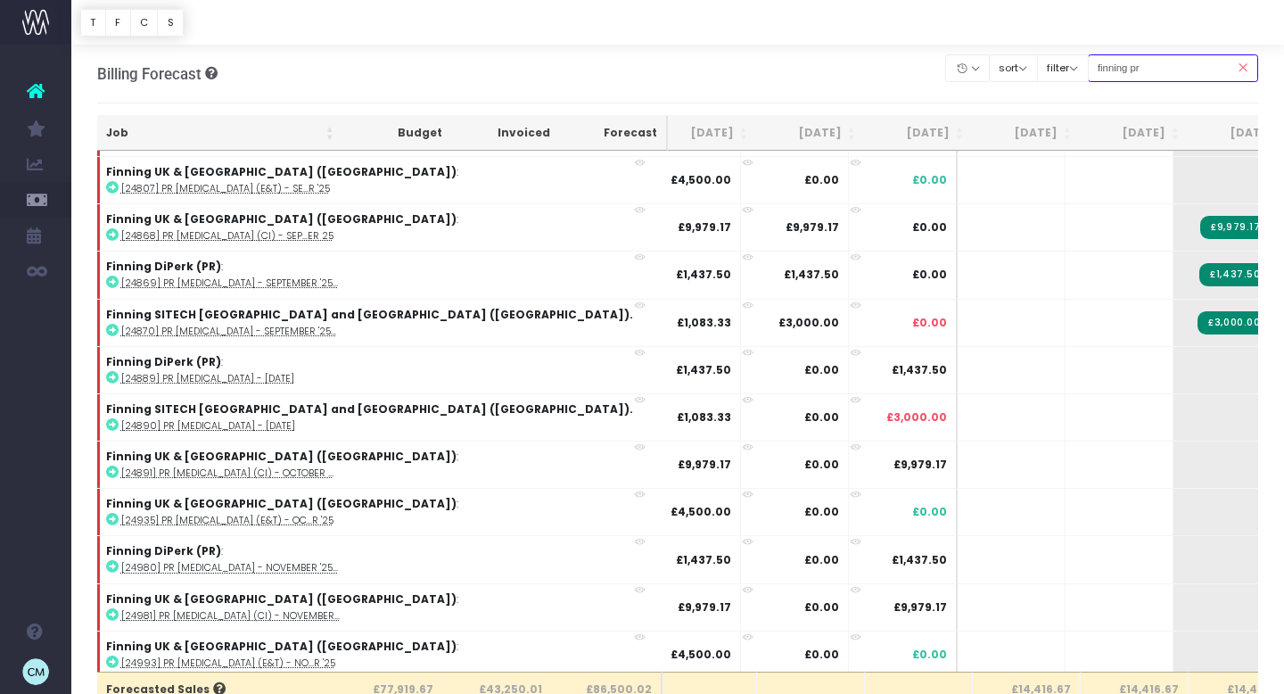
scroll to position [472, 20]
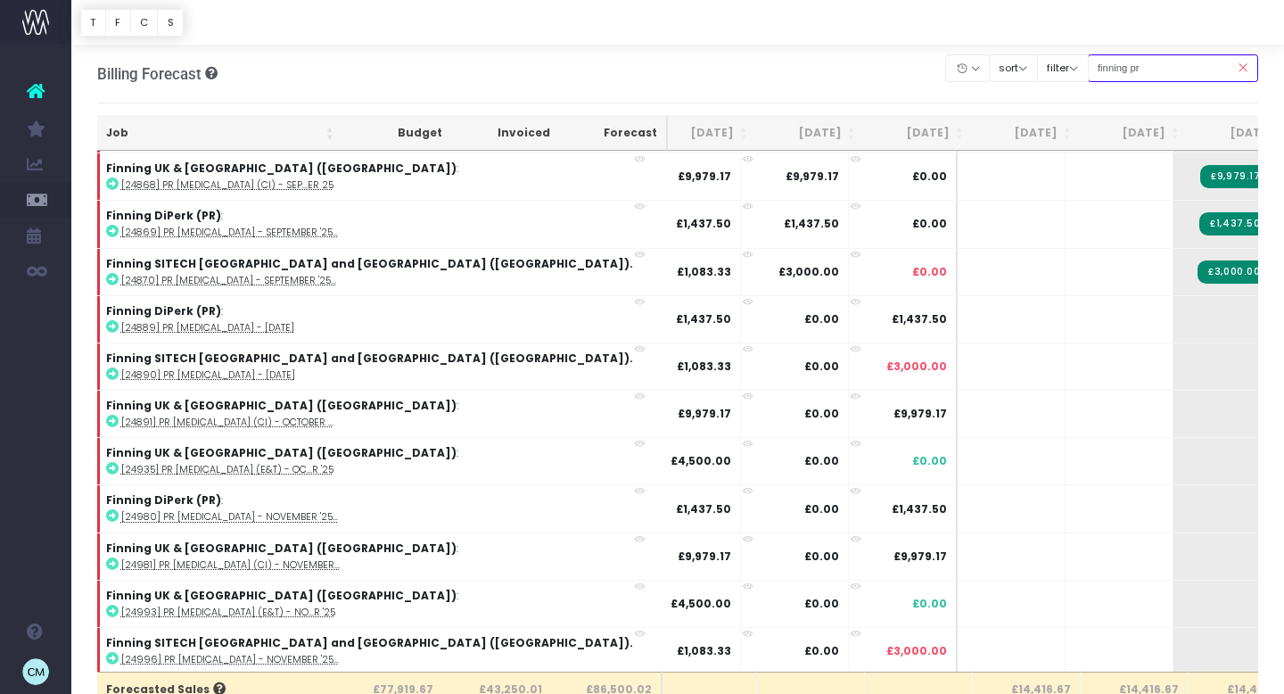
click at [1164, 69] on input "finning pr" at bounding box center [1173, 68] width 171 height 28
click at [1131, 67] on input "finning pr" at bounding box center [1173, 68] width 171 height 28
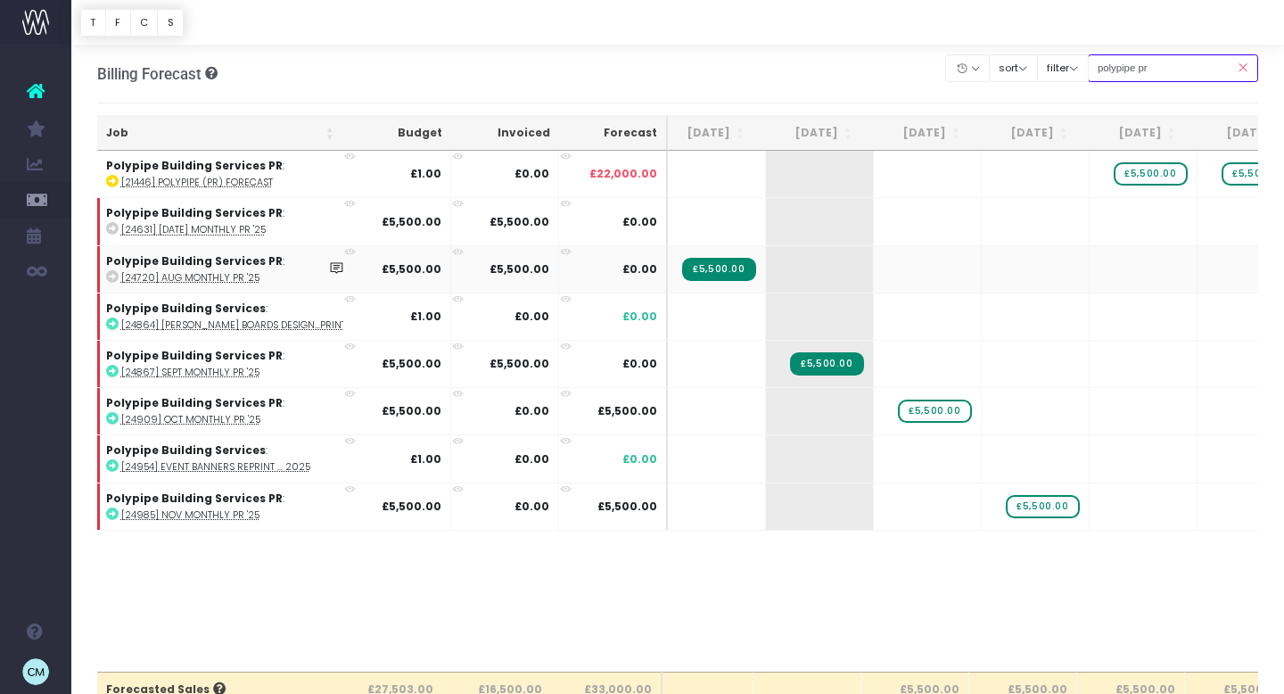
scroll to position [0, 0]
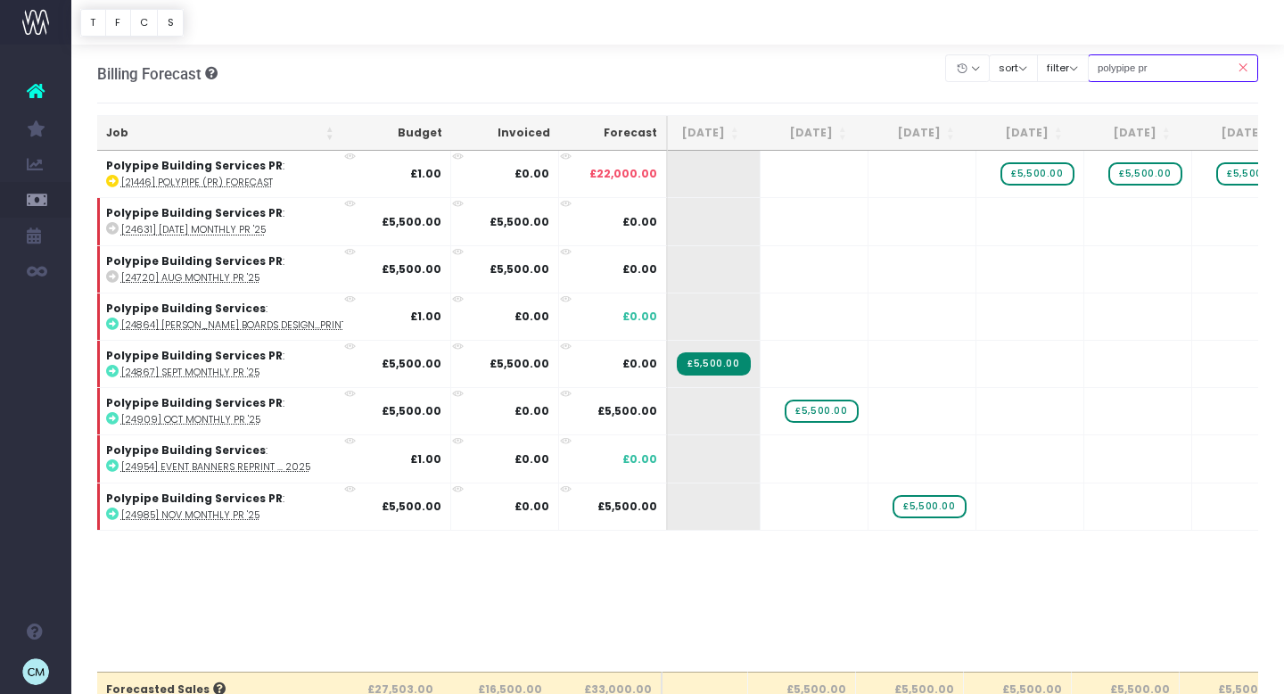
click at [1149, 63] on input "polypipe pr" at bounding box center [1173, 68] width 171 height 28
type input "finning pr"
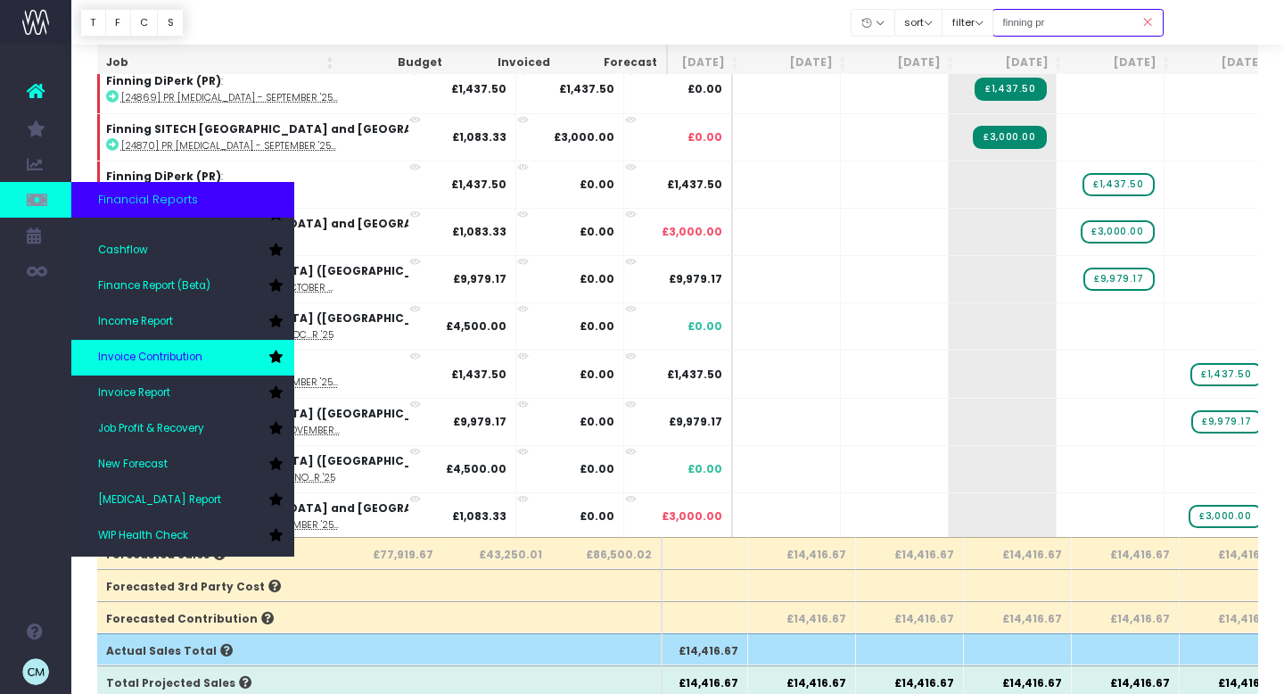
scroll to position [89, 0]
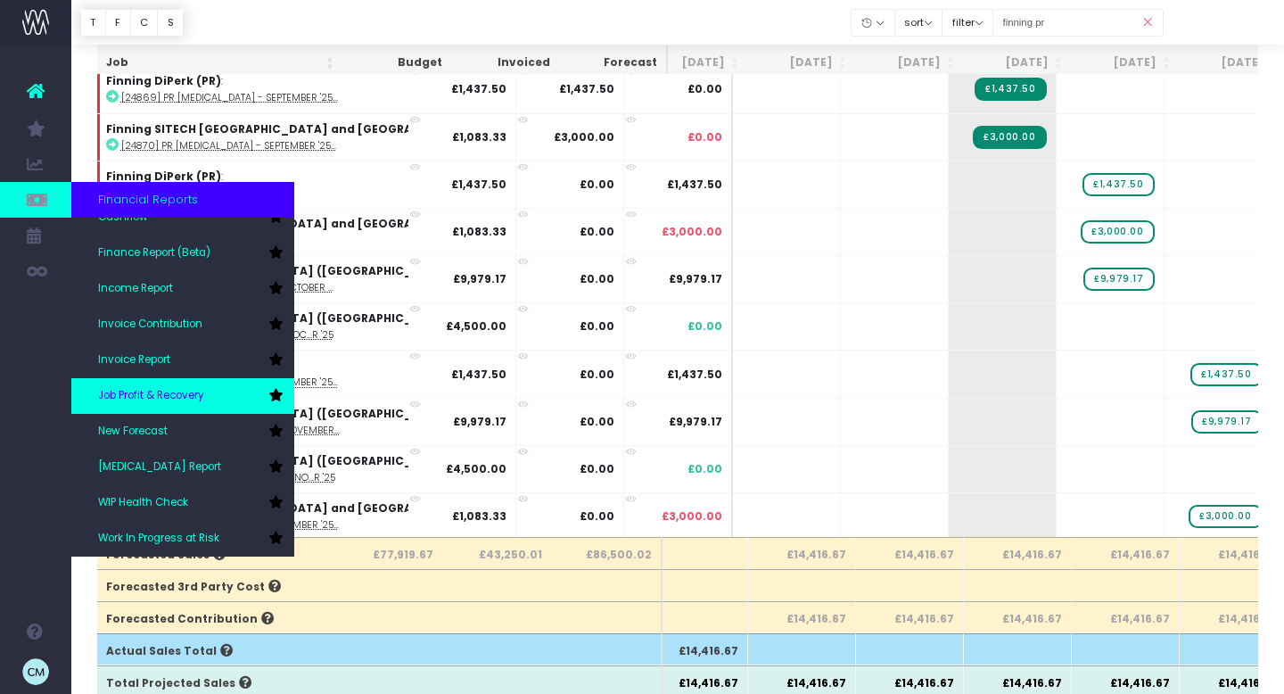
click at [143, 387] on link "Job Profit & Recovery" at bounding box center [182, 396] width 223 height 36
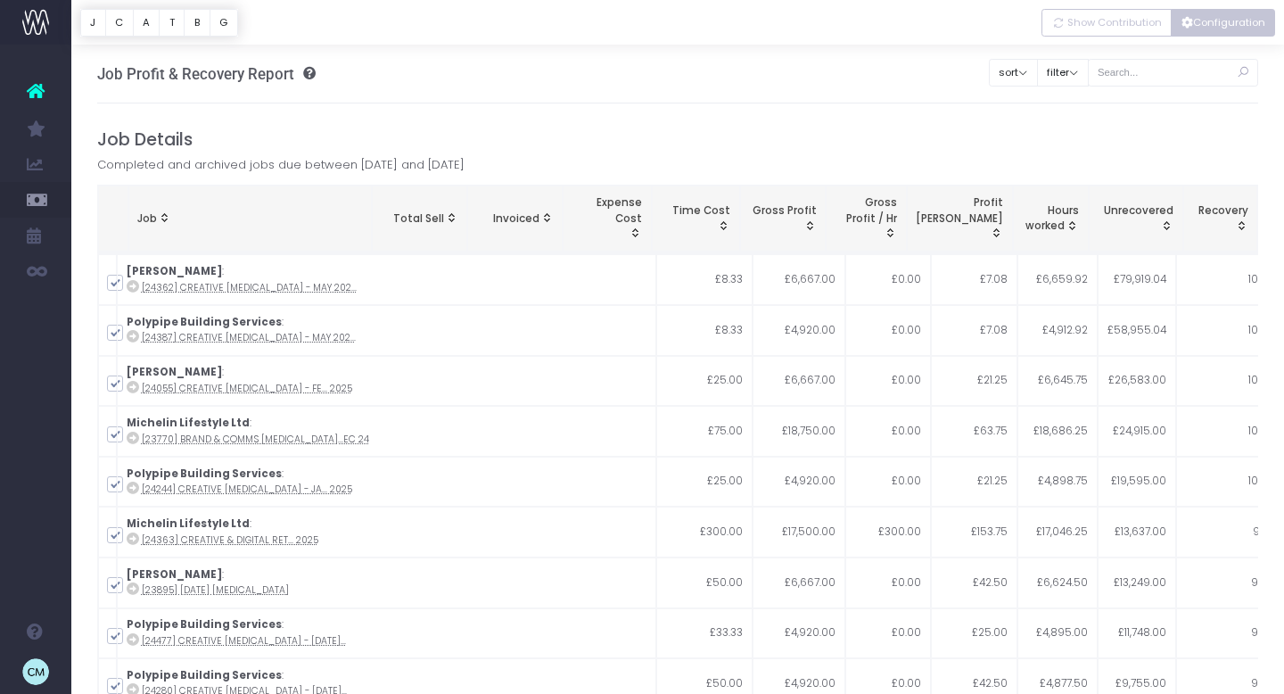
click at [1211, 18] on button "Configuration" at bounding box center [1223, 23] width 104 height 28
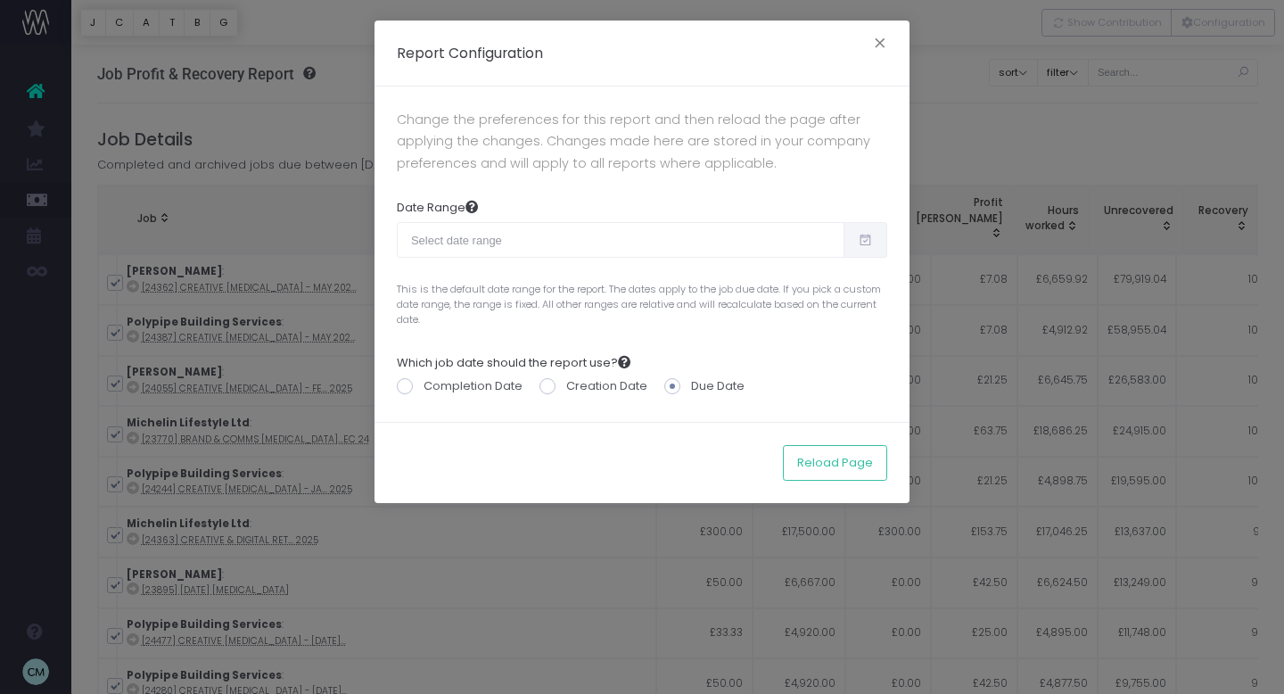
click at [859, 240] on icon at bounding box center [865, 240] width 15 height 0
type input "08-19-2025"
type input "09-17-2025"
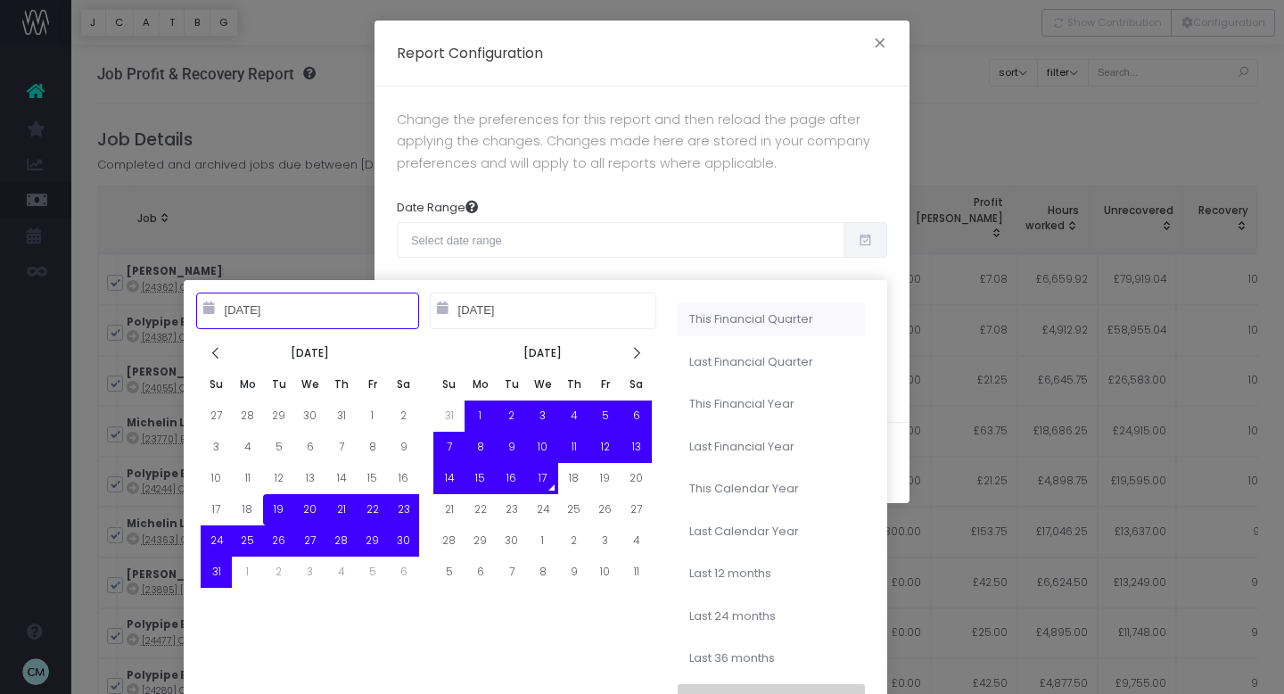
type input "07-01-2025"
type input "09-30-2025"
type input "04-01-2025"
type input "06-30-2025"
type input "08-19-2025"
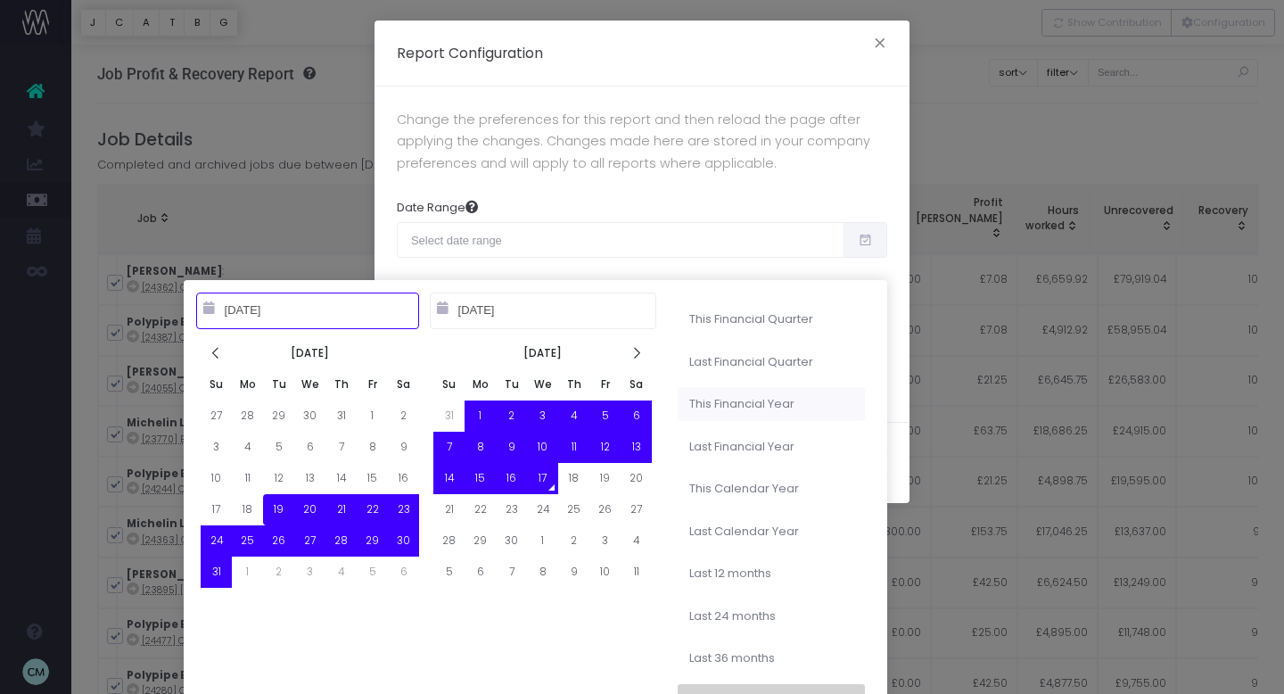
type input "09-17-2025"
type input "10-01-2024"
type input "09-30-2025"
type input "08-19-2025"
type input "09-17-2025"
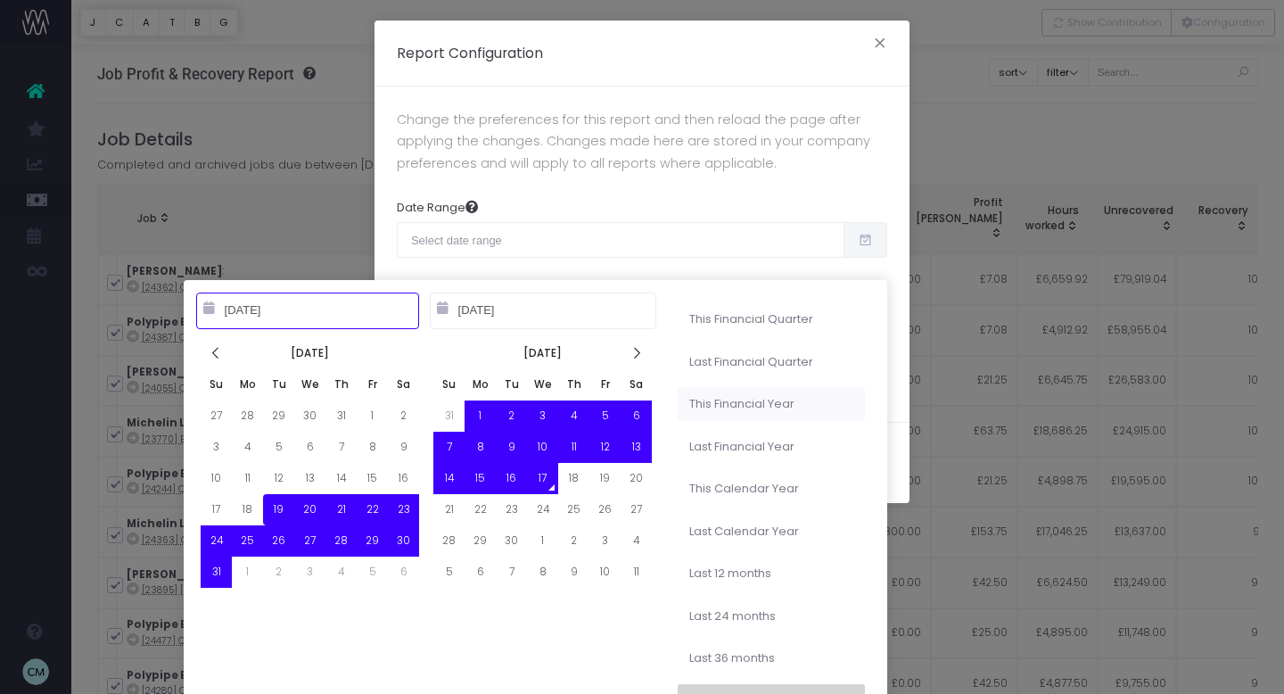
type input "10-01-2024"
type input "09-30-2025"
click at [732, 399] on li "This Financial Year" at bounding box center [771, 404] width 187 height 34
type input "Oct 1st 2024 – Sep 30th 2025"
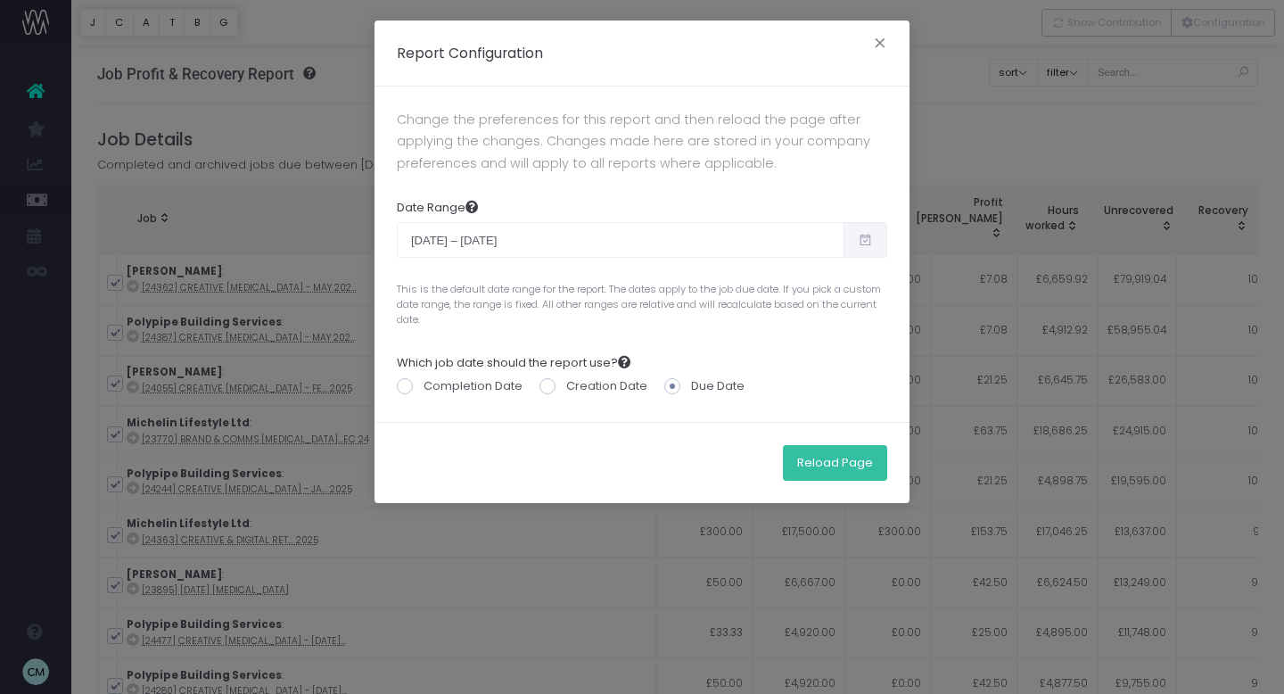
click at [828, 470] on button "Reload Page" at bounding box center [835, 463] width 104 height 36
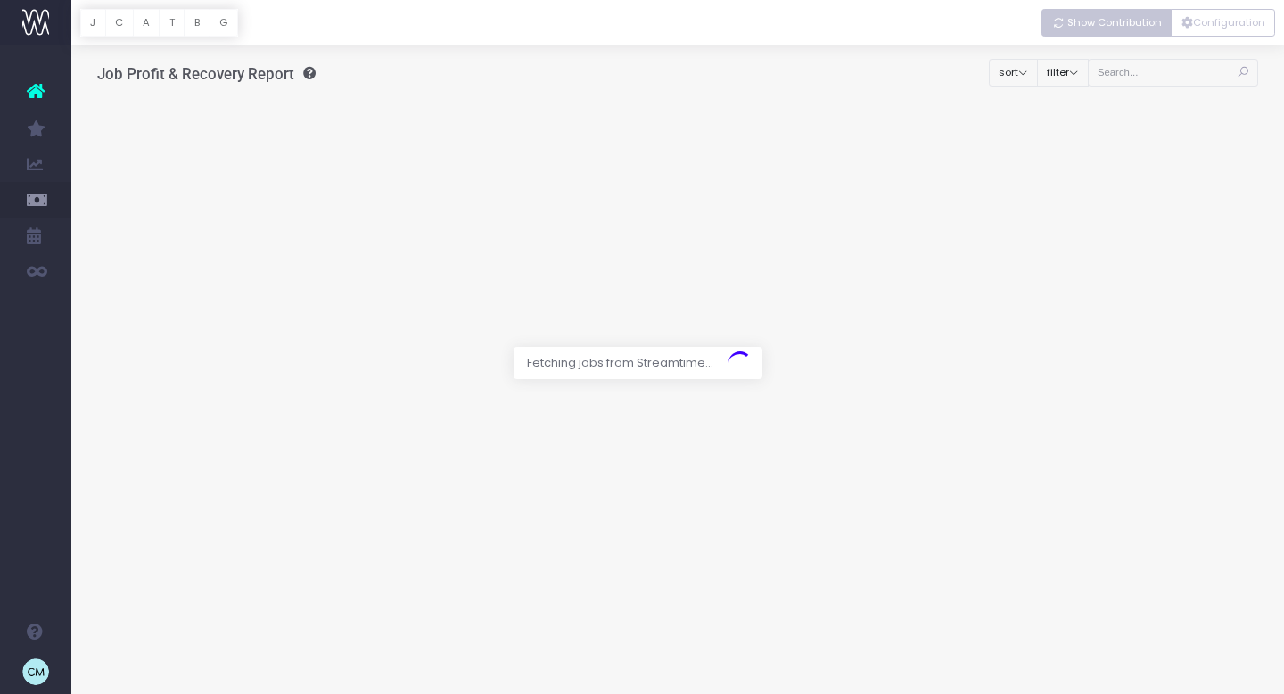
click at [1099, 23] on span "Show Contribution" at bounding box center [1114, 22] width 95 height 15
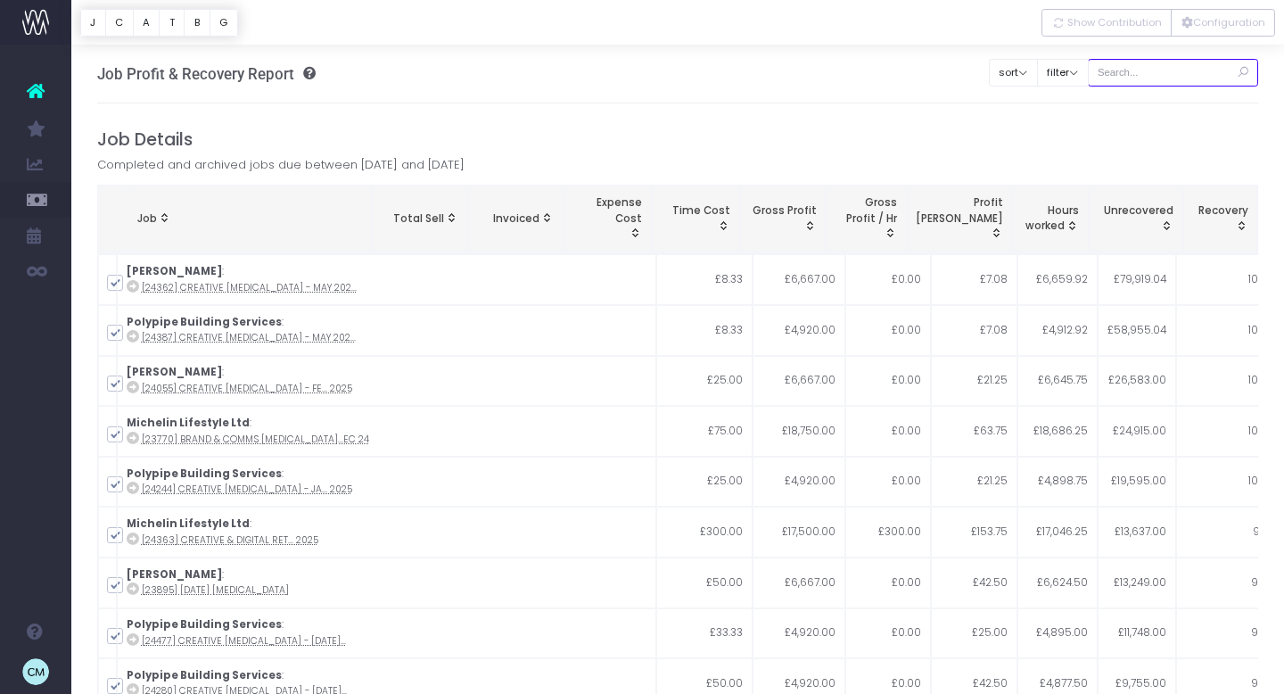
click at [1157, 68] on input "text" at bounding box center [1173, 73] width 171 height 28
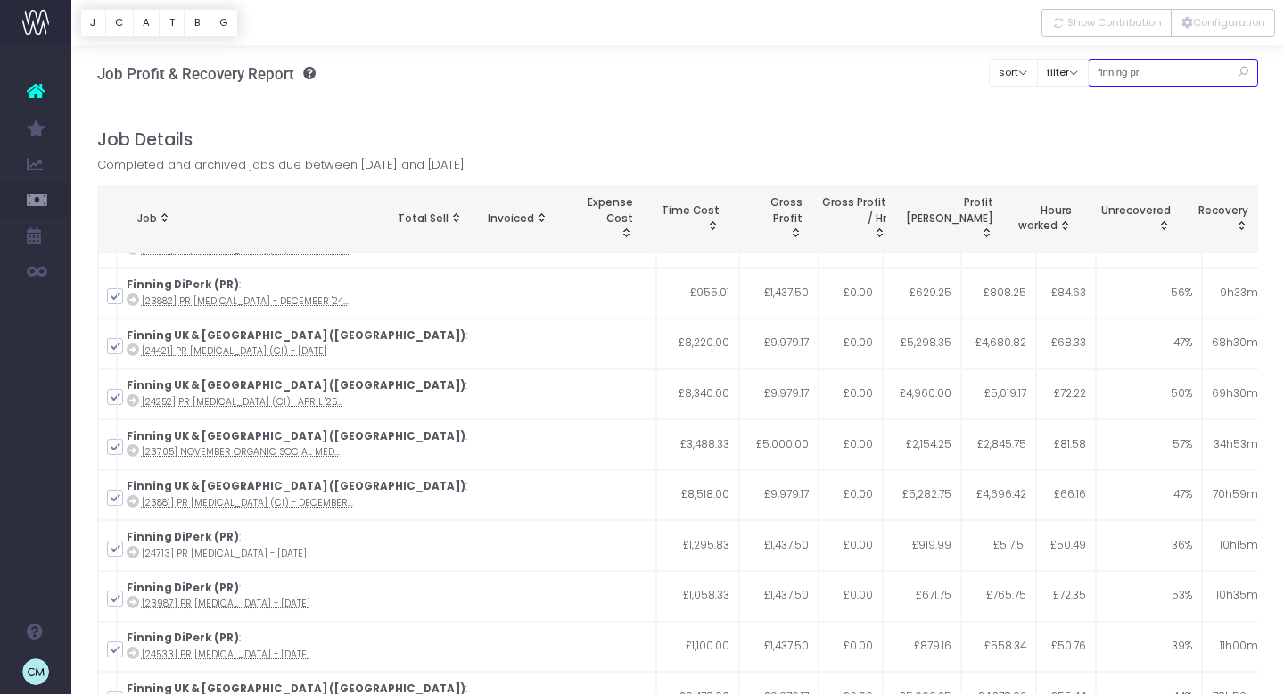
scroll to position [489, 0]
click at [1145, 70] on input "finning pr" at bounding box center [1173, 73] width 171 height 28
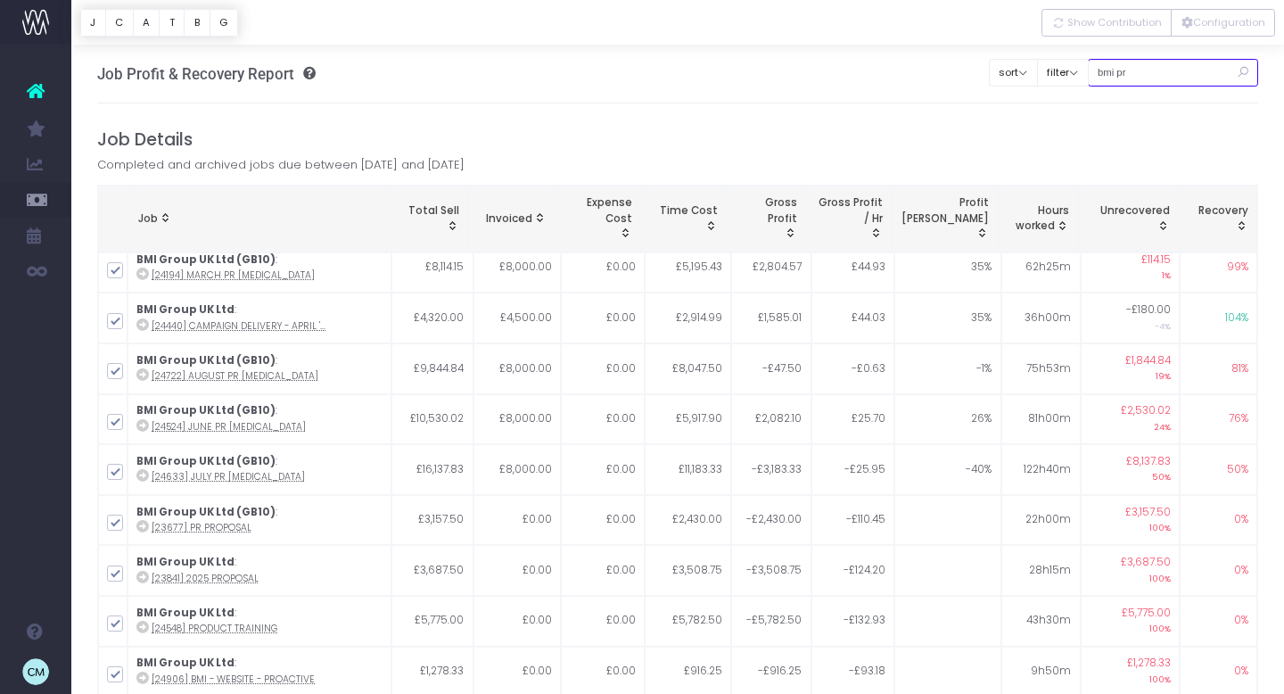
scroll to position [214, 0]
click at [1146, 64] on input "bmi pr" at bounding box center [1173, 73] width 171 height 28
click at [1163, 64] on input "bmi pr" at bounding box center [1173, 73] width 171 height 28
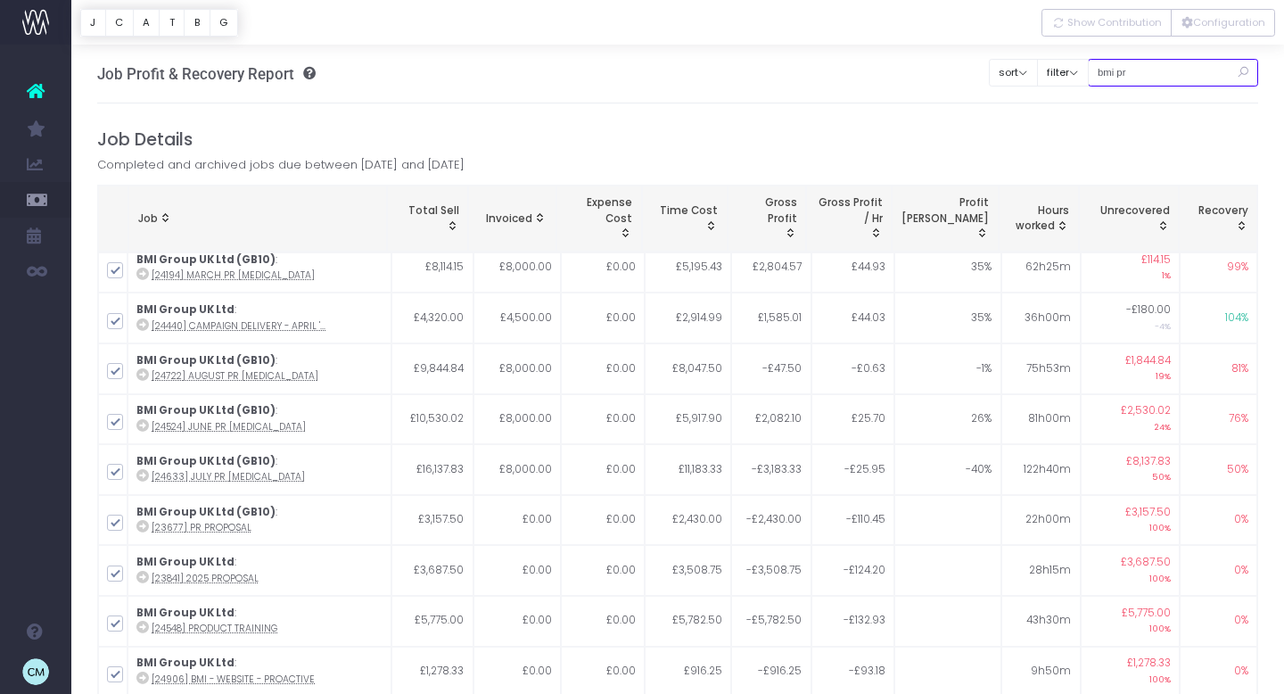
click at [1163, 69] on input "bmi pr" at bounding box center [1173, 73] width 171 height 28
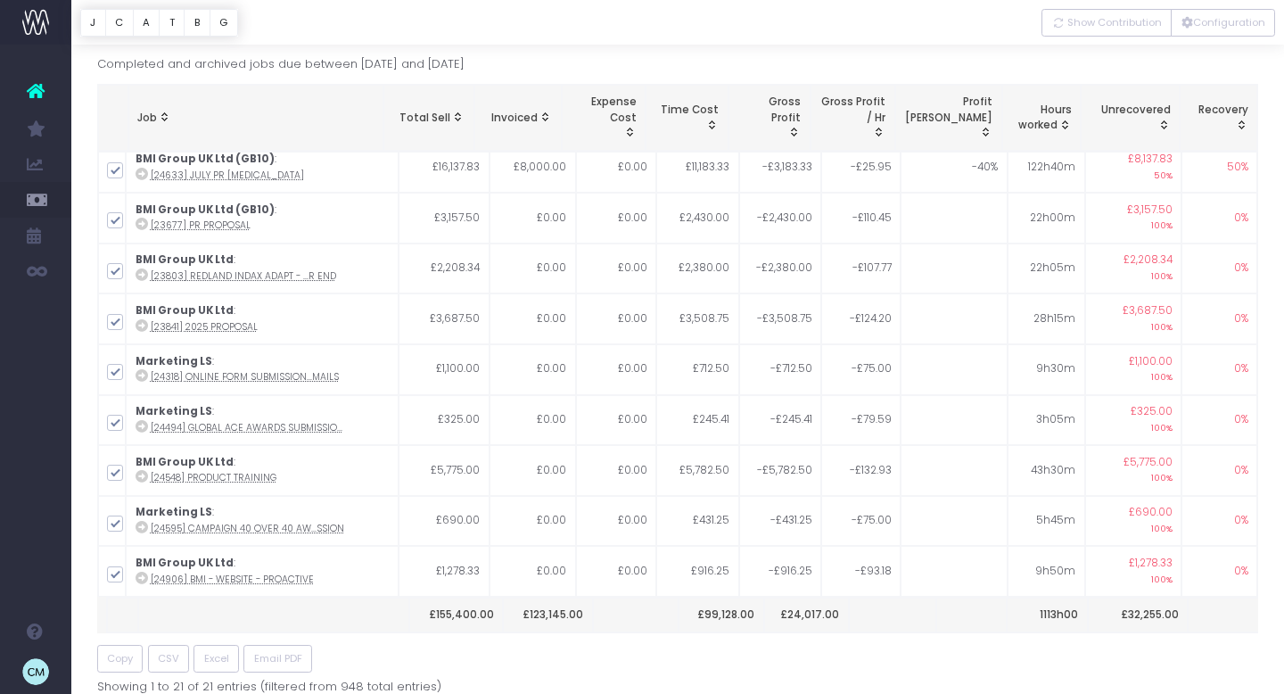
scroll to position [0, 0]
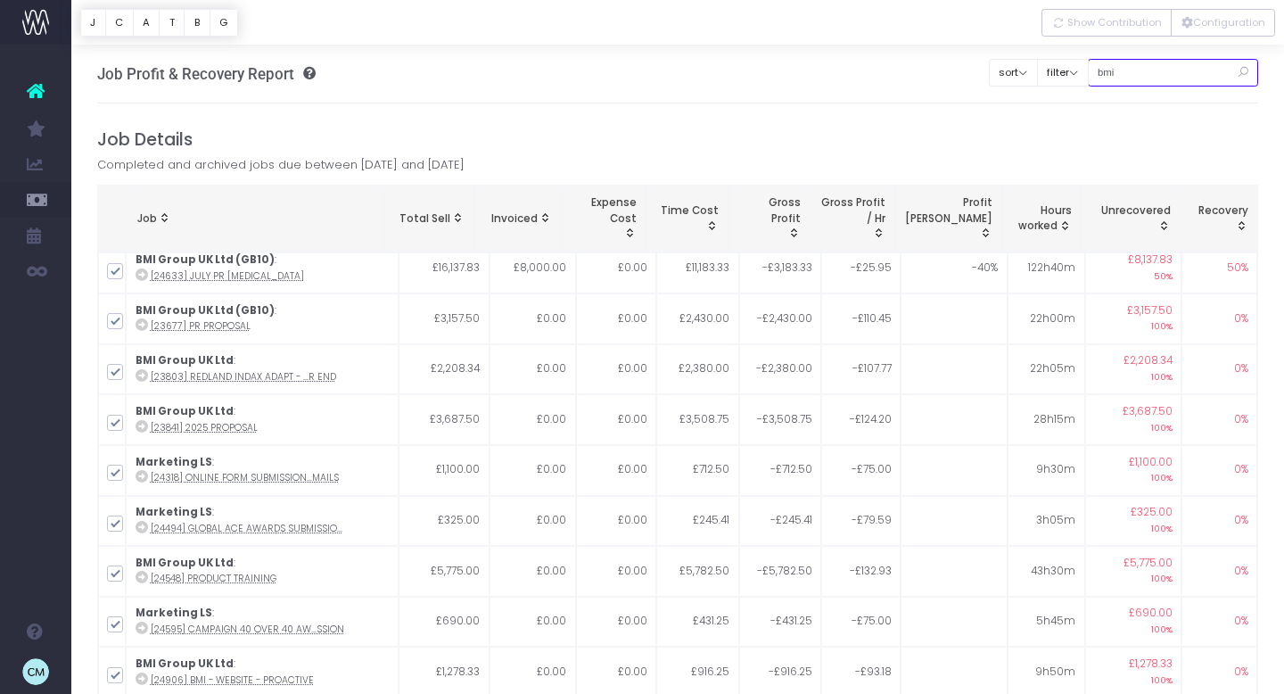
click at [1183, 76] on input "bmi" at bounding box center [1173, 73] width 171 height 28
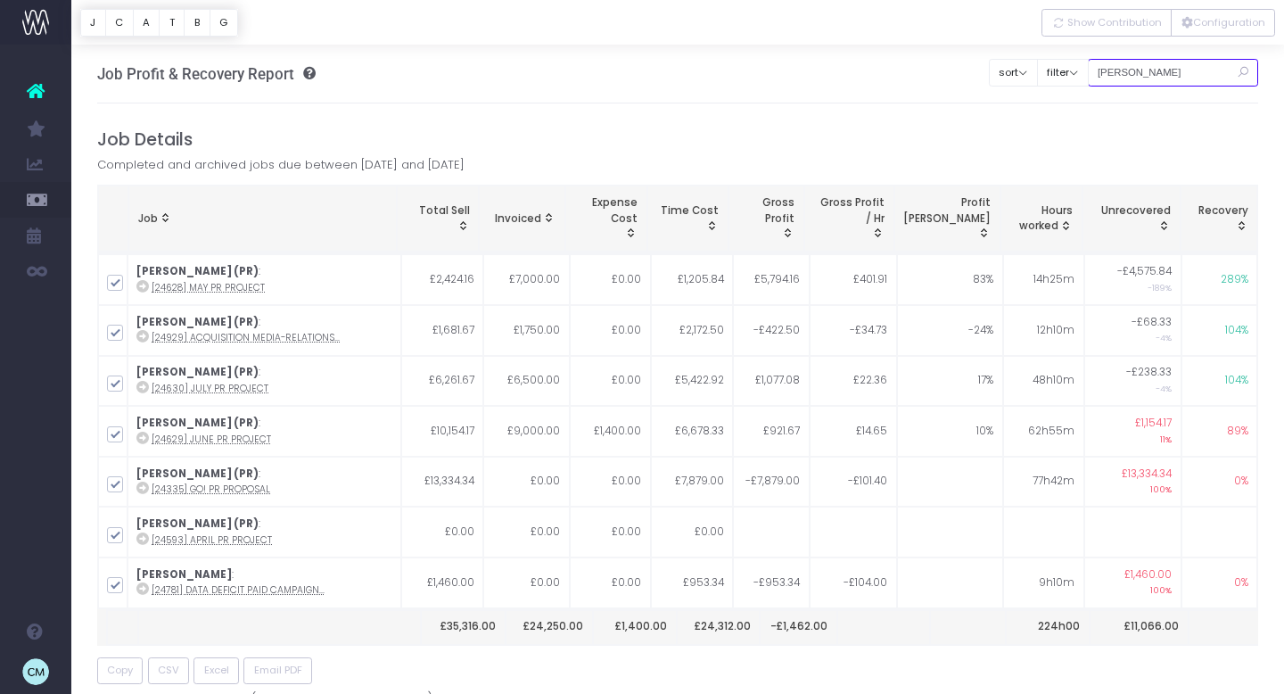
type input "[PERSON_NAME]"
click at [1241, 72] on icon at bounding box center [1242, 72] width 31 height 37
click at [1181, 78] on input "[PERSON_NAME]" at bounding box center [1173, 73] width 171 height 28
click at [761, 156] on div "Job Details Completed and archived jobs due between [DATE] and [DATE] Job Total…" at bounding box center [678, 418] width 1162 height 578
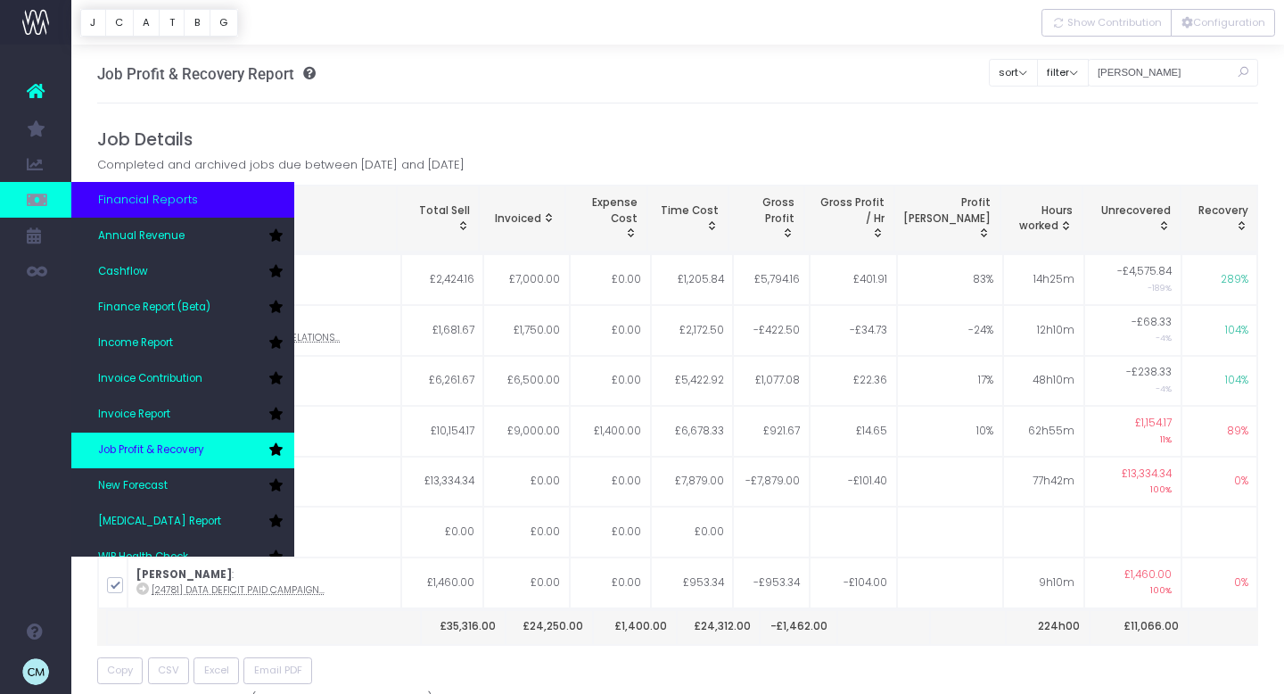
scroll to position [36, 0]
click at [127, 487] on span "New Forecast" at bounding box center [133, 485] width 70 height 16
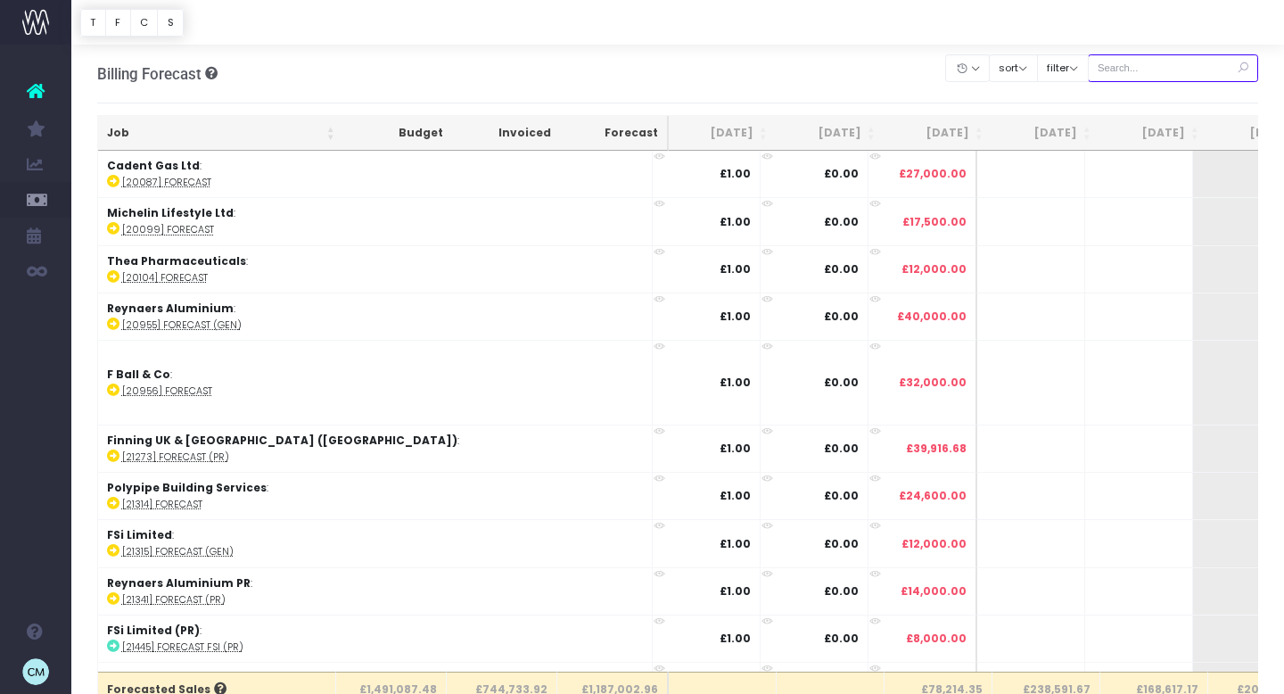
click at [1165, 67] on input "text" at bounding box center [1173, 68] width 171 height 28
type input "[PERSON_NAME]"
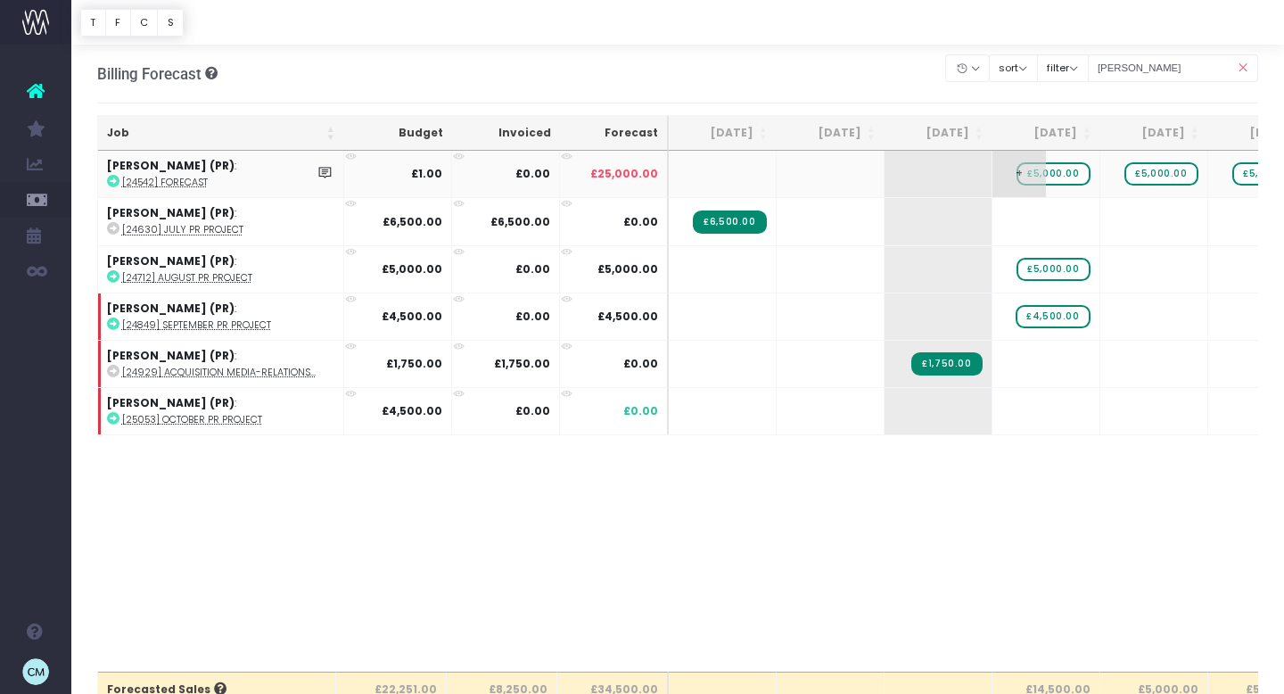
click at [1063, 174] on span "£5,000.00" at bounding box center [1053, 173] width 73 height 23
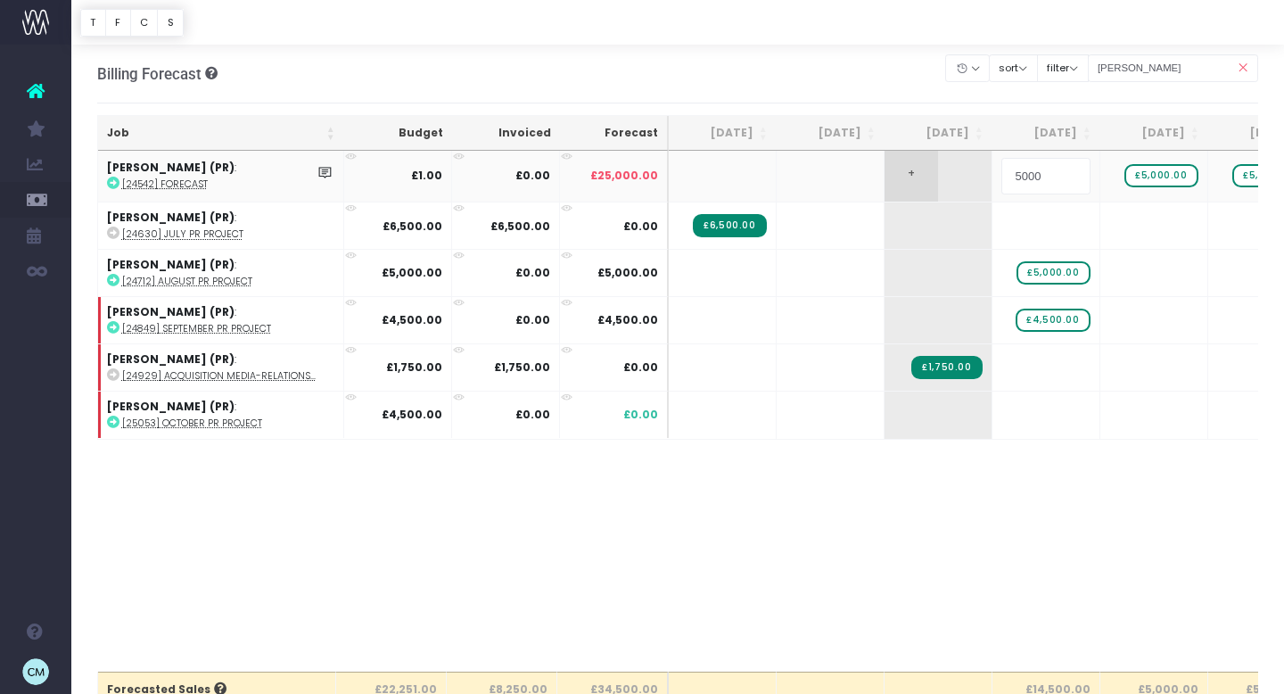
drag, startPoint x: 1071, startPoint y: 175, endPoint x: 979, endPoint y: 174, distance: 91.9
click at [979, 174] on tr "[PERSON_NAME] ([GEOGRAPHIC_DATA]) : [24542] Forecast £1.00 £0.00 £25,000.00 + 5…" at bounding box center [1138, 176] width 2081 height 50
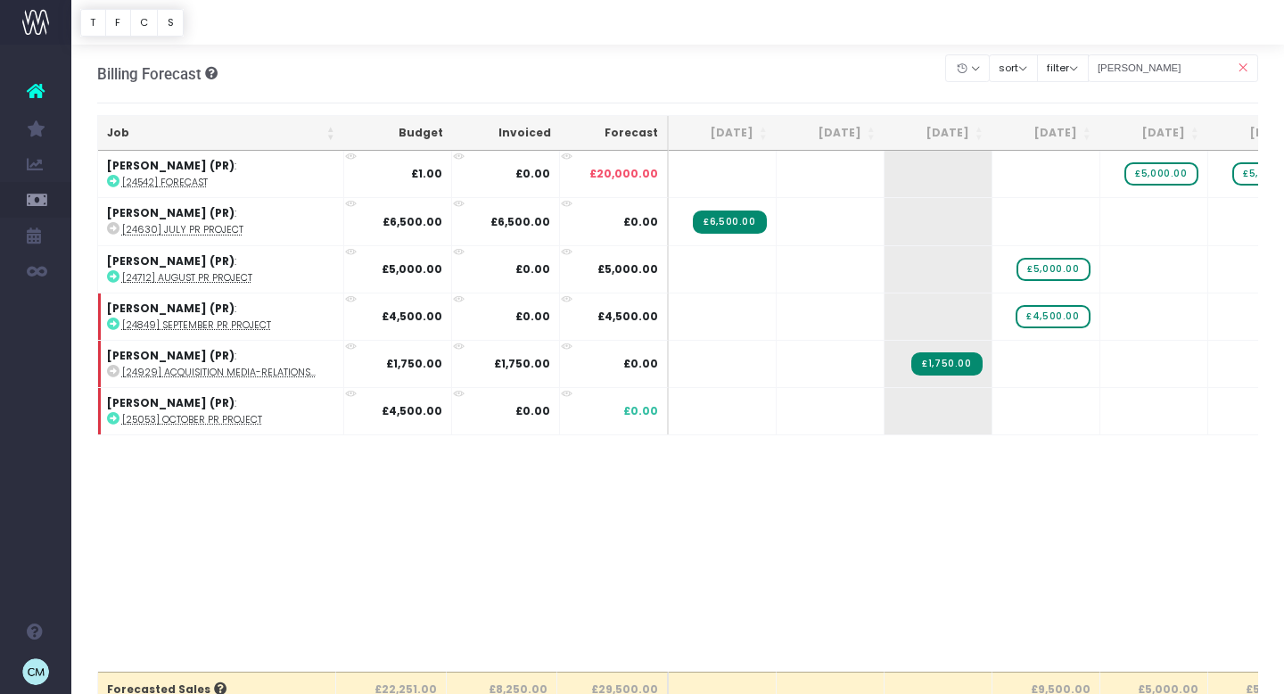
click at [0, 0] on span "+" at bounding box center [0, 0] width 0 height 0
type input "5000"
click at [1057, 413] on span "£5,000.00" at bounding box center [1053, 410] width 73 height 23
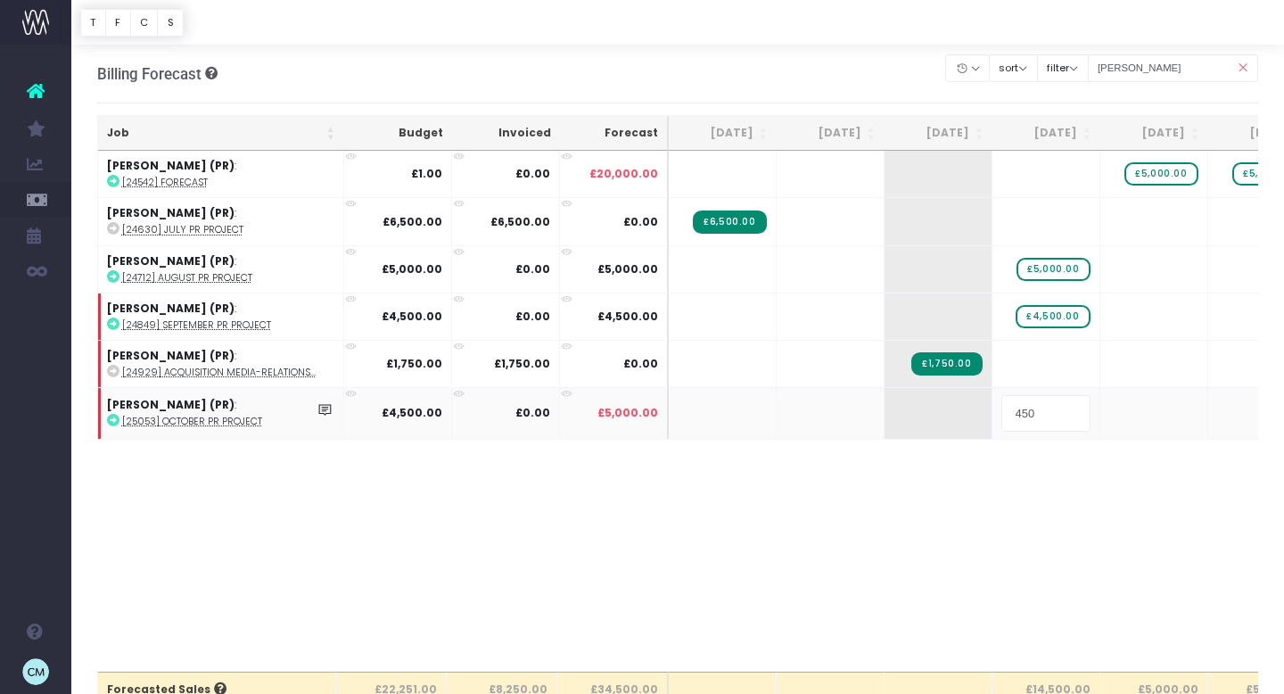
type input "4500"
click at [172, 420] on abbr "[25053] October PR project" at bounding box center [192, 419] width 140 height 13
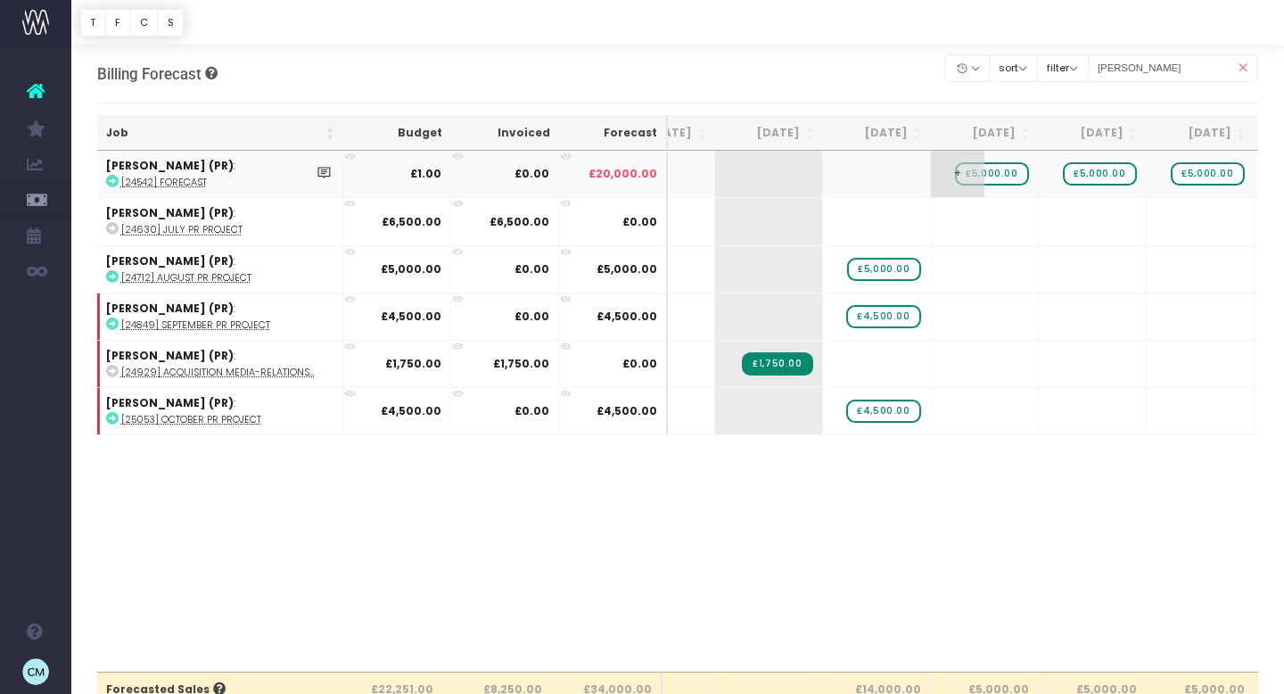
click at [987, 177] on span "£5,000.00" at bounding box center [991, 173] width 73 height 23
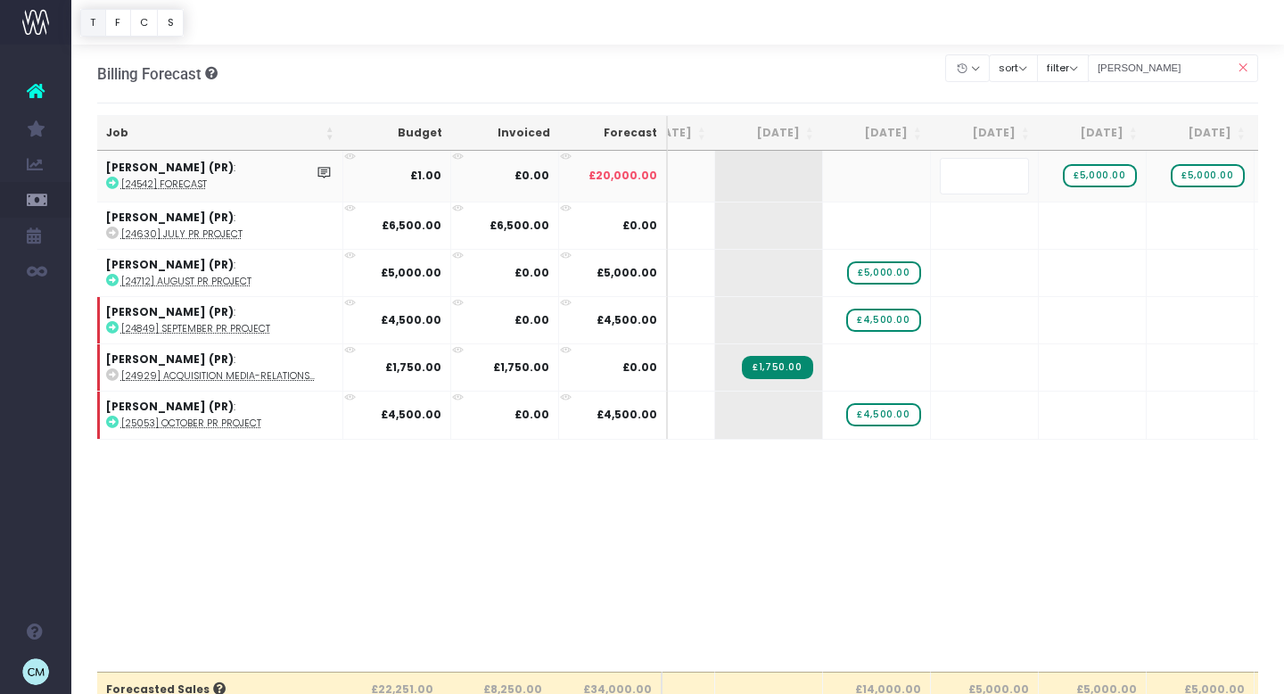
click at [976, 555] on body "Oh my... this is bad. [PERSON_NAME] wasn't able to load this page. Please conta…" at bounding box center [642, 347] width 1284 height 694
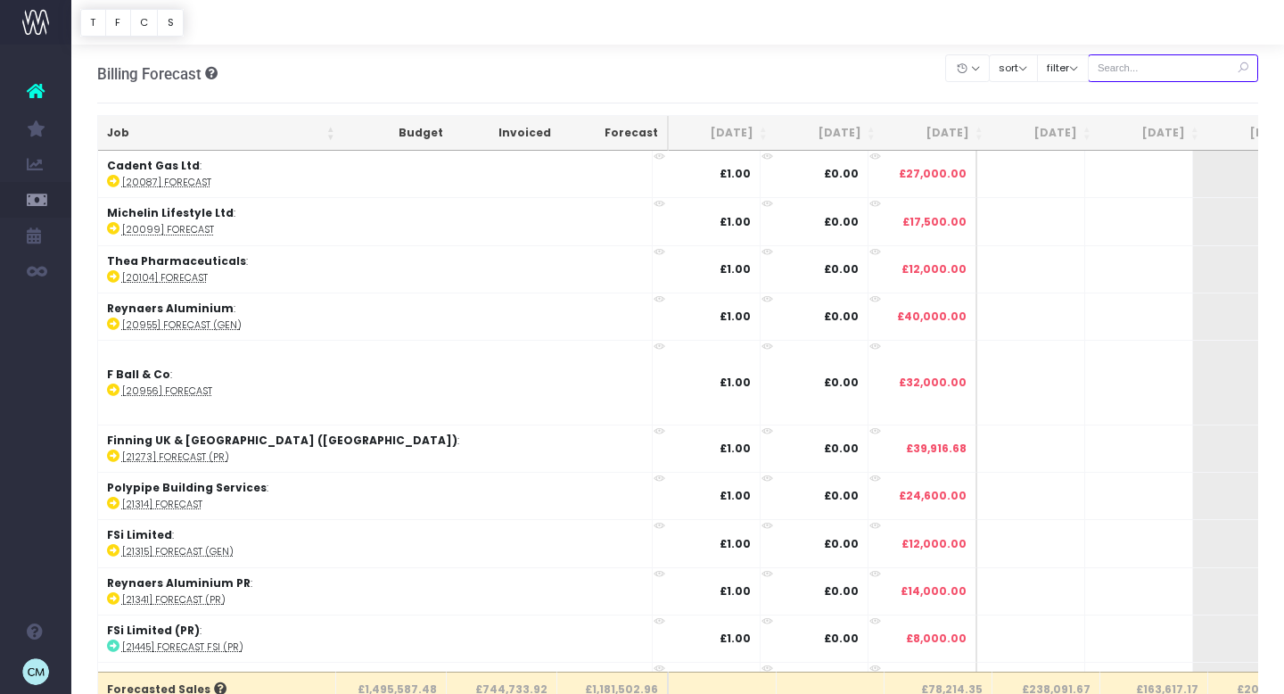
click at [1171, 63] on input "text" at bounding box center [1173, 68] width 171 height 28
type input "[PERSON_NAME]"
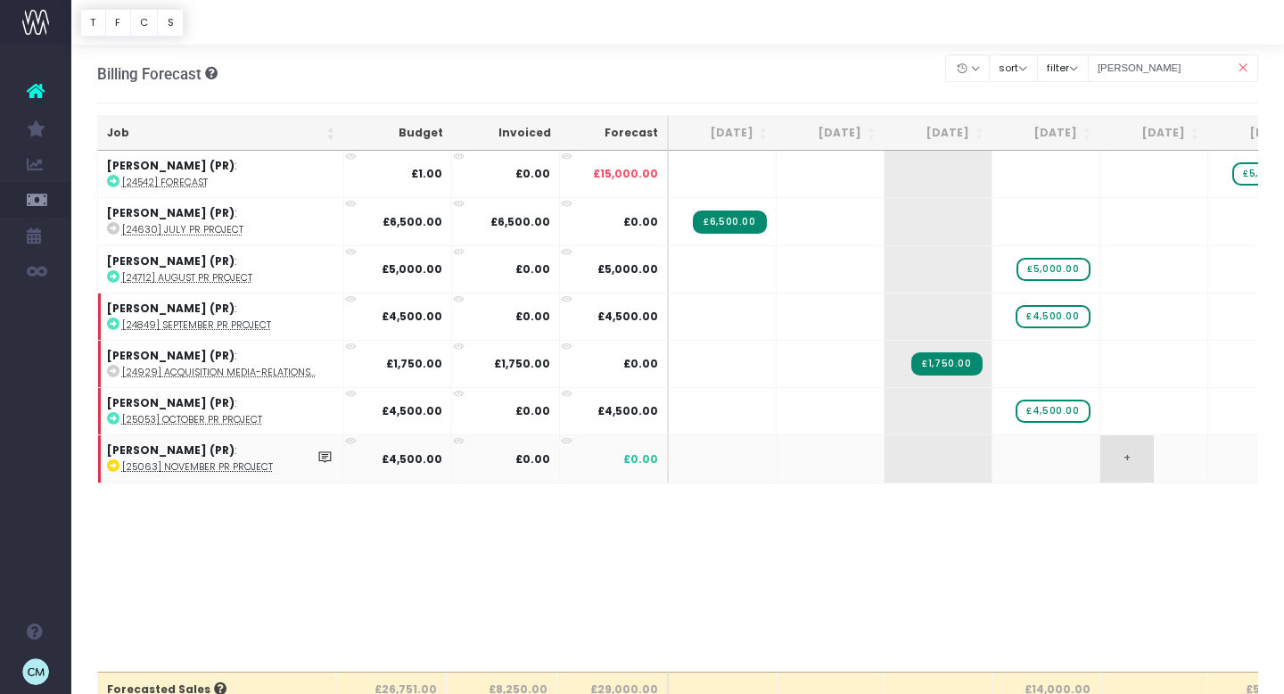
click at [1123, 458] on span "+" at bounding box center [1127, 458] width 54 height 46
type input "5"
type input "45000"
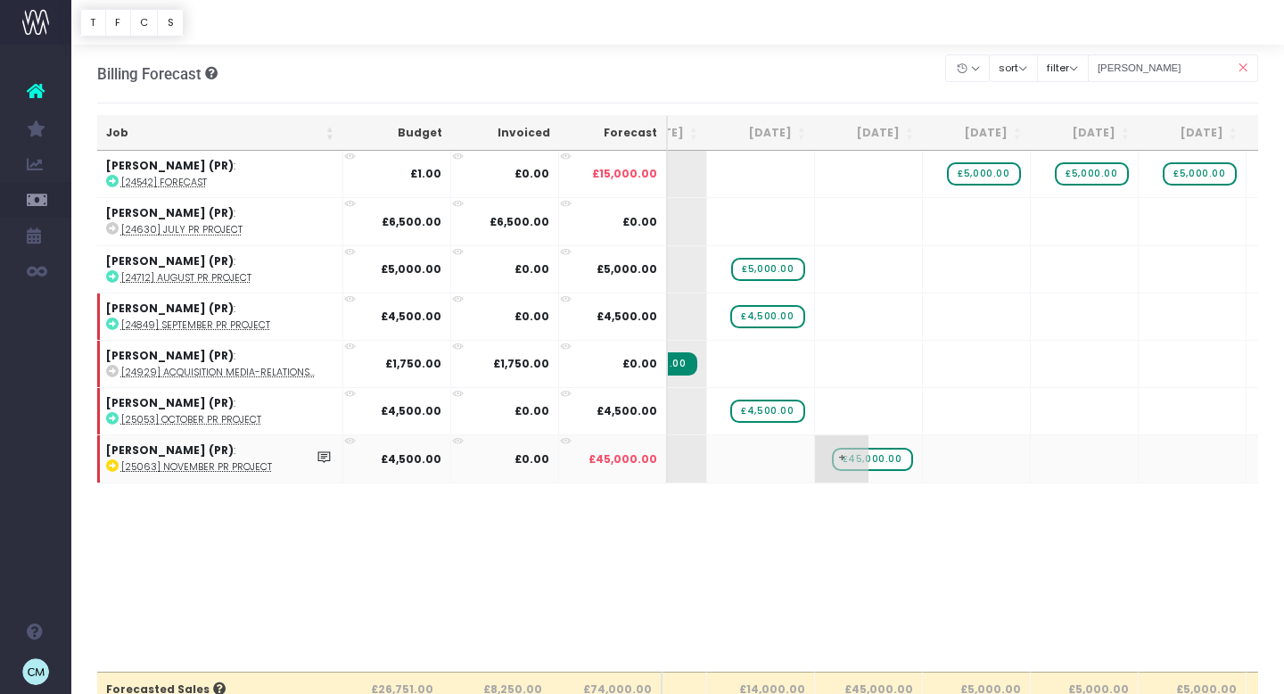
click at [861, 452] on span "+" at bounding box center [842, 458] width 54 height 46
click at [855, 455] on input "-40500" at bounding box center [868, 460] width 89 height 36
click at [859, 457] on input "-40500" at bounding box center [868, 460] width 89 height 36
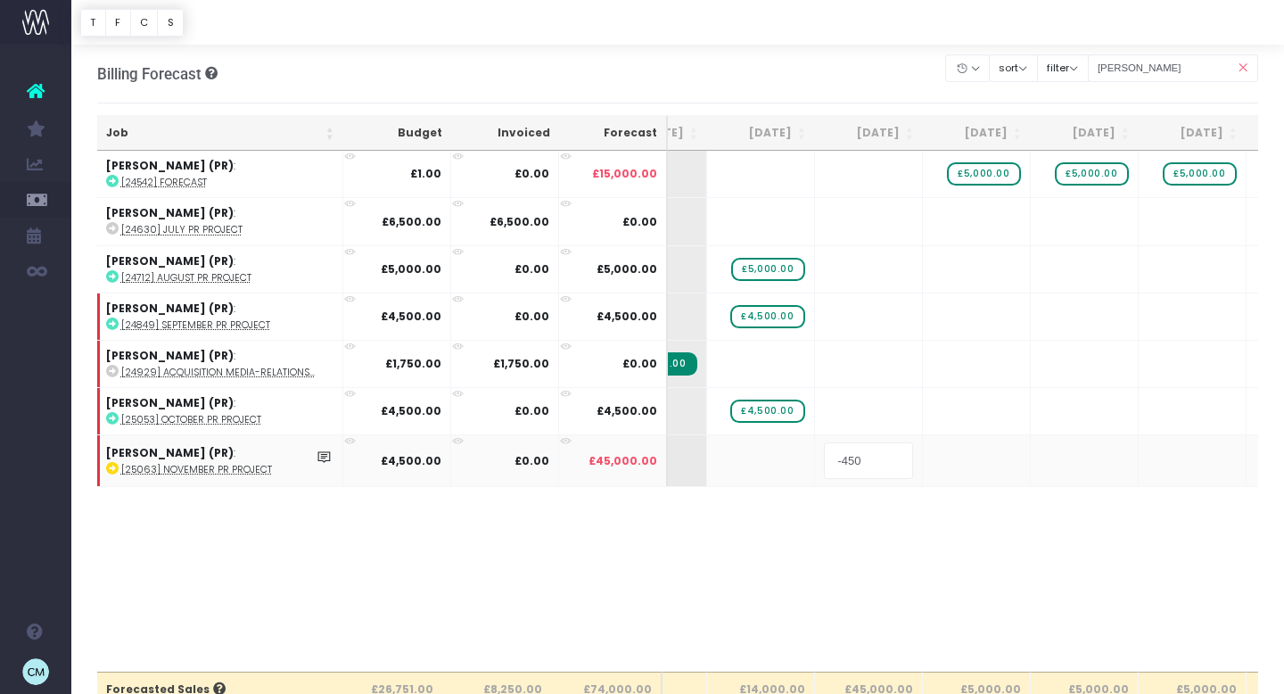
type input "-4500"
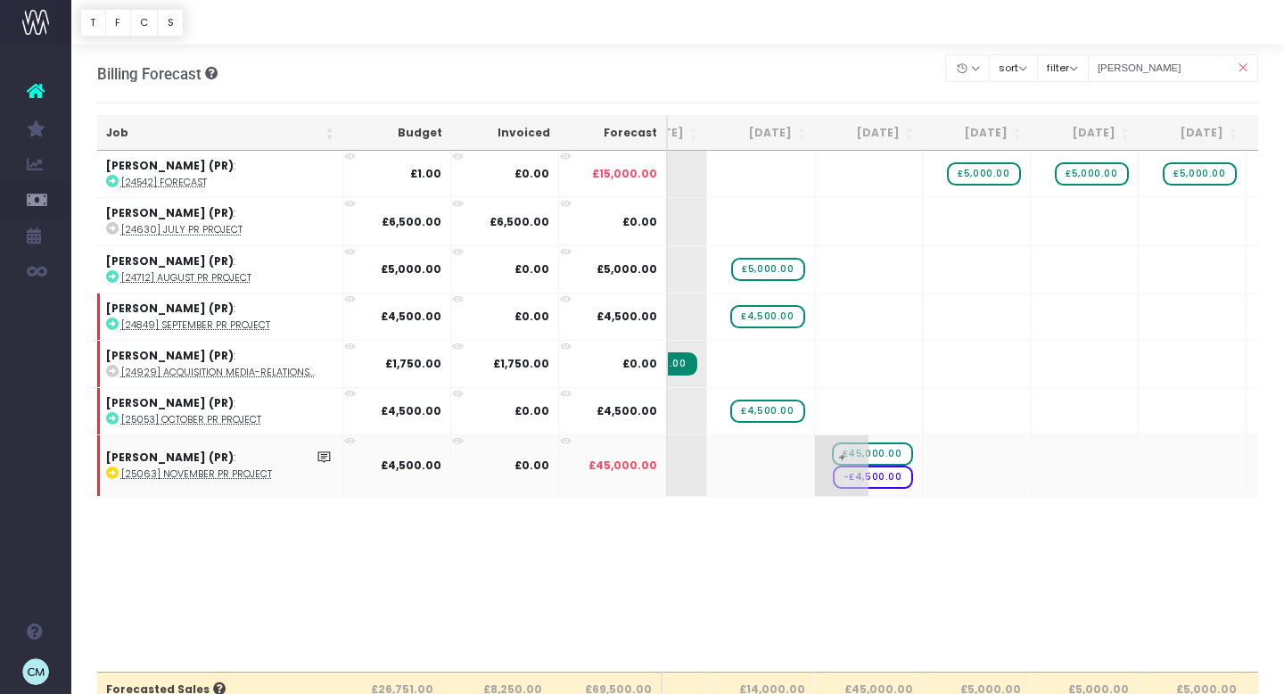
click at [889, 477] on span "-£4,500.00" at bounding box center [873, 476] width 80 height 23
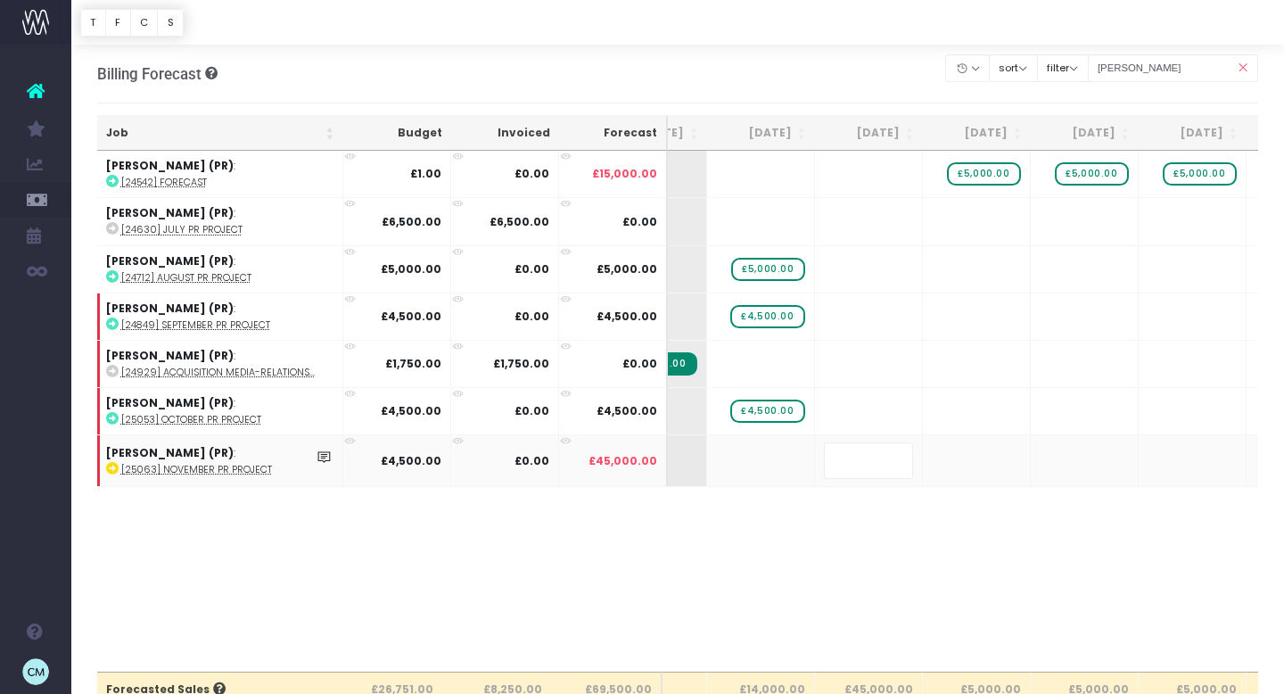
click at [878, 529] on body "Oh my... this is bad. [PERSON_NAME] wasn't able to load this page. Please conta…" at bounding box center [642, 347] width 1284 height 694
click at [901, 456] on span "£45,000.00" at bounding box center [872, 459] width 81 height 23
click at [861, 455] on input "45000" at bounding box center [868, 460] width 89 height 36
type input "4500"
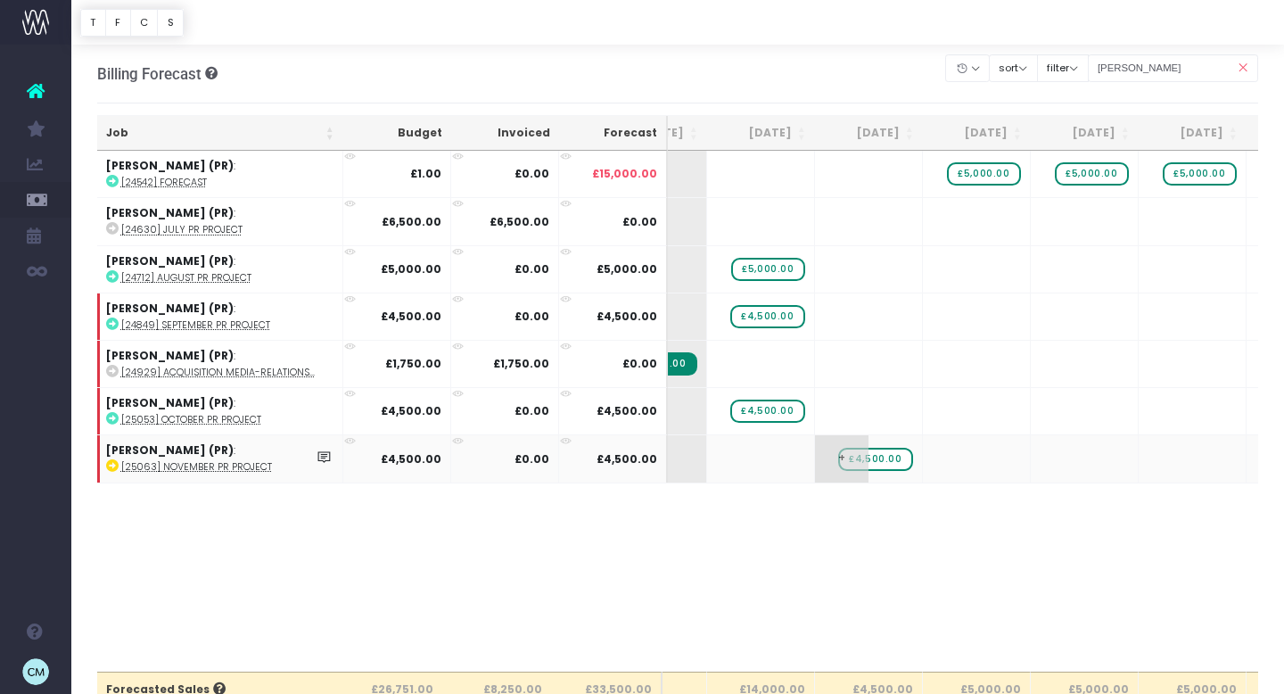
click at [877, 456] on span "£4,500.00" at bounding box center [875, 459] width 74 height 23
type input "5000"
click at [879, 515] on body "Oh my... this is bad. wayahead wasn't able to load this page. Please contact su…" at bounding box center [642, 347] width 1284 height 694
click at [770, 407] on span "£4,500.00" at bounding box center [767, 410] width 74 height 23
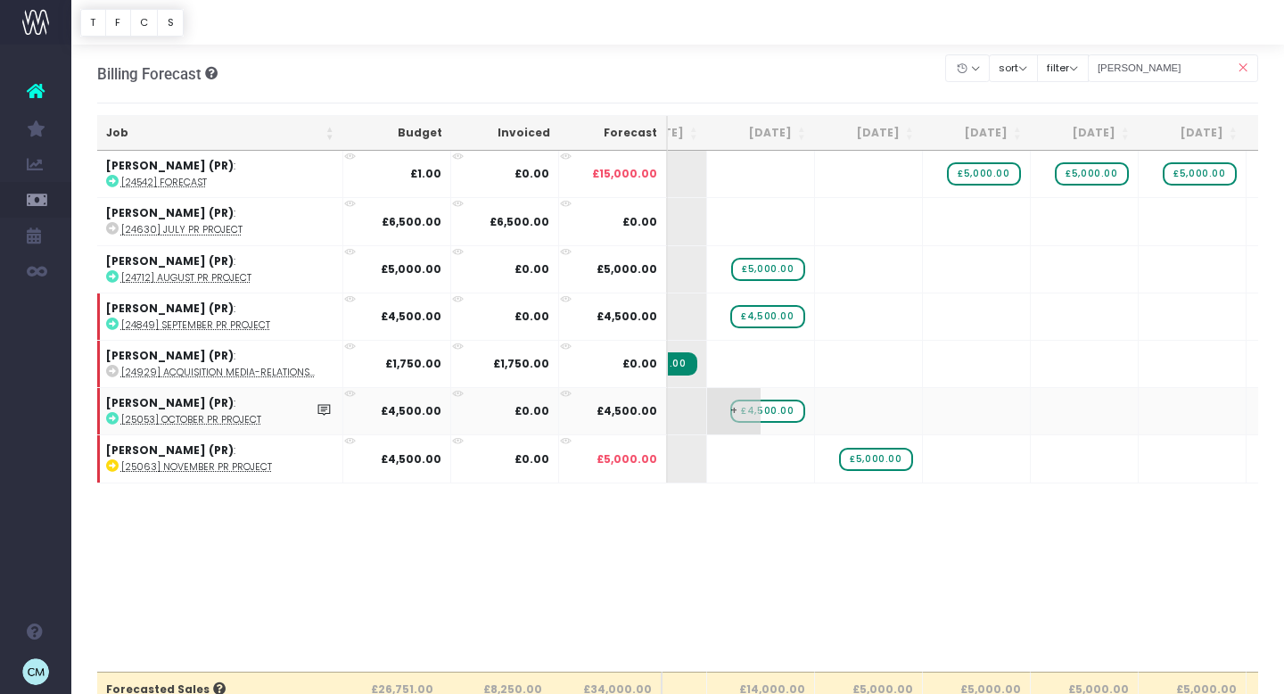
click at [770, 407] on span "£4,500.00" at bounding box center [767, 410] width 74 height 23
type input "5000"
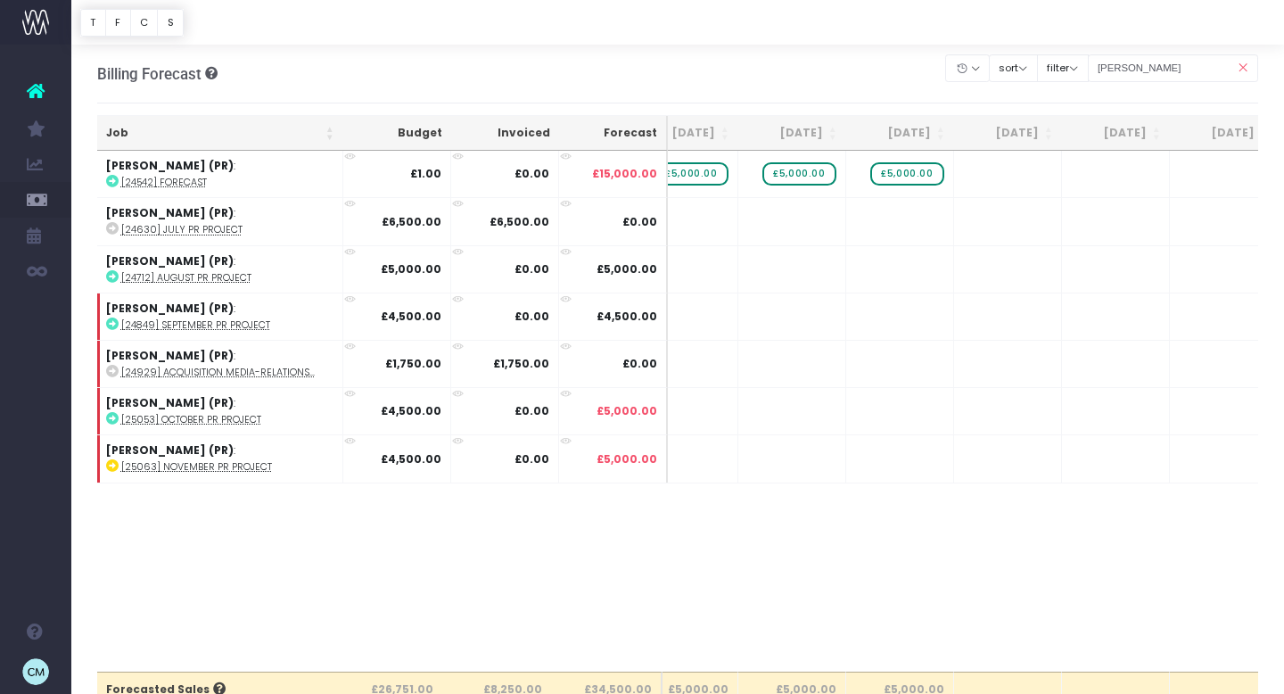
scroll to position [0, 589]
click at [980, 173] on span "+" at bounding box center [970, 174] width 54 height 46
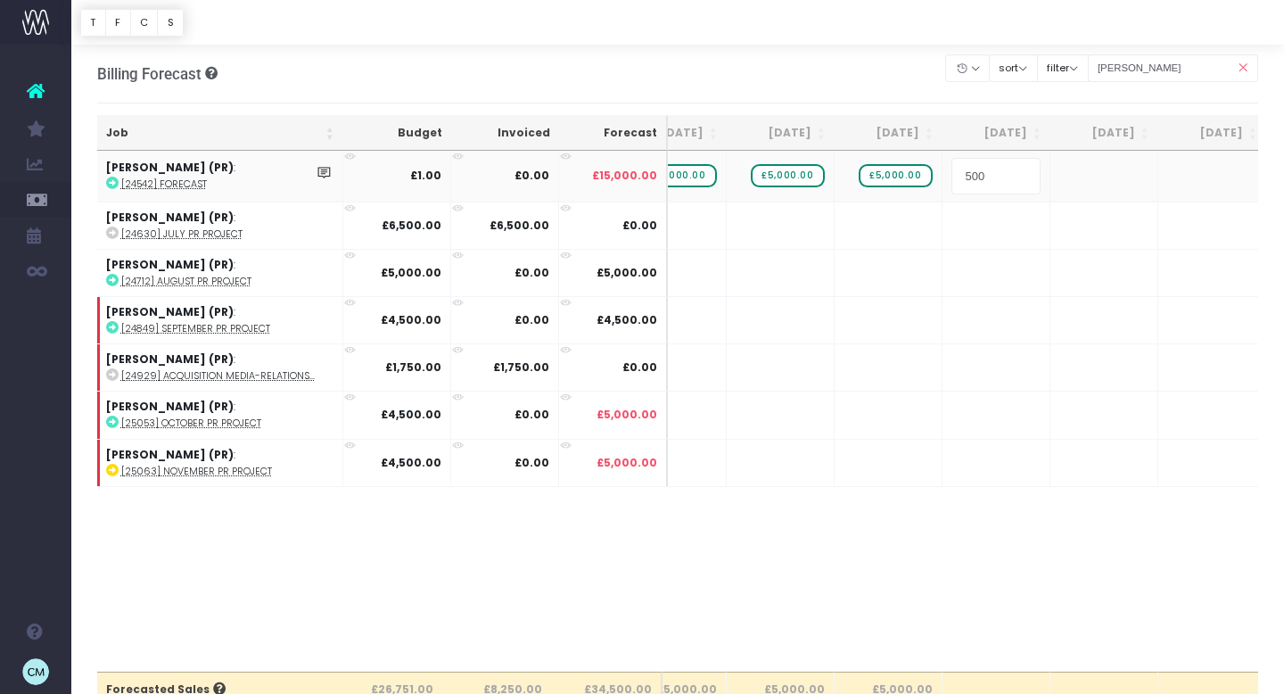
type input "5000"
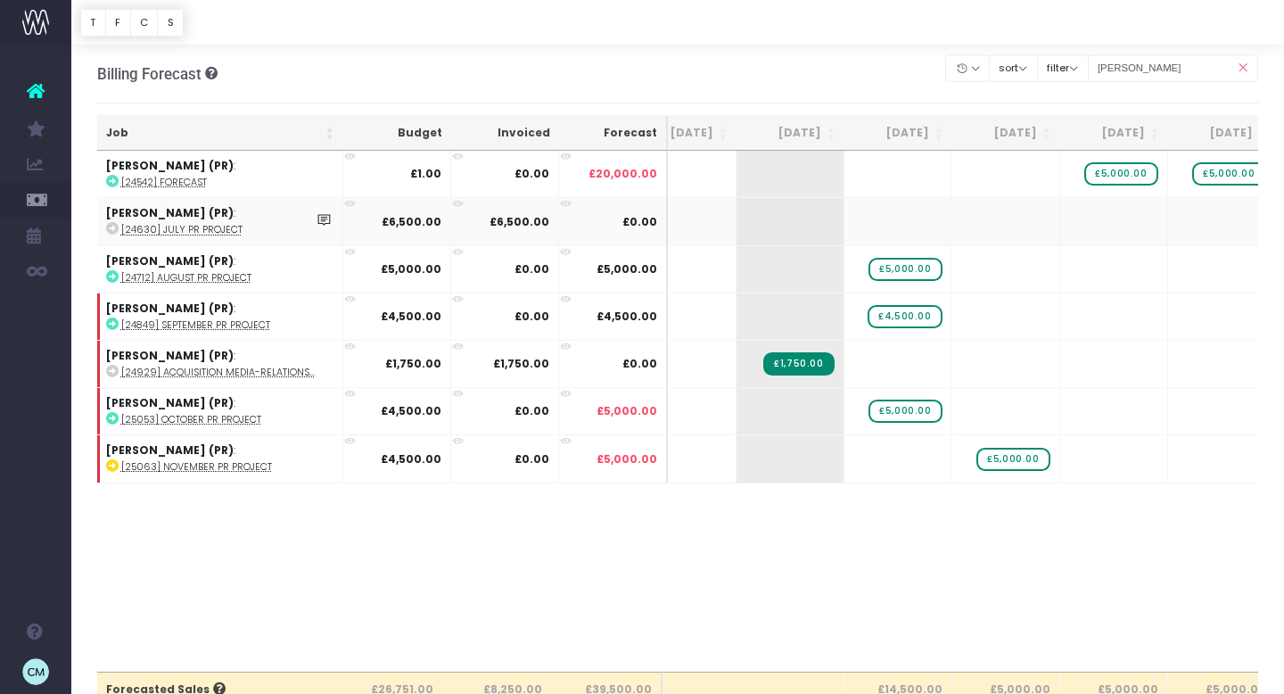
scroll to position [0, 65]
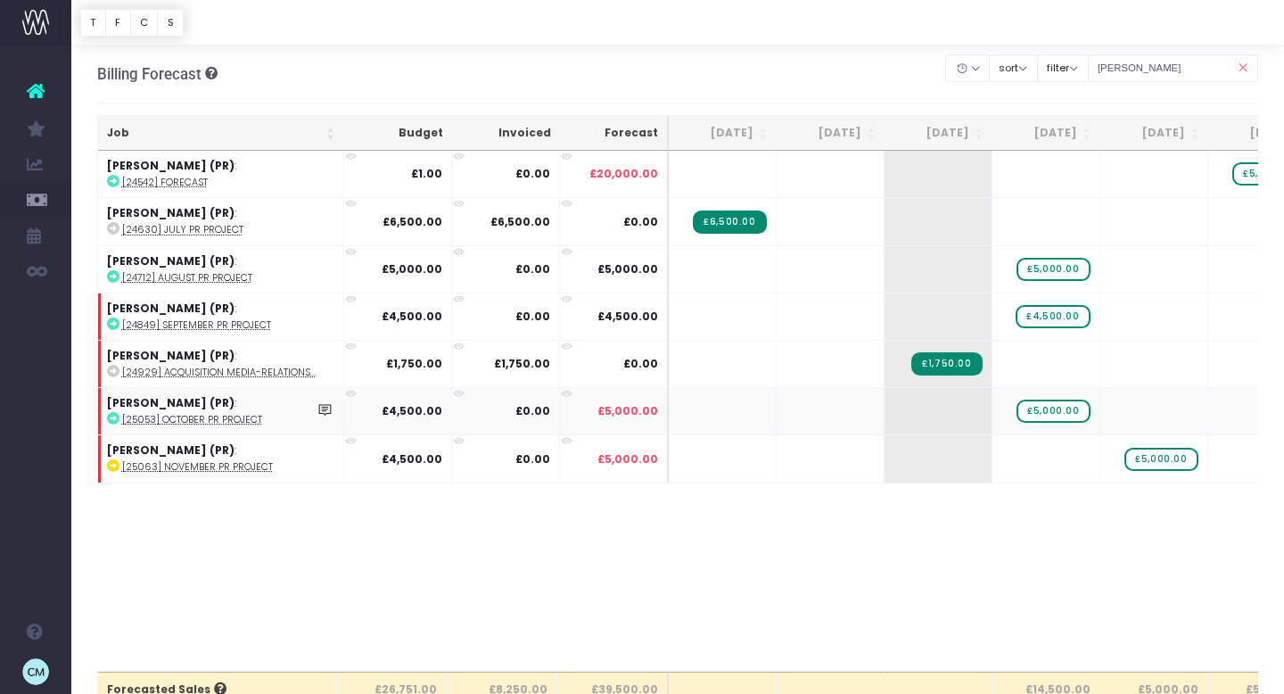
click at [177, 416] on abbr "[25053] October PR project" at bounding box center [192, 419] width 140 height 13
click at [1182, 68] on input "stark" at bounding box center [1173, 68] width 171 height 28
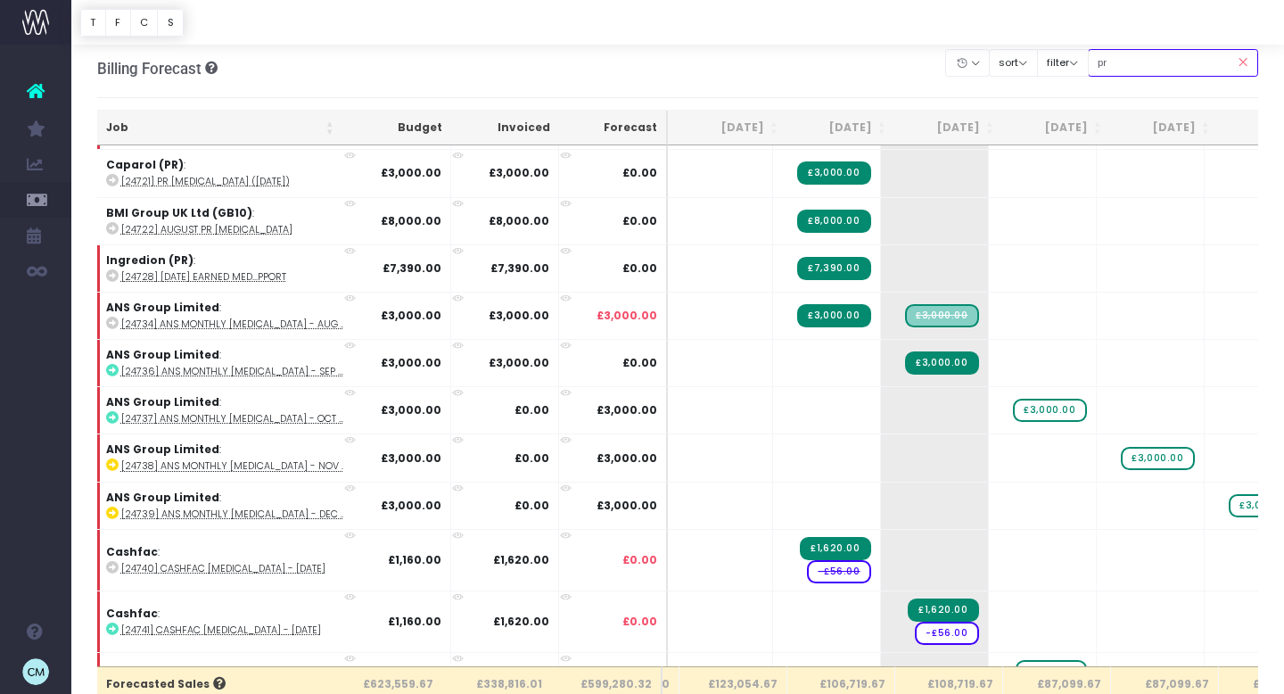
scroll to position [0, 312]
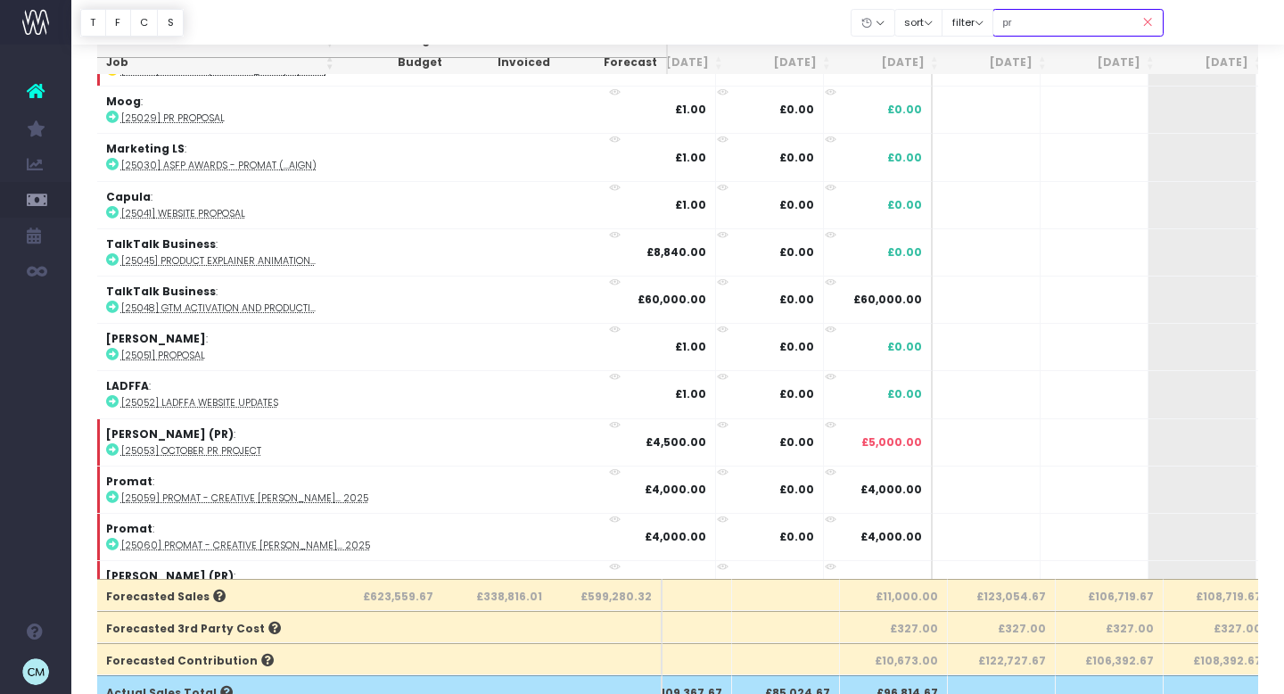
click at [1047, 23] on input "pr" at bounding box center [1077, 23] width 171 height 28
type input "stark"
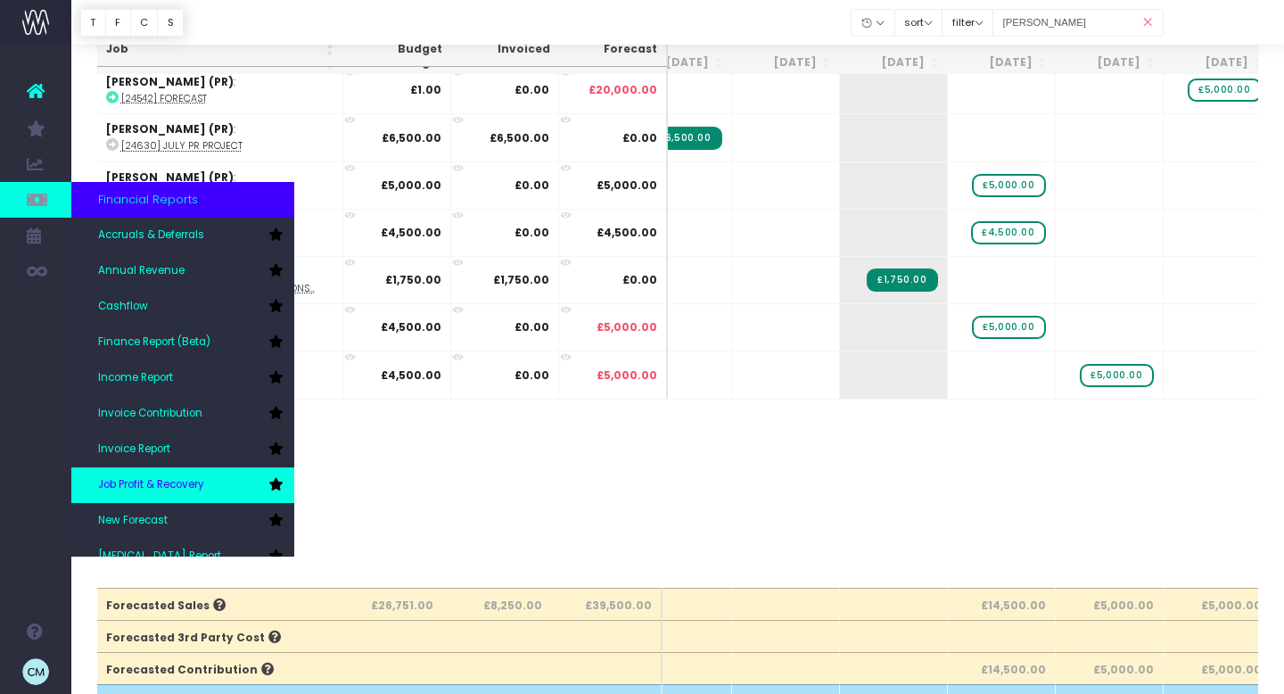
click at [150, 483] on span "Job Profit & Recovery" at bounding box center [151, 485] width 106 height 16
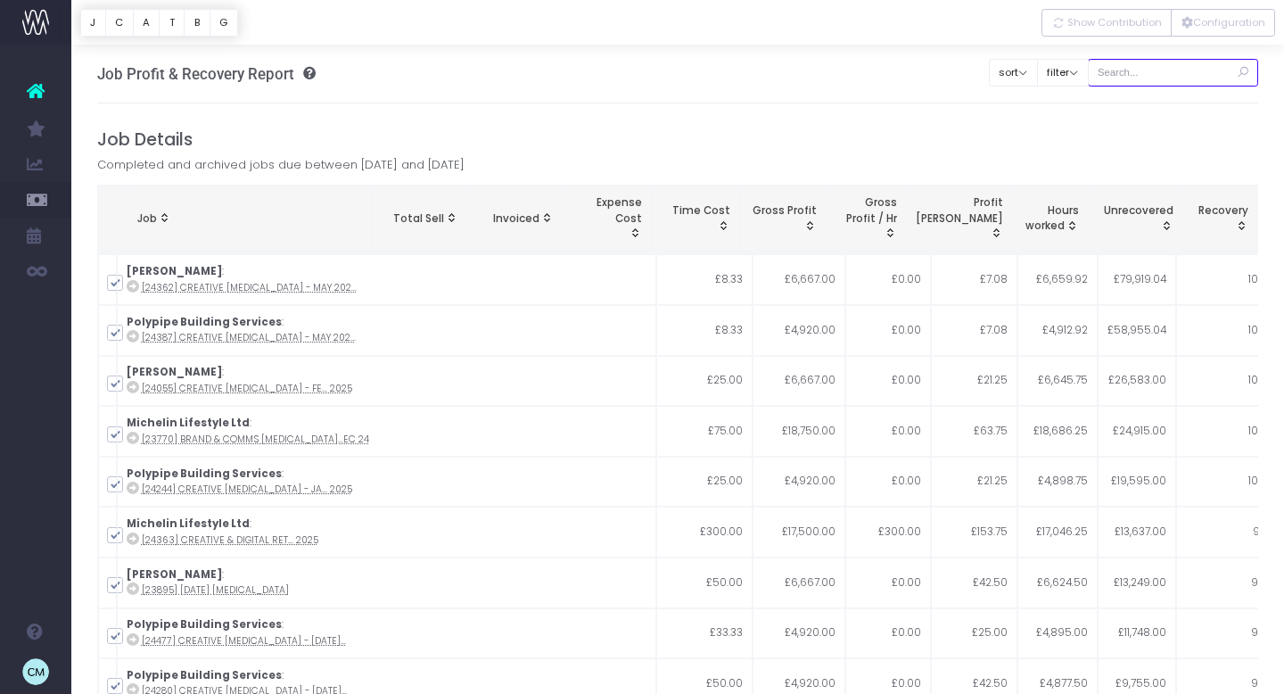
click at [1178, 71] on input "text" at bounding box center [1173, 73] width 171 height 28
click at [1244, 21] on button "Configuration" at bounding box center [1223, 23] width 104 height 28
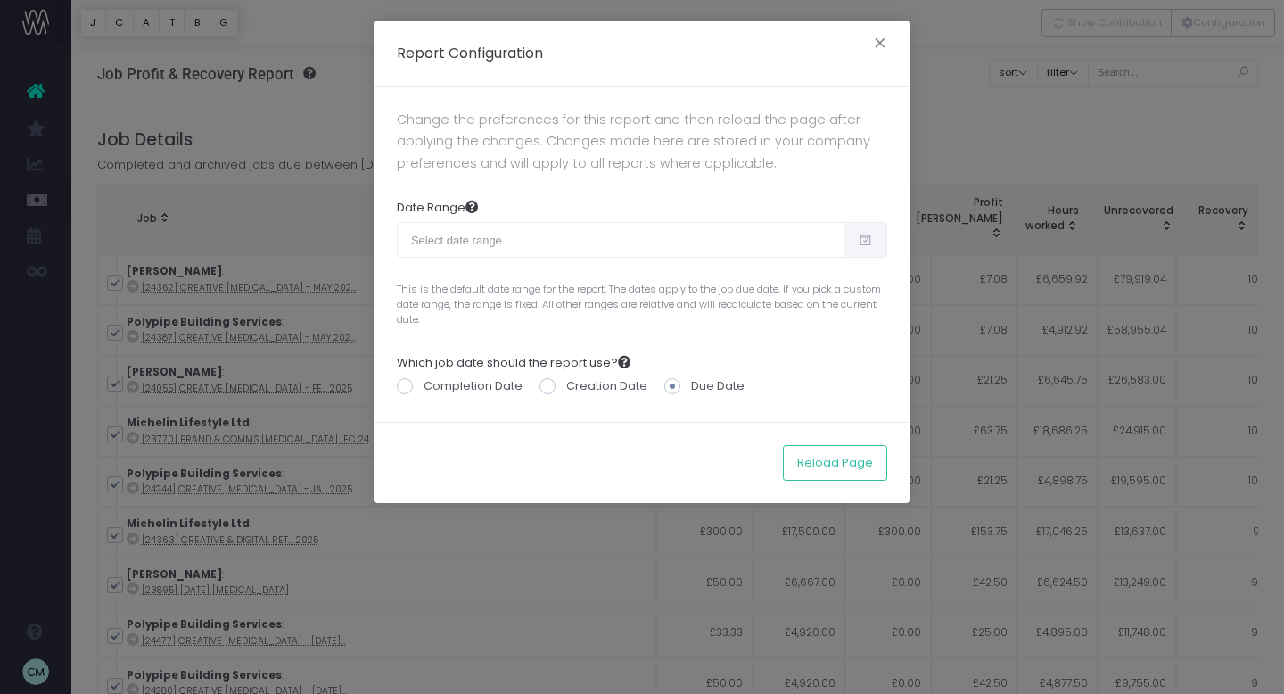
click at [861, 240] on icon at bounding box center [865, 240] width 15 height 0
type input "[DATE]"
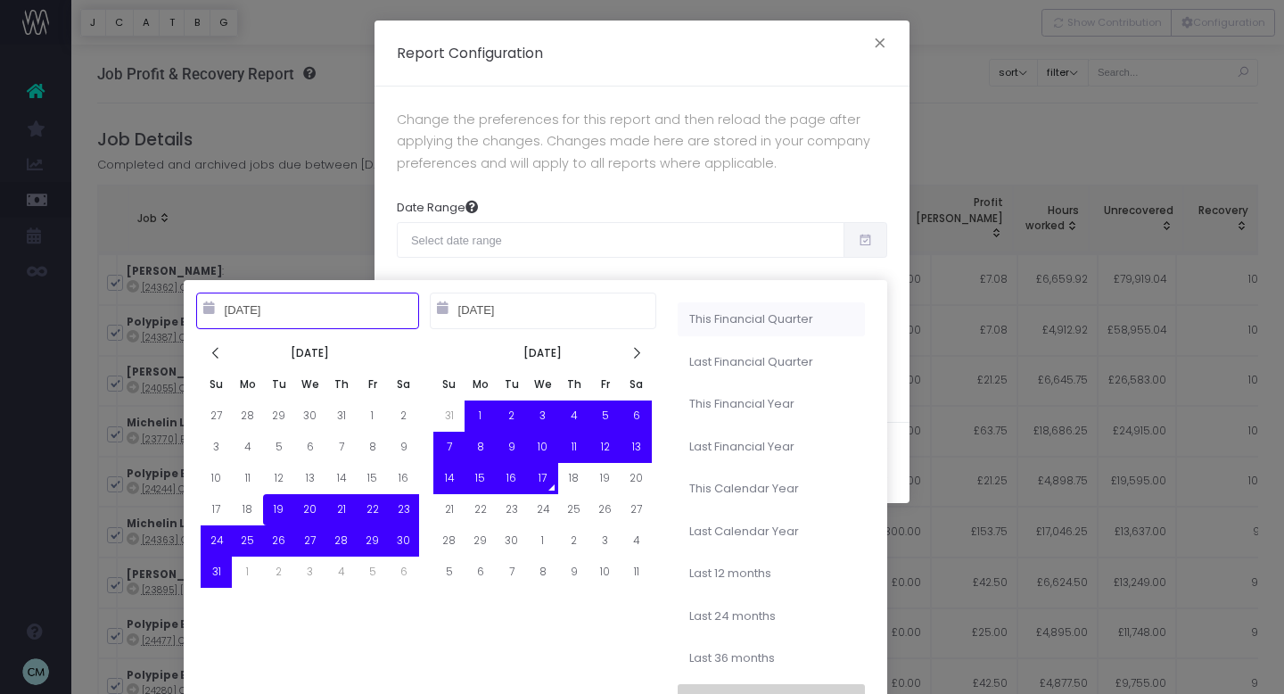
type input "[DATE]"
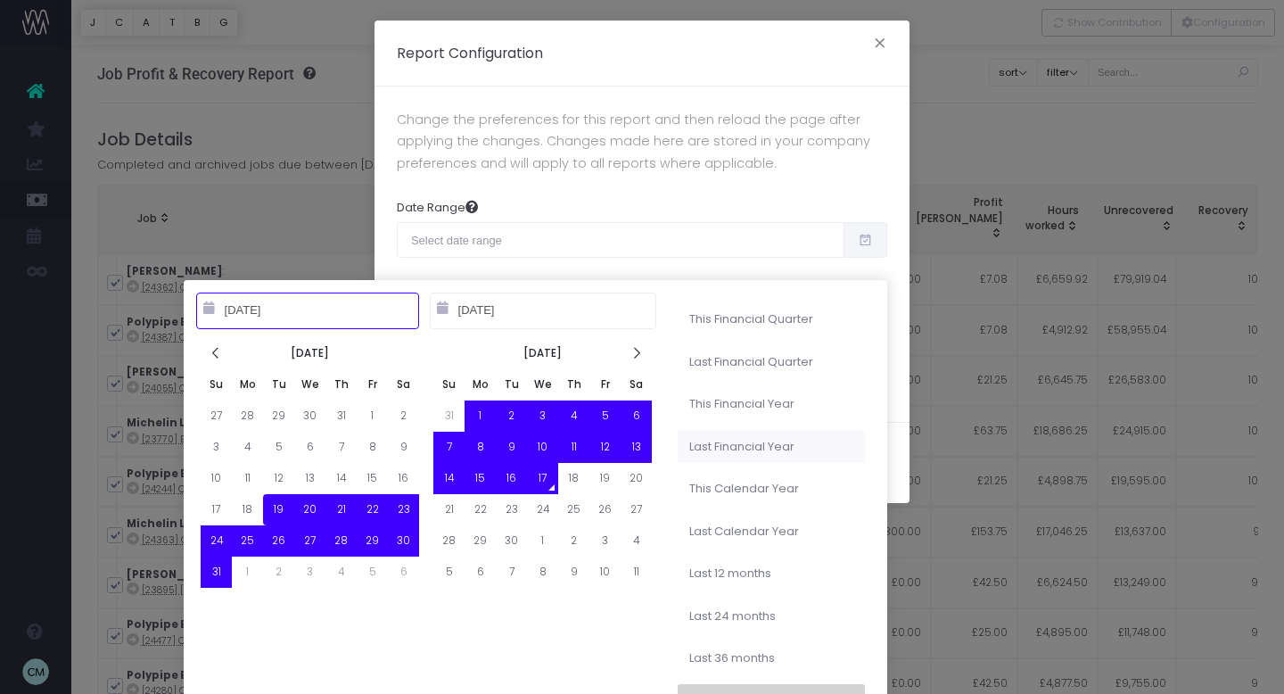
type input "[DATE]"
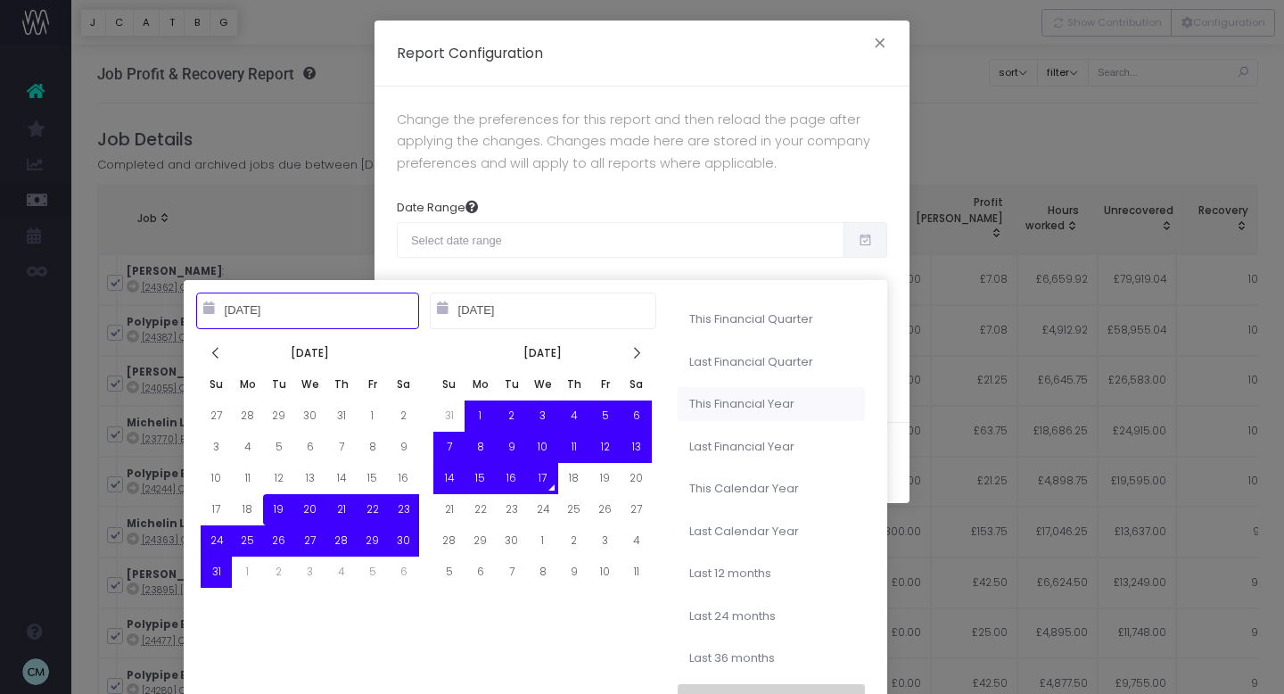
type input "10-01-2024"
type input "09-30-2025"
click at [747, 407] on li "This Financial Year" at bounding box center [771, 404] width 187 height 34
type input "Oct 1st 2024 – Sep 30th 2025"
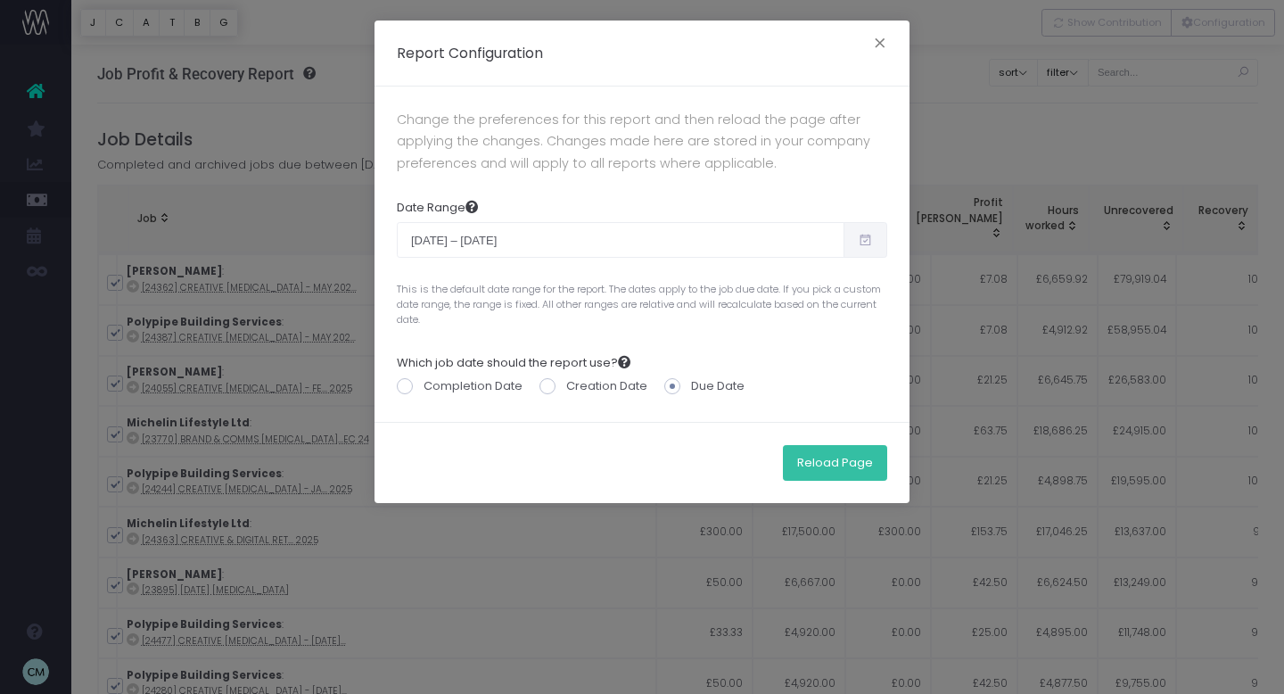
click at [821, 457] on button "Reload Page" at bounding box center [835, 463] width 104 height 36
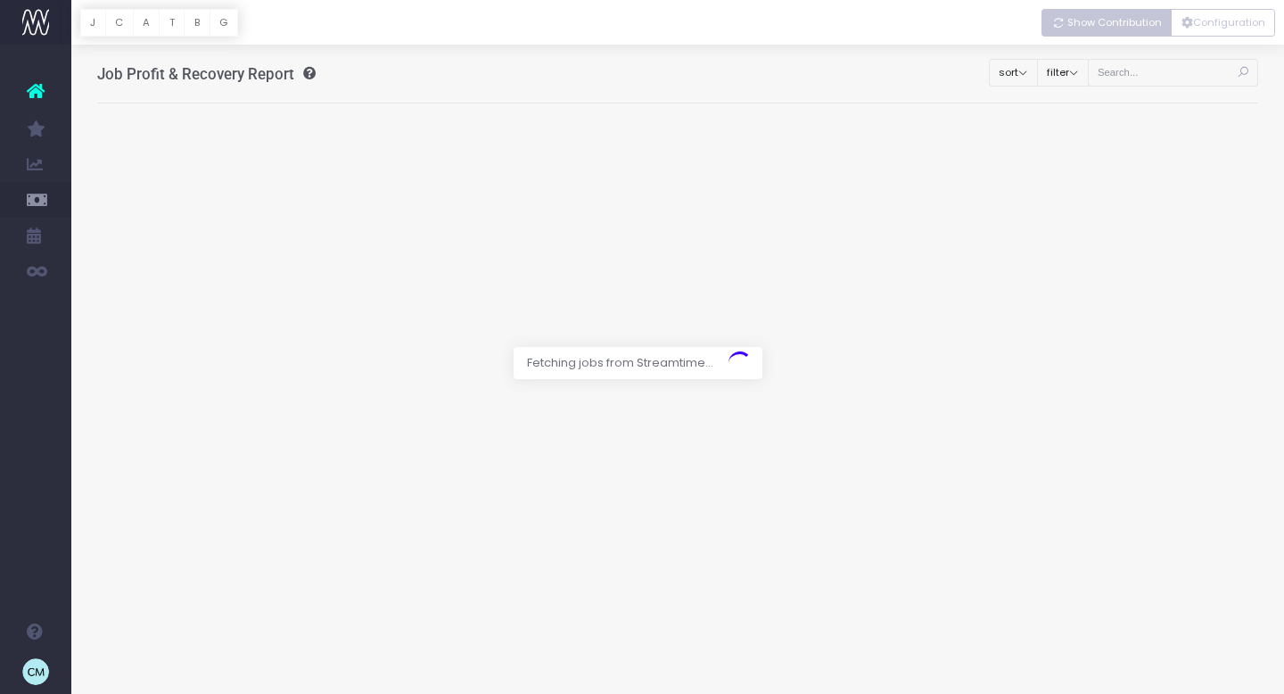
click at [1122, 18] on span "Show Contribution" at bounding box center [1114, 22] width 95 height 15
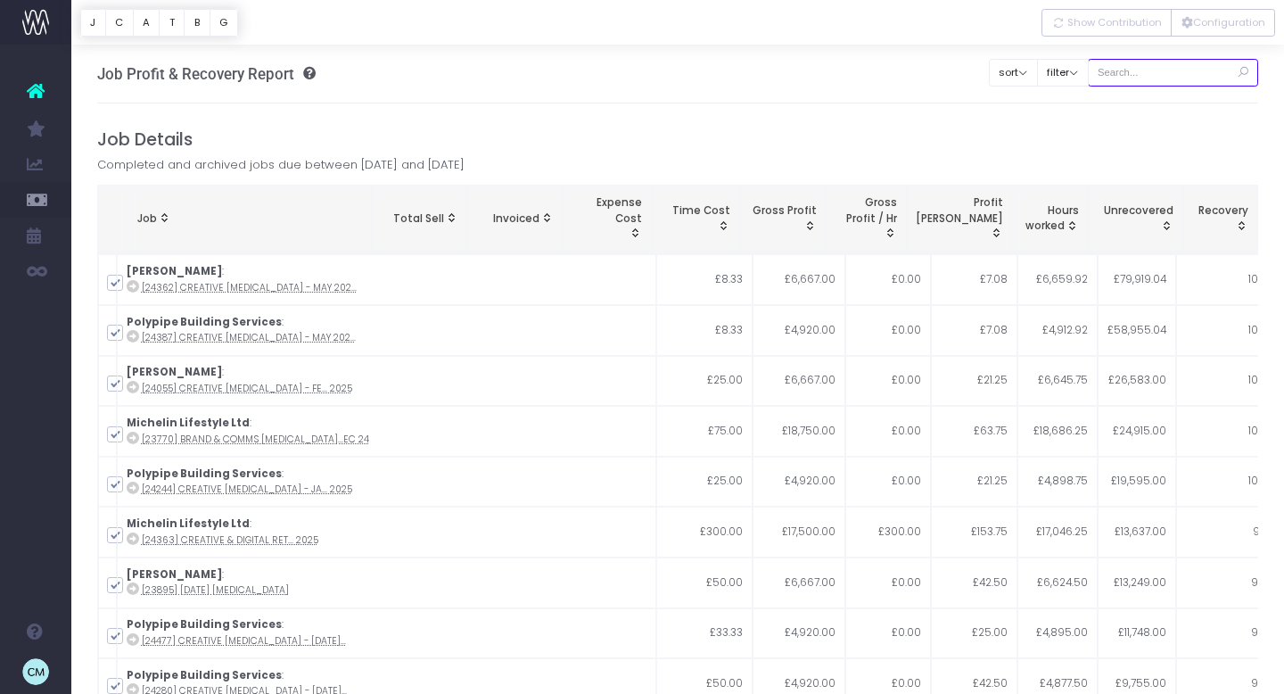
click at [1169, 68] on input "text" at bounding box center [1173, 73] width 171 height 28
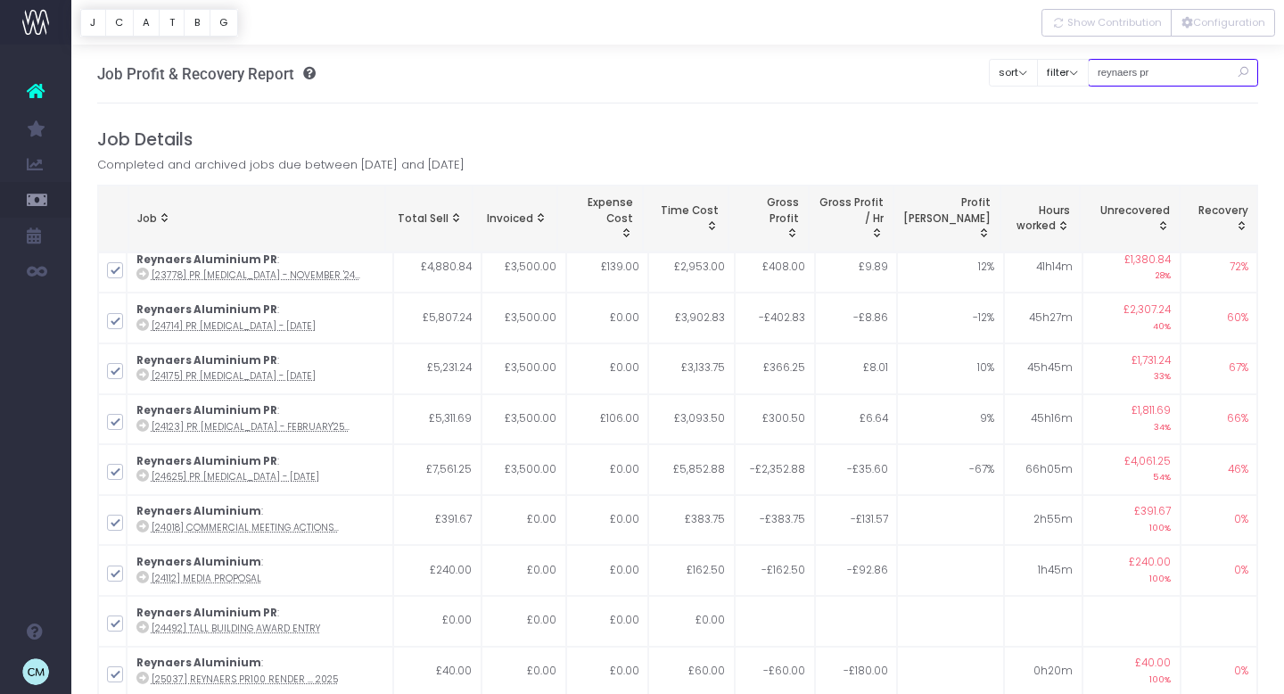
click at [1147, 75] on input "reynaers pr" at bounding box center [1173, 73] width 171 height 28
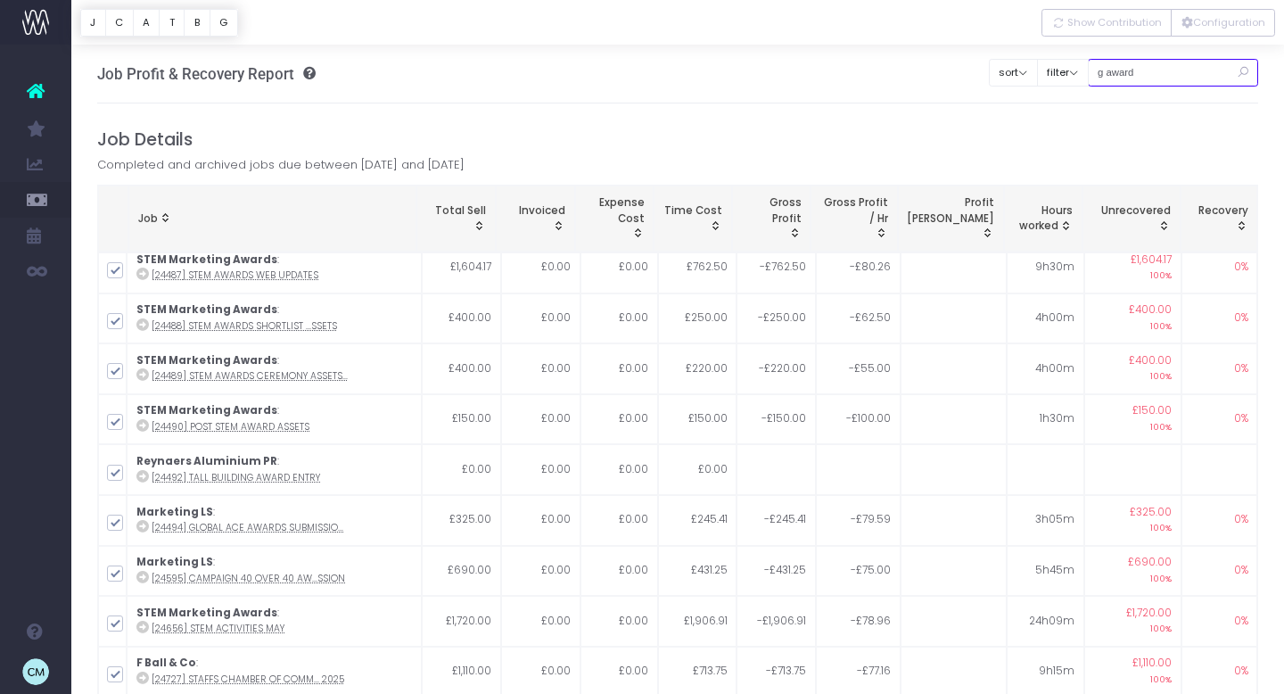
click at [1178, 72] on input "g award" at bounding box center [1173, 73] width 171 height 28
click at [1179, 70] on input "g award" at bounding box center [1173, 73] width 171 height 28
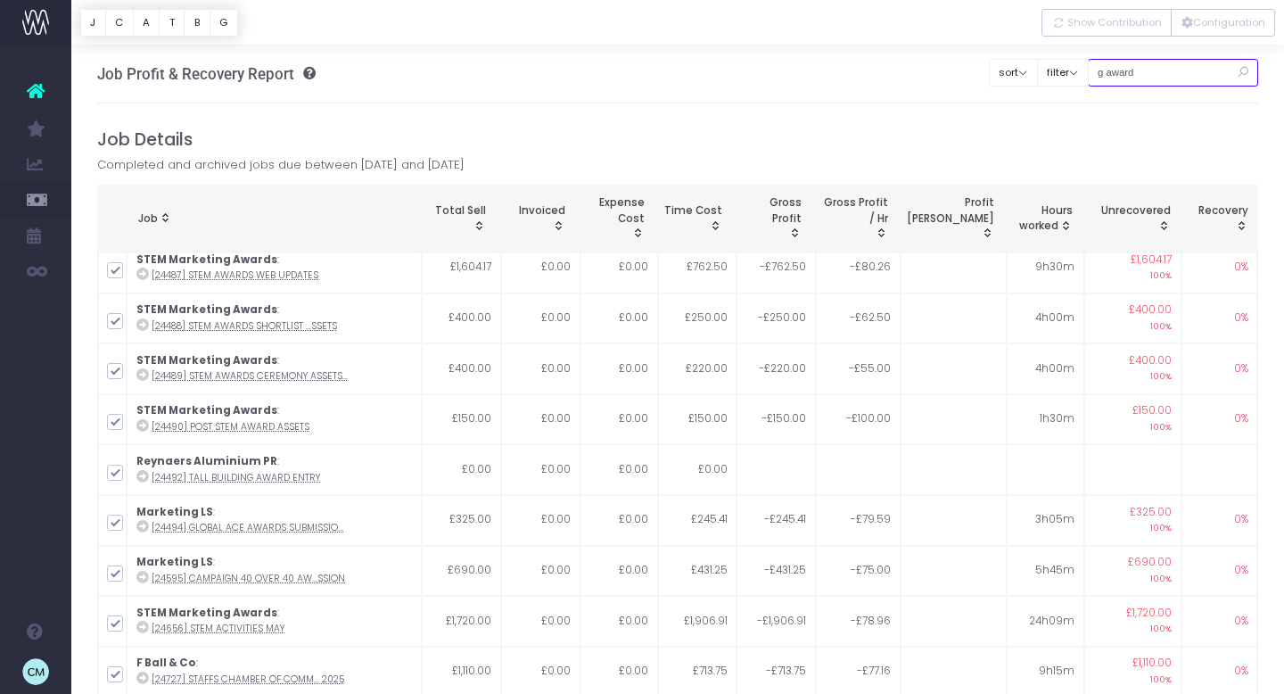
click at [1179, 70] on input "g award" at bounding box center [1173, 73] width 171 height 28
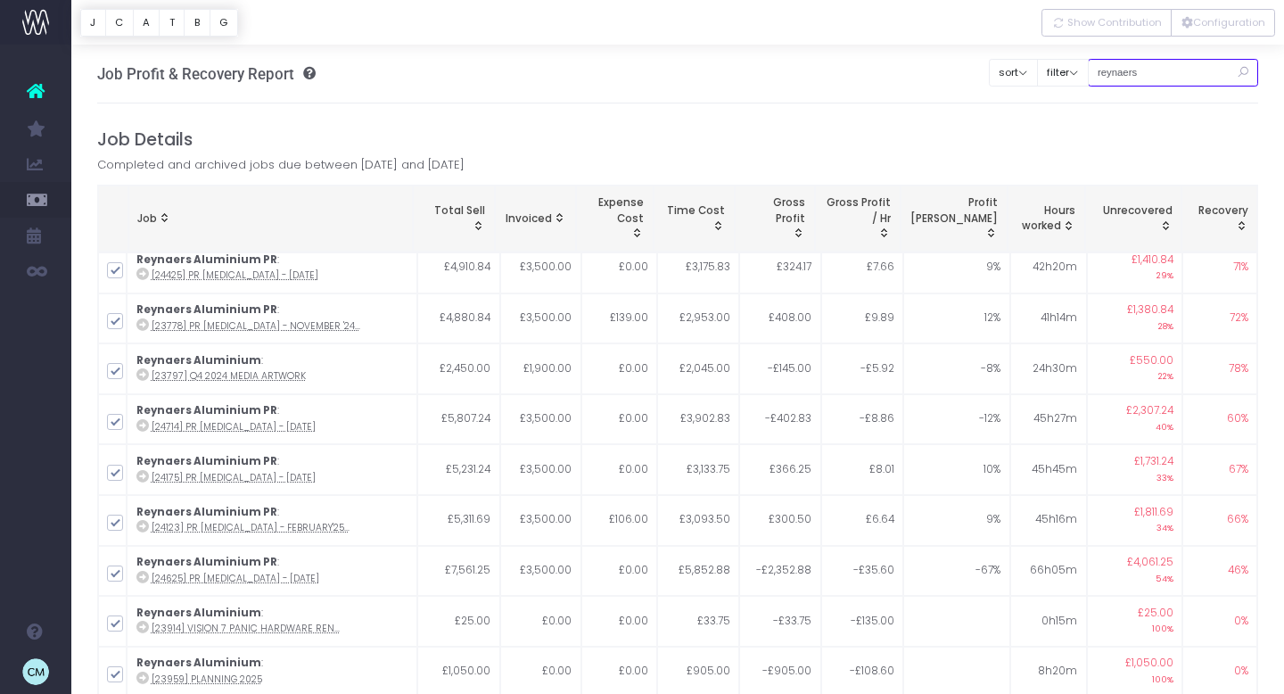
type input "reynaers"
